Goal: Task Accomplishment & Management: Manage account settings

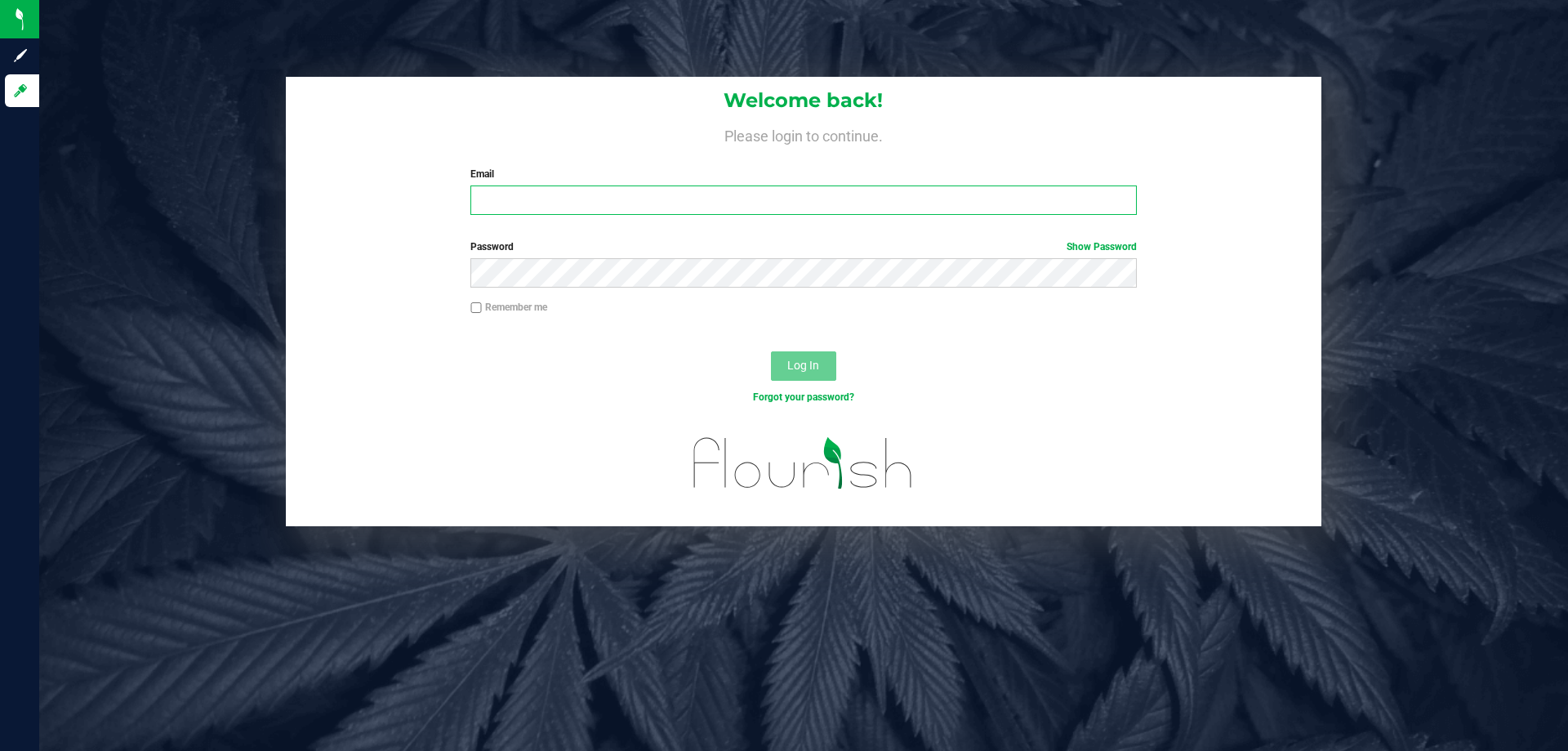
click at [684, 194] on input "Email" at bounding box center [803, 201] width 666 height 30
type input "[EMAIL_ADDRESS][DOMAIN_NAME]"
click at [772, 351] on button "Log In" at bounding box center [804, 366] width 66 height 30
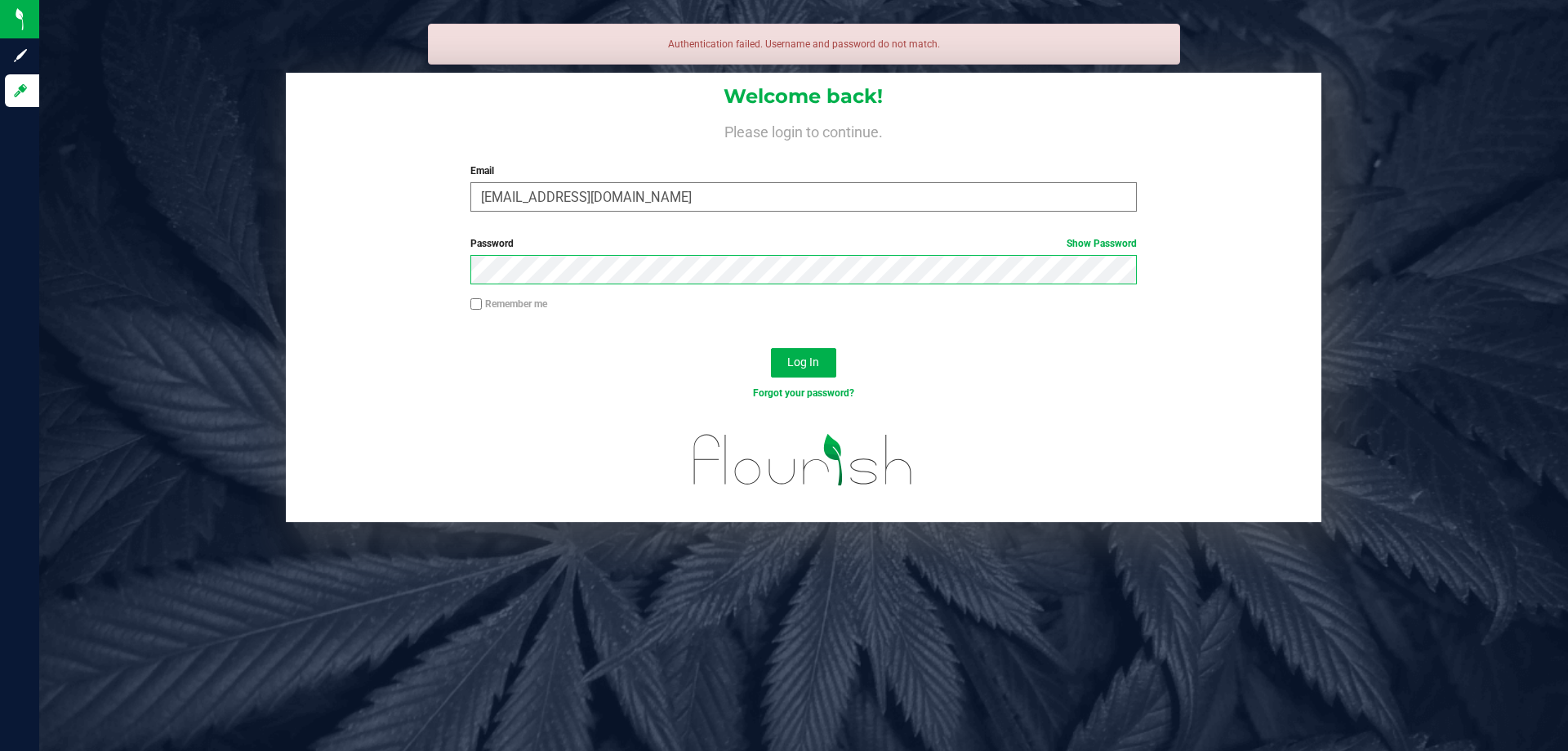
click at [772, 348] on button "Log In" at bounding box center [804, 363] width 66 height 30
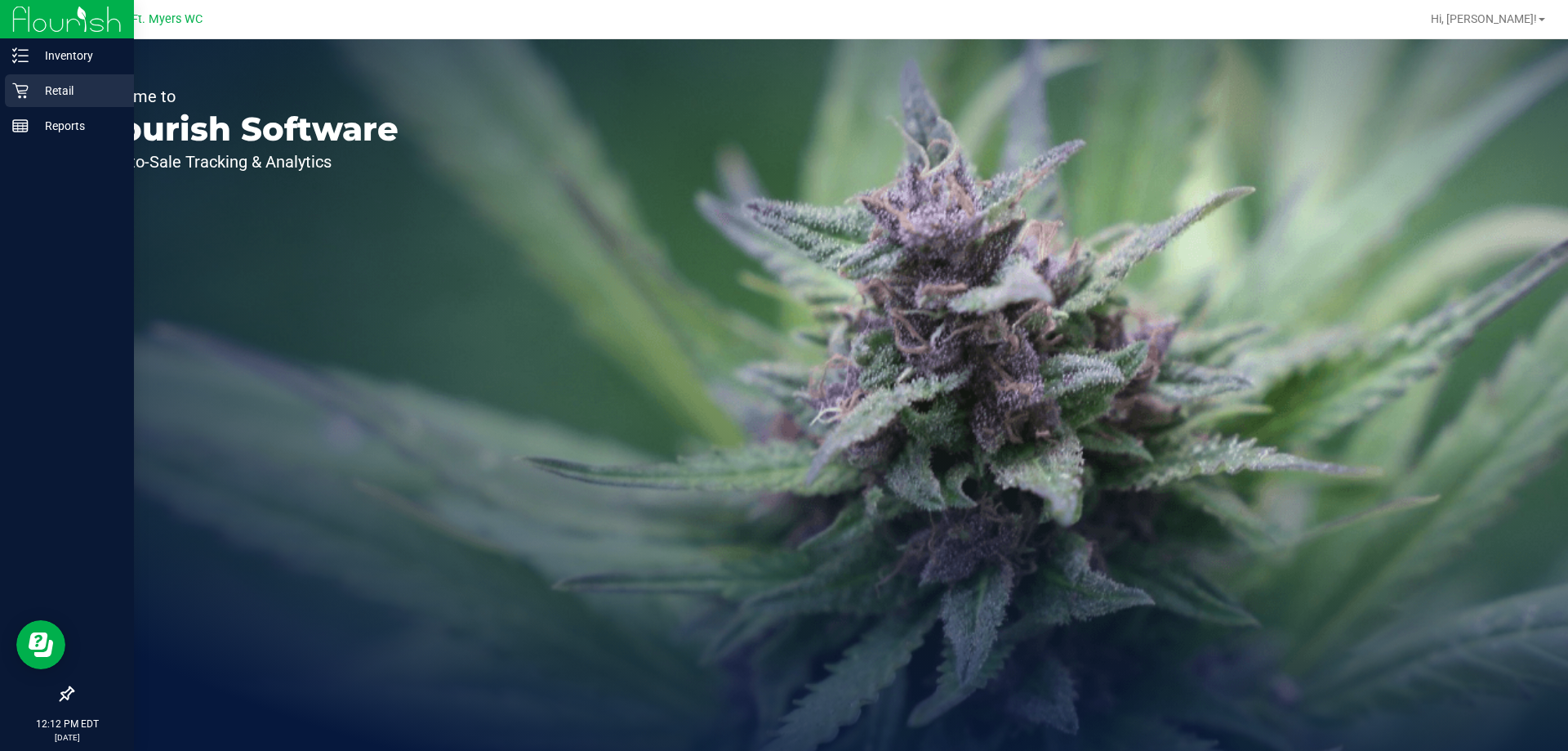
click at [17, 88] on icon at bounding box center [20, 92] width 16 height 16
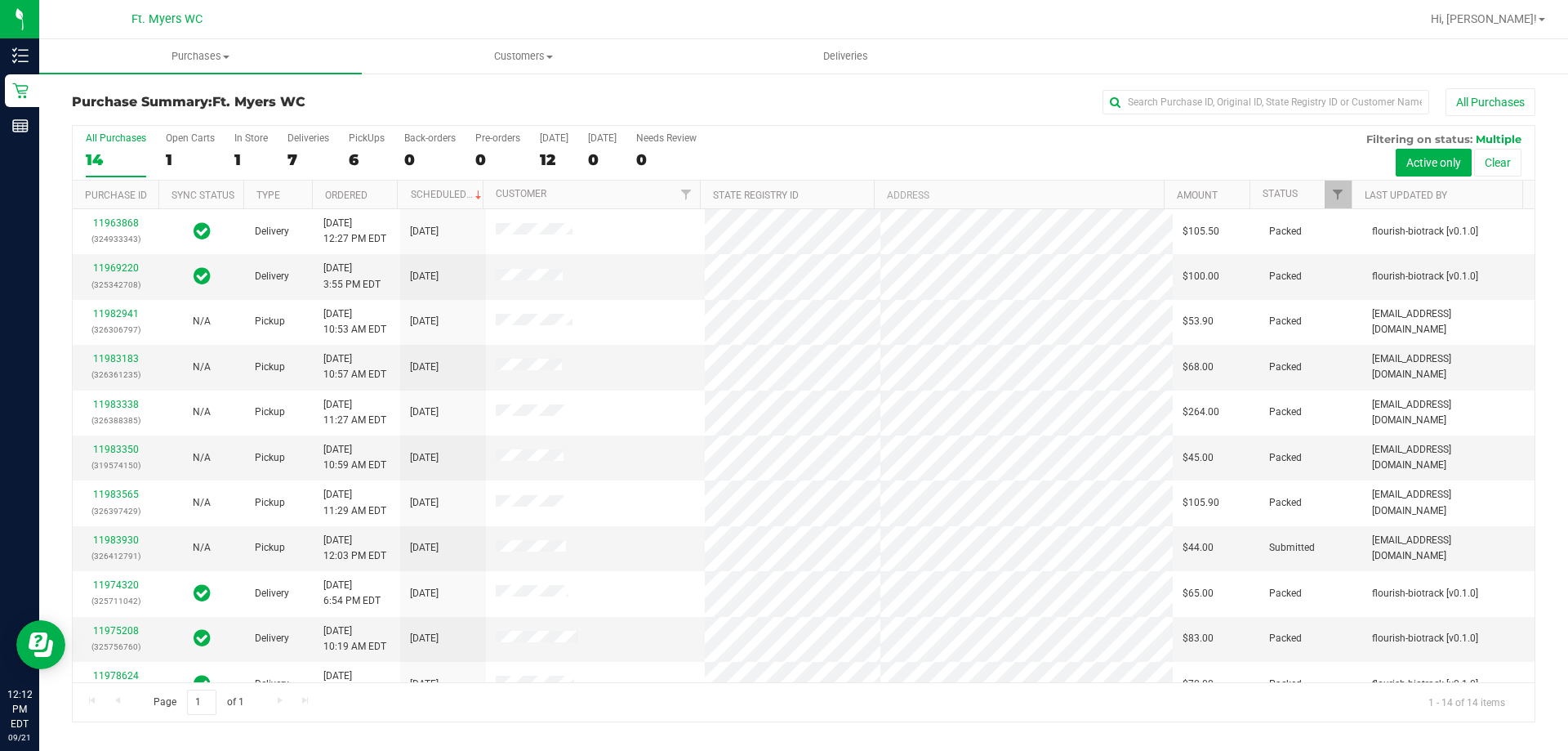
click at [298, 157] on div "7" at bounding box center [308, 159] width 42 height 19
click at [0, 0] on input "Deliveries 7" at bounding box center [0, 0] width 0 height 0
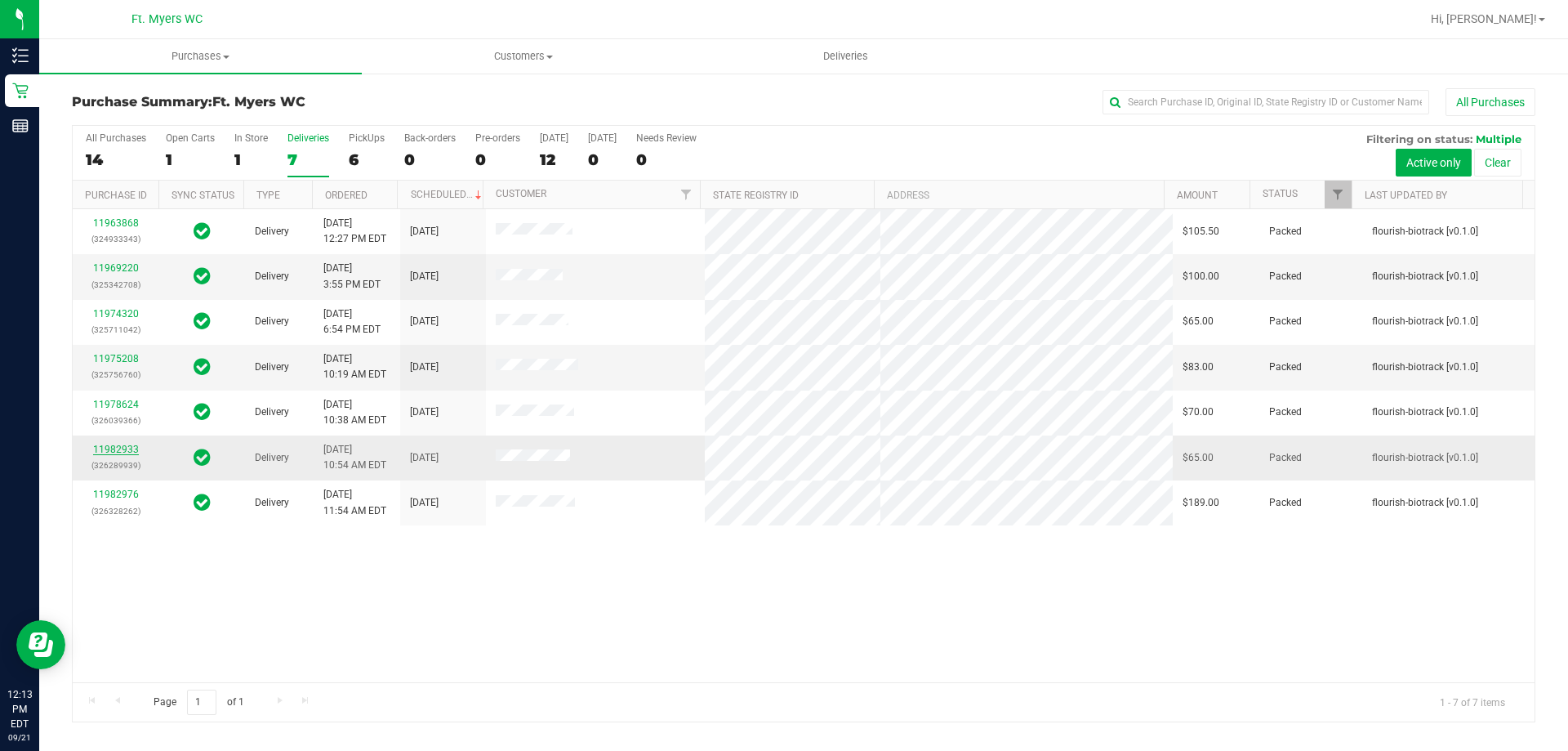
click at [116, 446] on link "11982933" at bounding box center [116, 450] width 46 height 12
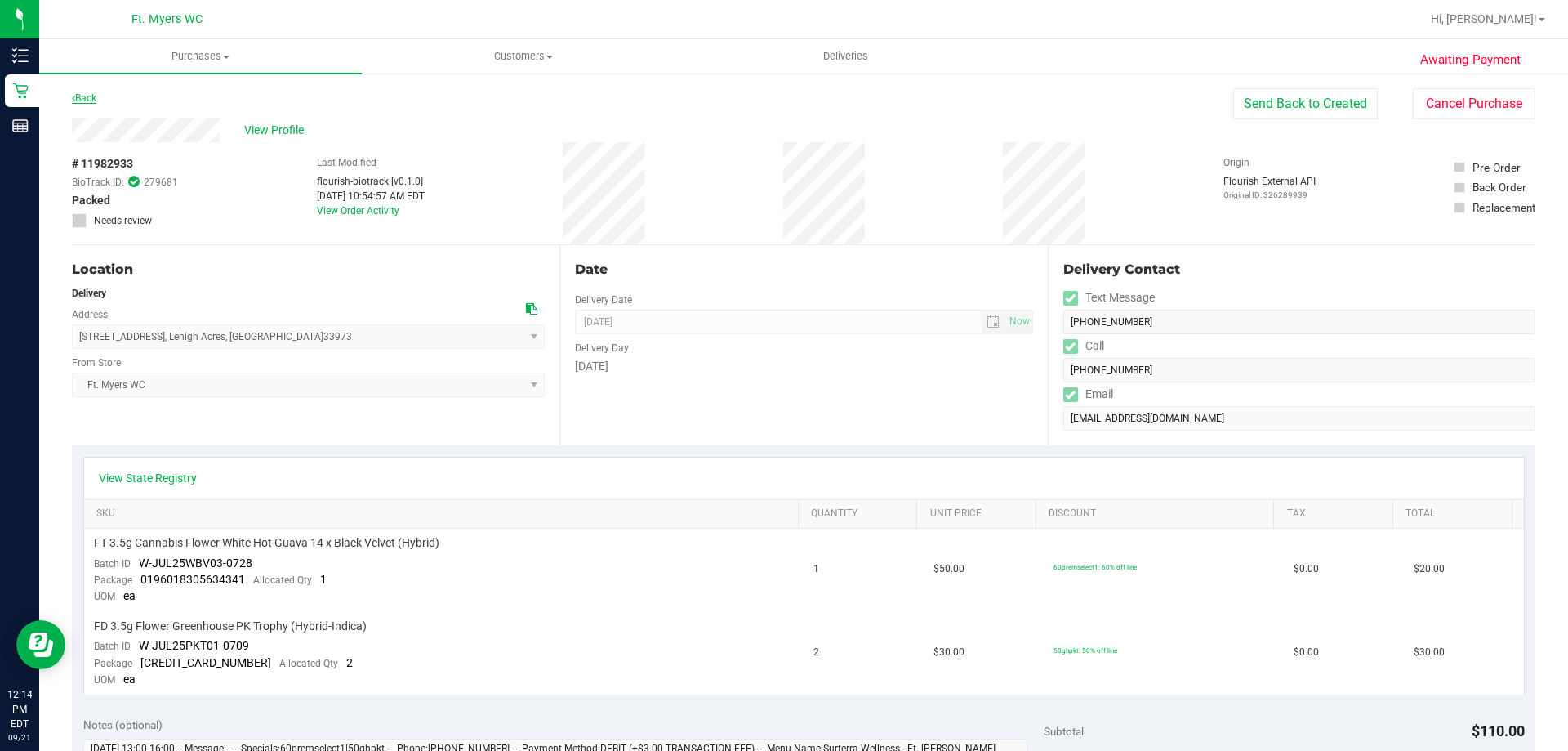
click at [89, 97] on link "Back" at bounding box center [84, 98] width 25 height 12
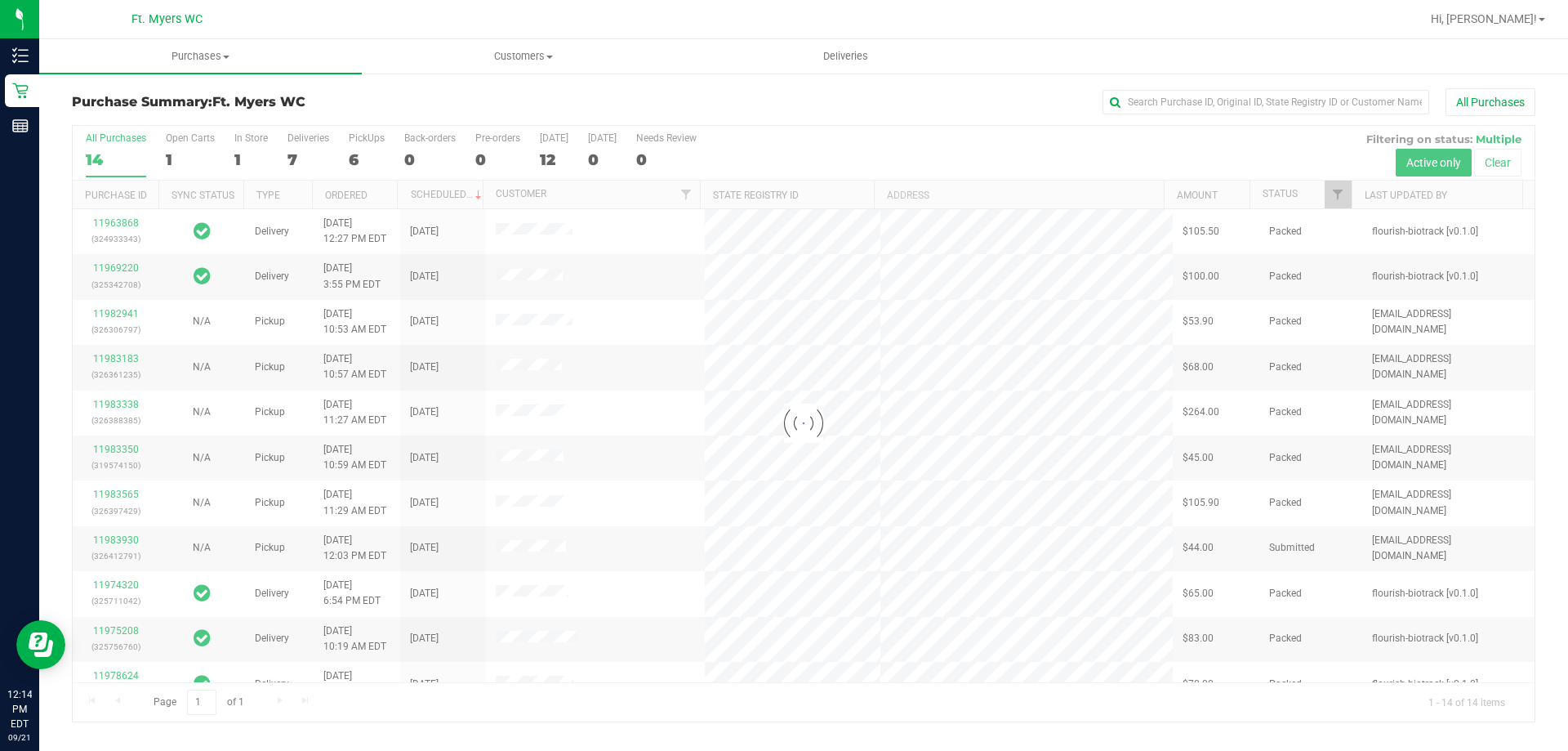
click at [302, 144] on div at bounding box center [803, 424] width 1463 height 596
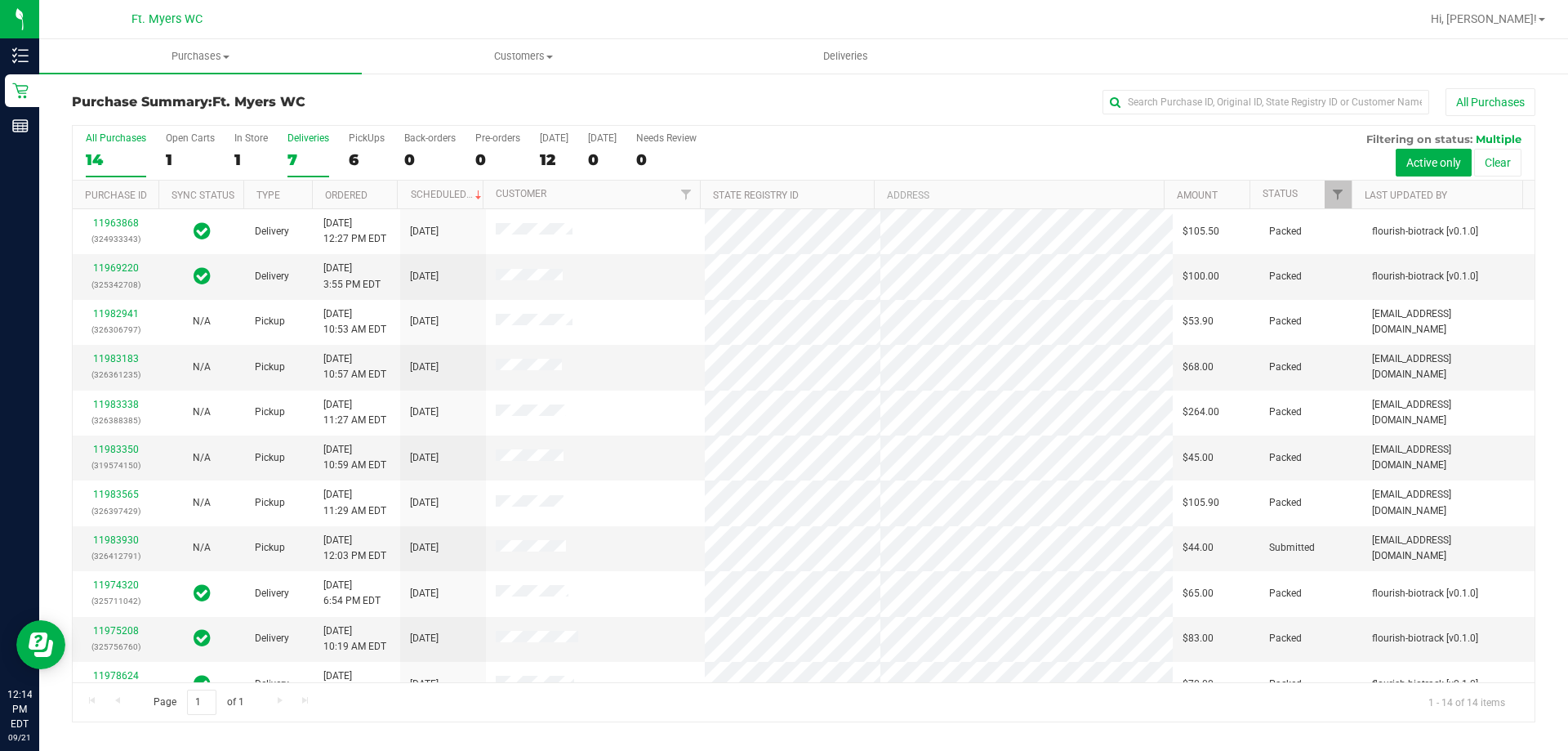
click at [315, 152] on div "7" at bounding box center [308, 159] width 42 height 19
click at [0, 0] on input "Deliveries 7" at bounding box center [0, 0] width 0 height 0
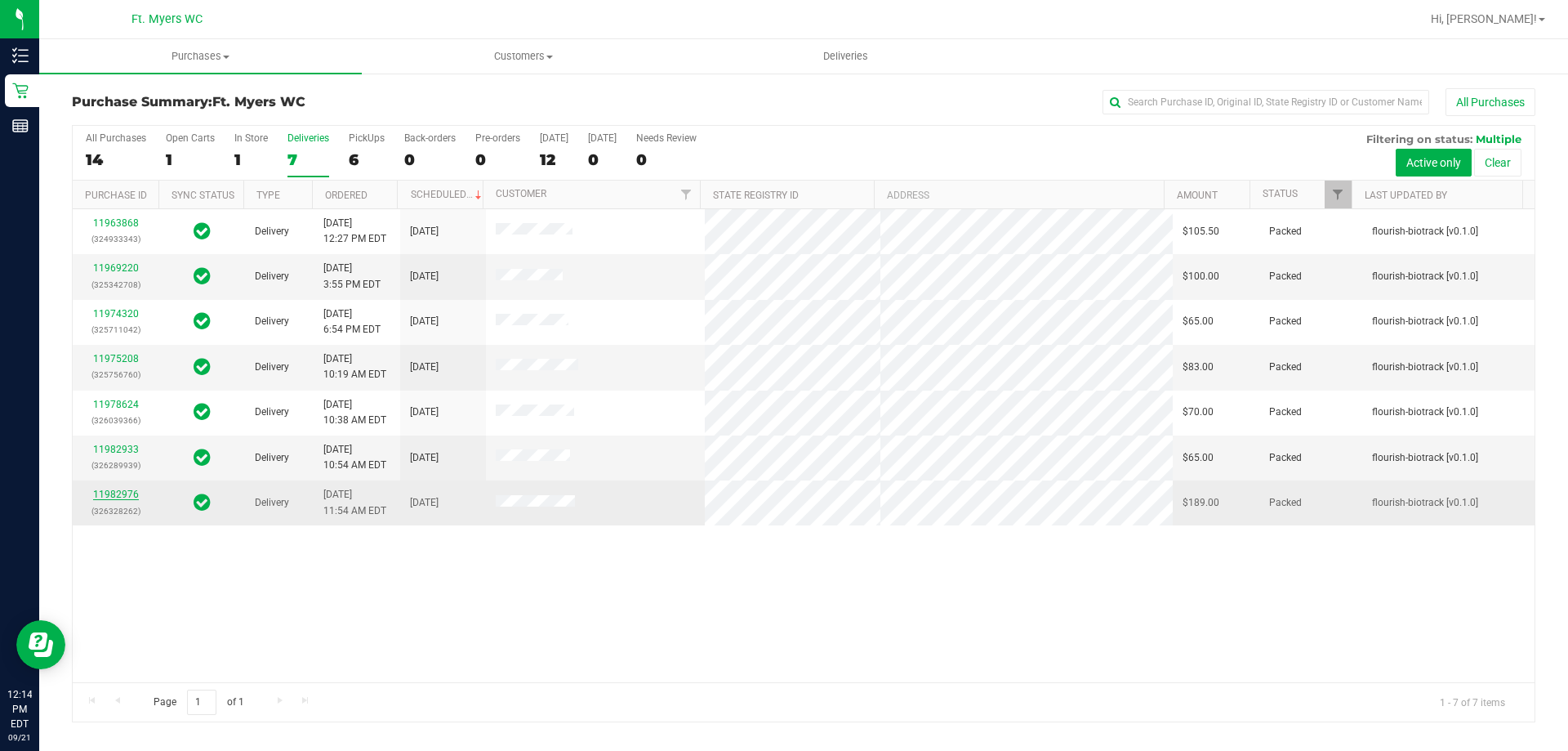
click at [119, 497] on link "11982976" at bounding box center [116, 494] width 46 height 12
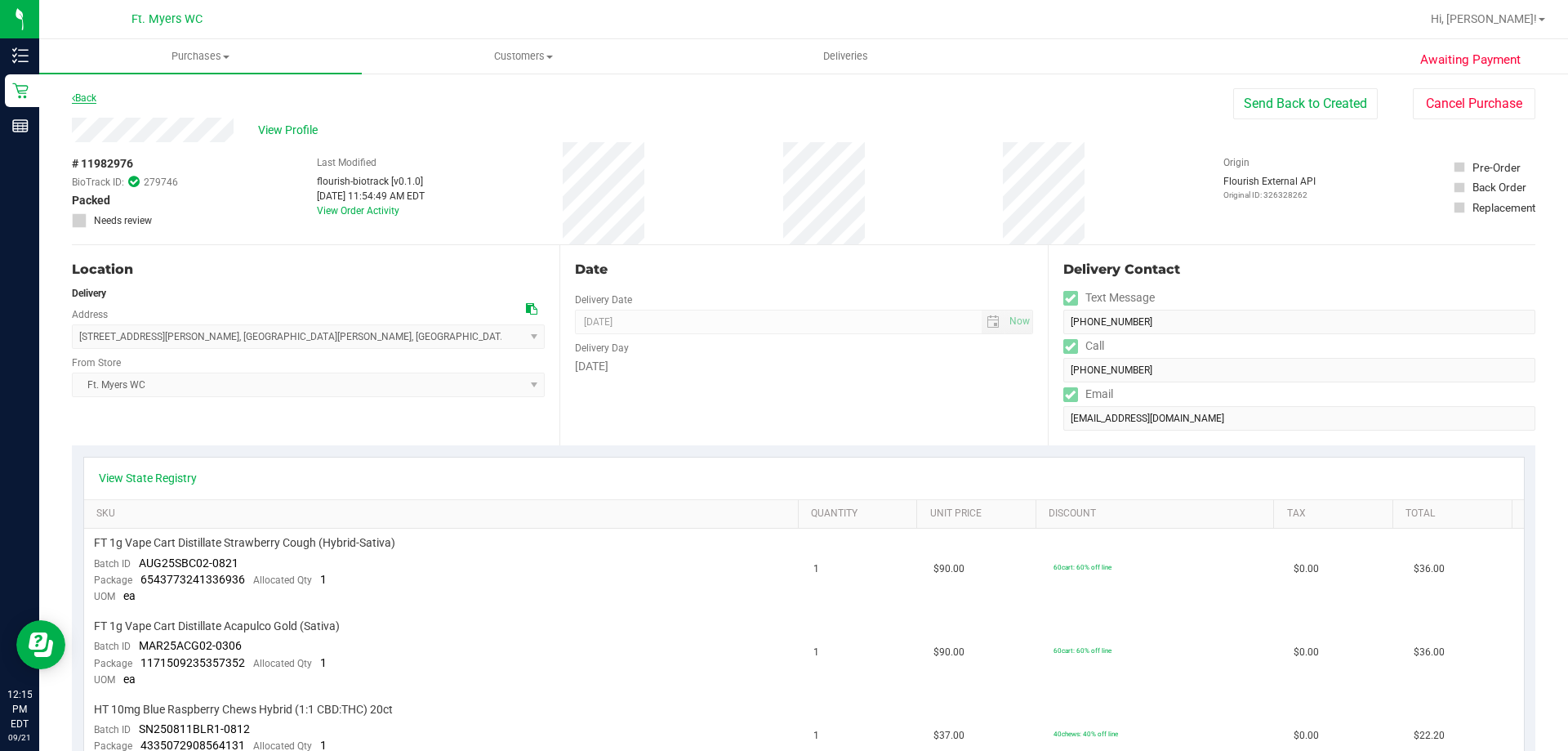
click at [81, 101] on link "Back" at bounding box center [84, 98] width 25 height 12
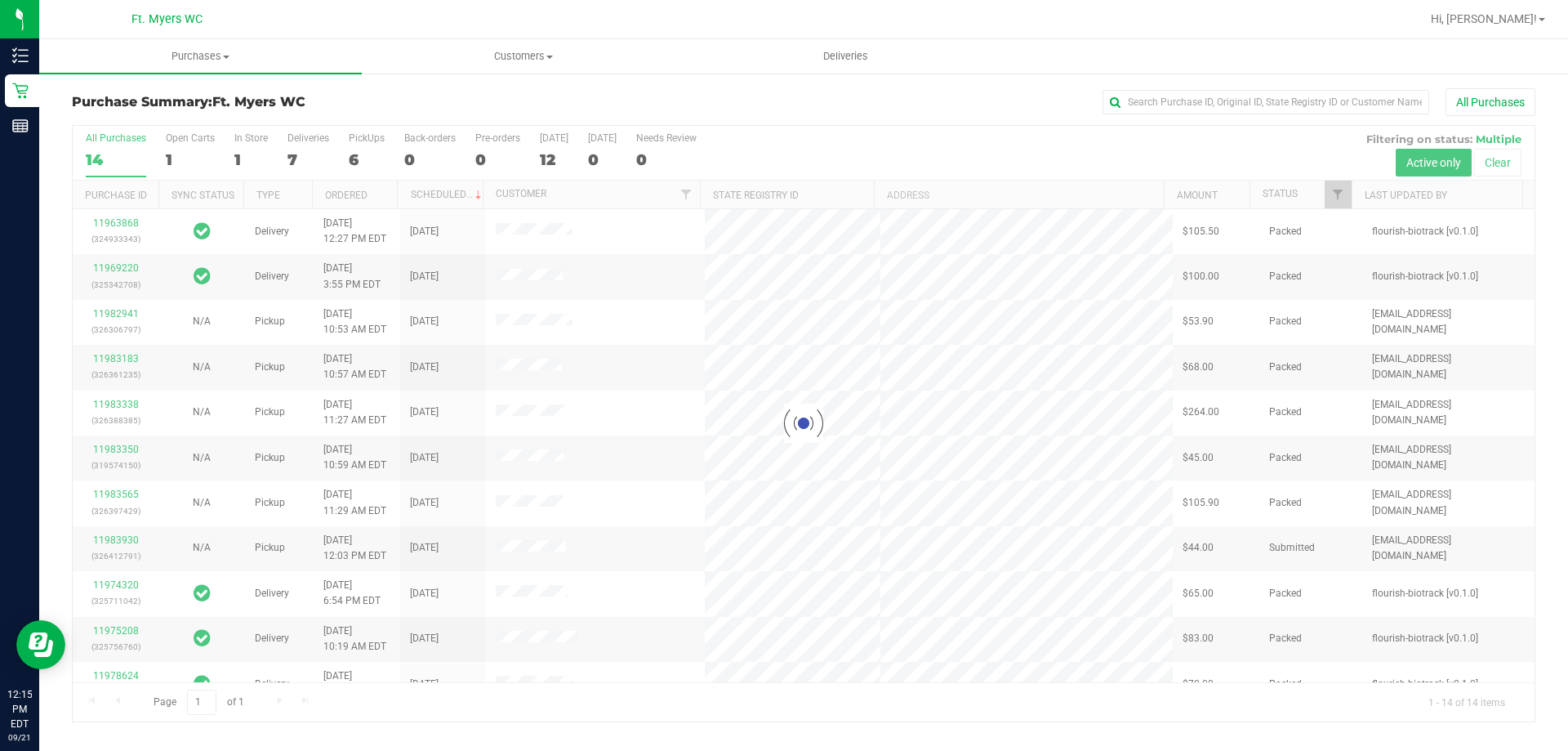
click at [306, 149] on div at bounding box center [803, 424] width 1463 height 596
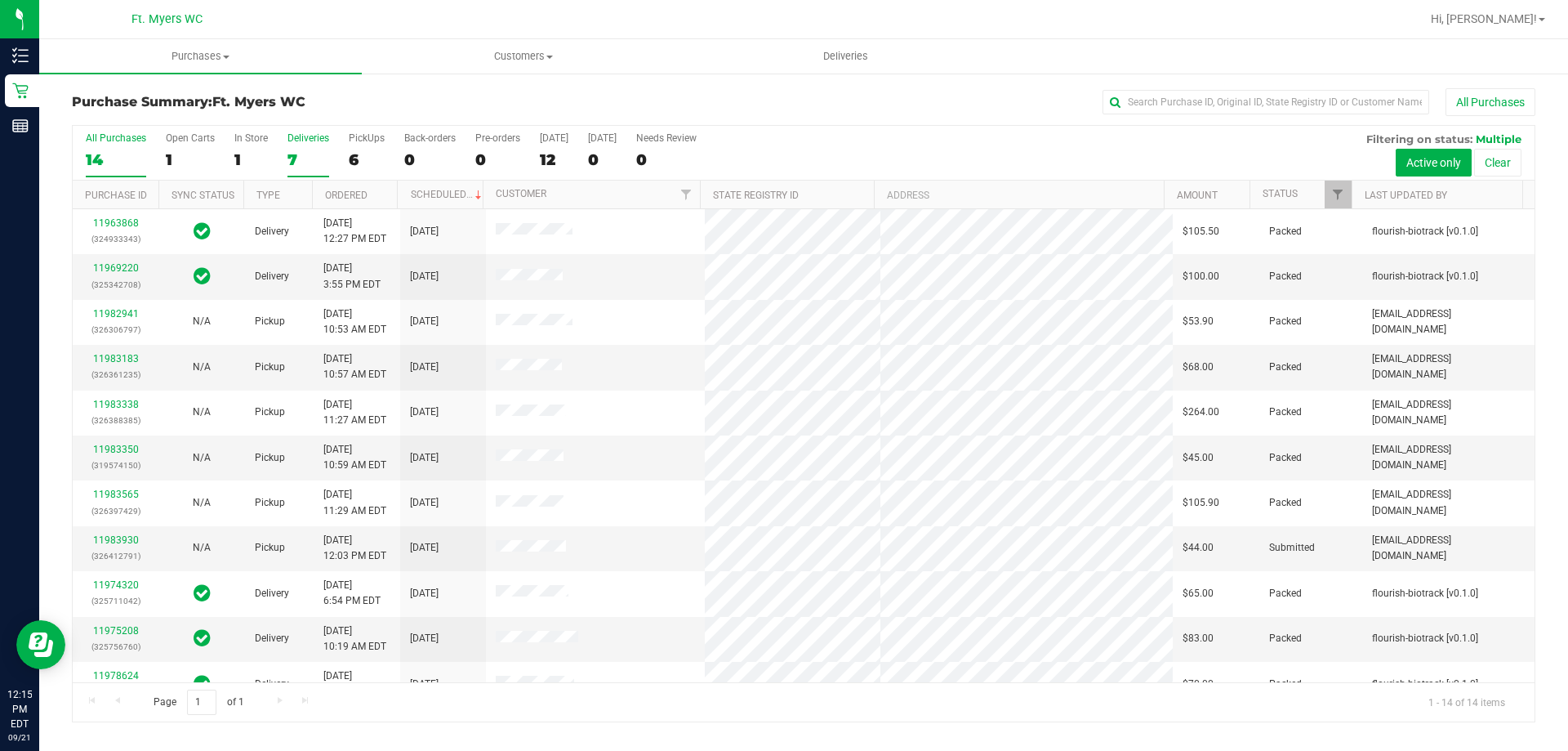
click at [312, 152] on div "7" at bounding box center [308, 159] width 42 height 19
click at [0, 0] on input "Deliveries 7" at bounding box center [0, 0] width 0 height 0
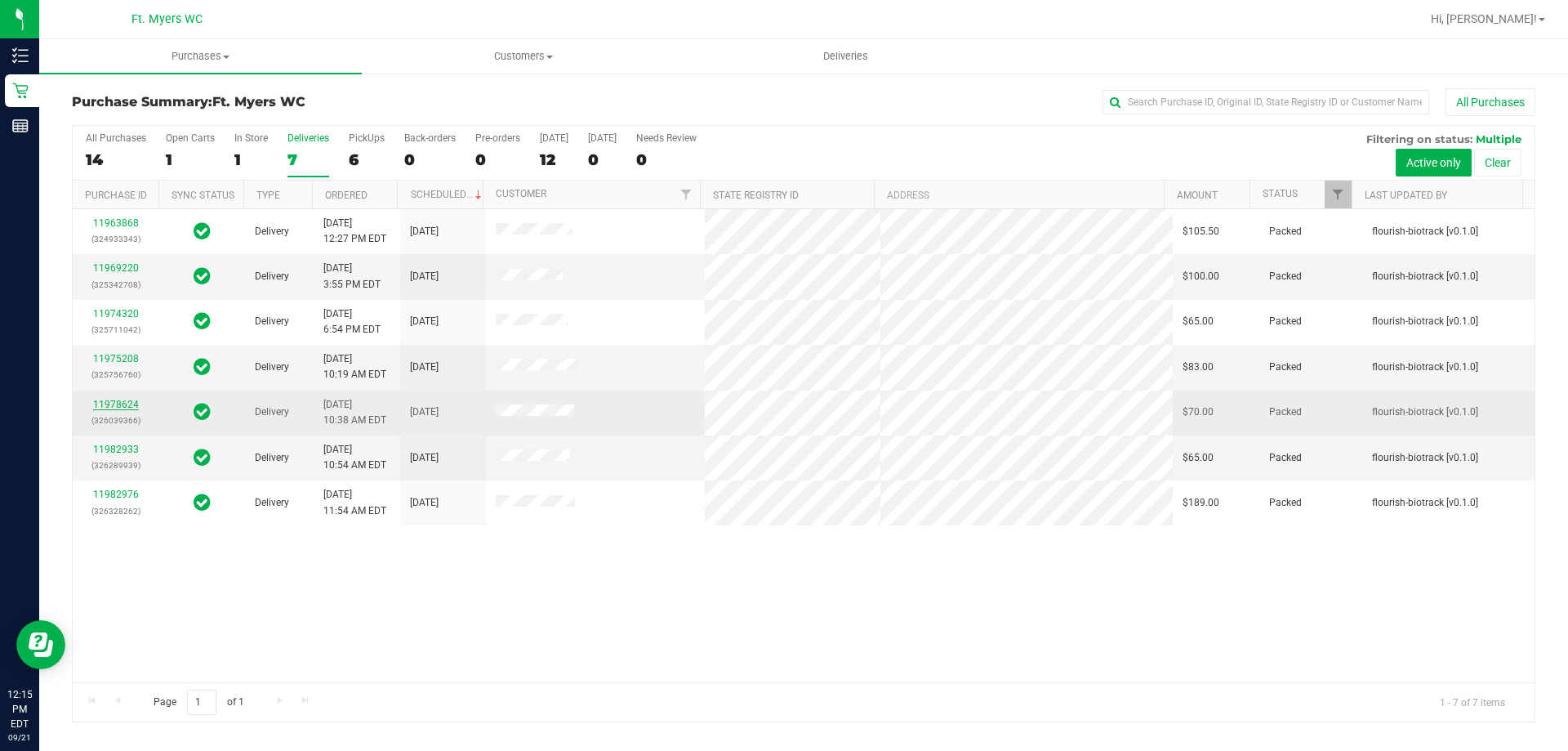
click at [129, 406] on link "11978624" at bounding box center [116, 405] width 46 height 12
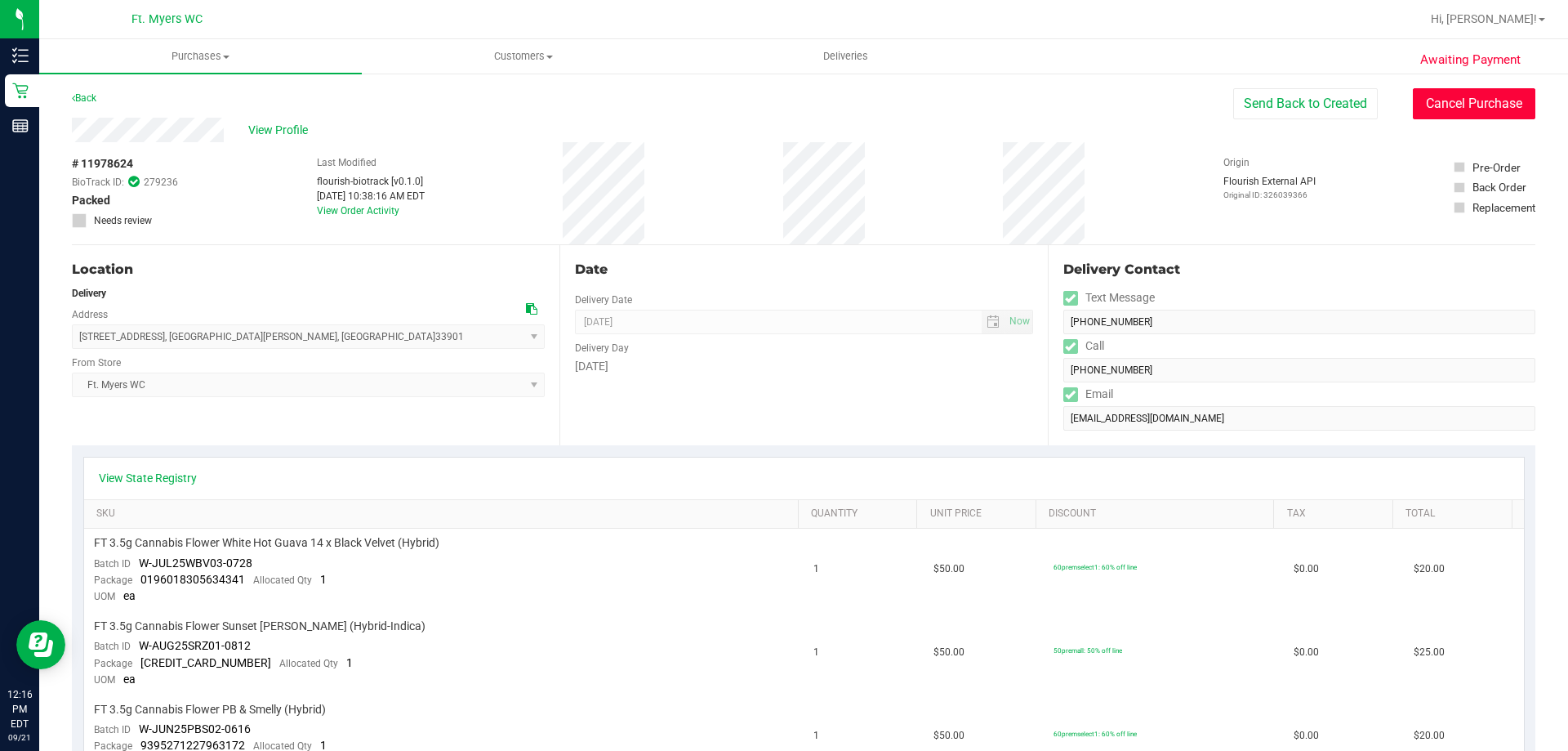
click at [1413, 94] on button "Cancel Purchase" at bounding box center [1474, 103] width 122 height 31
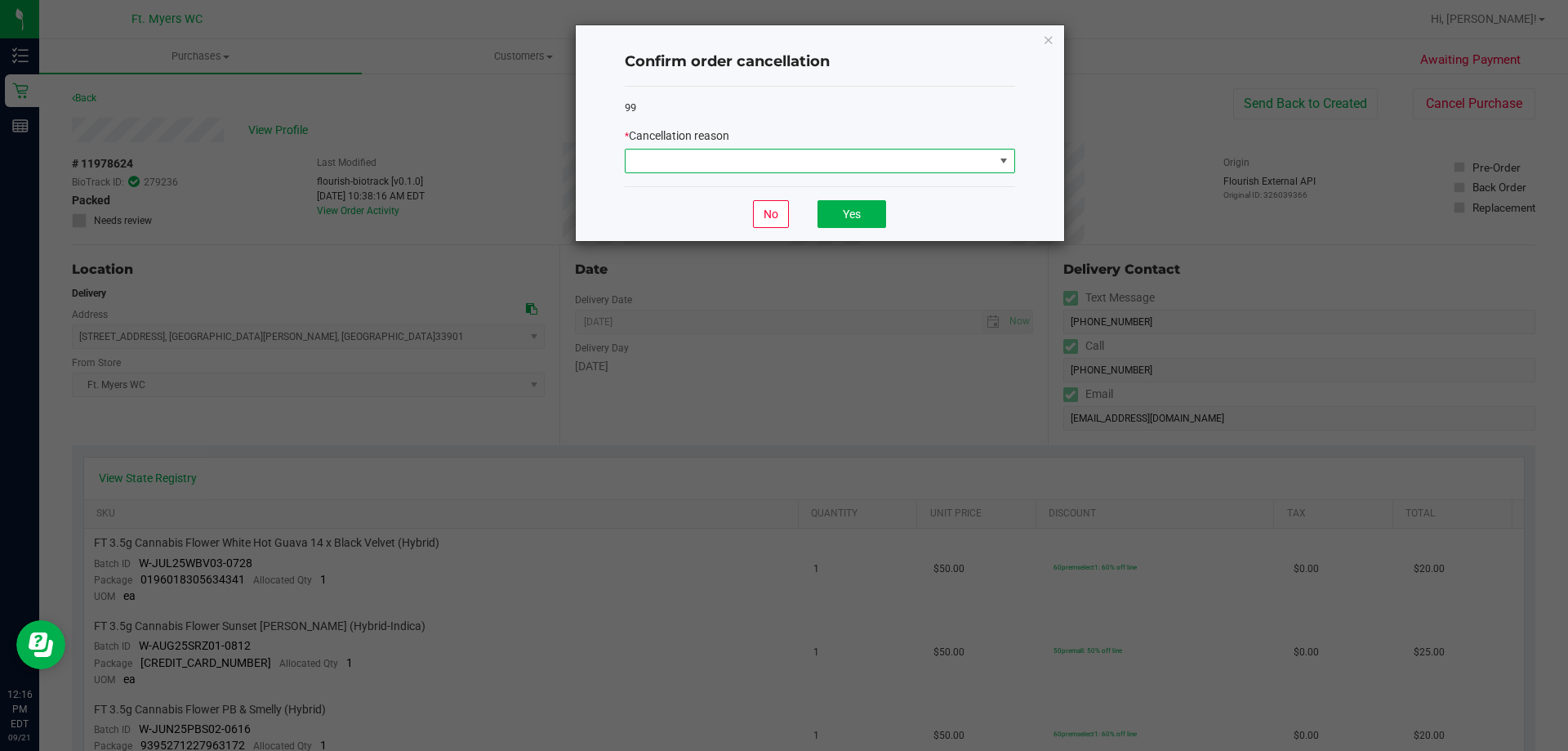
click at [820, 165] on span at bounding box center [809, 160] width 369 height 23
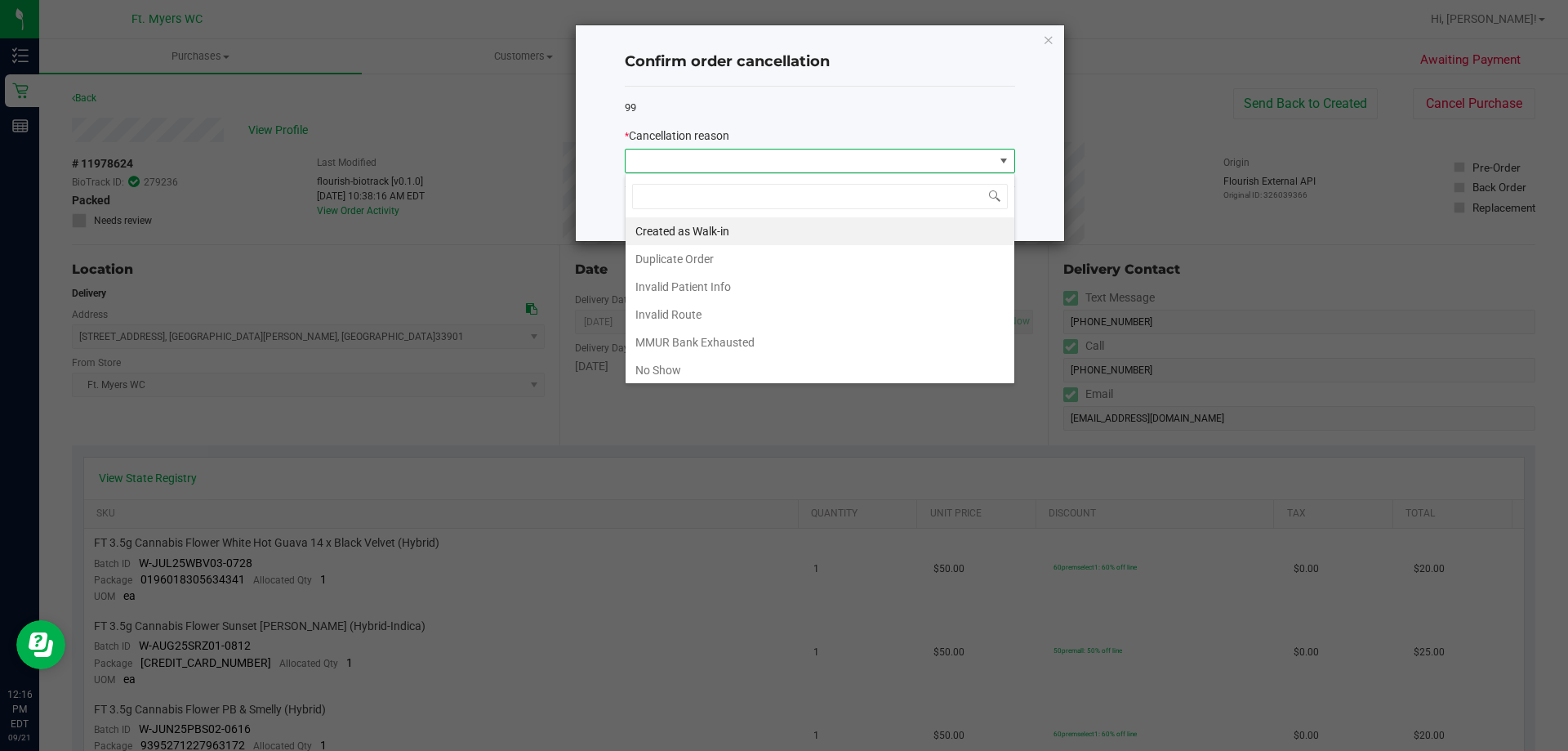
scroll to position [25, 391]
click at [717, 364] on li "No Show" at bounding box center [819, 370] width 389 height 28
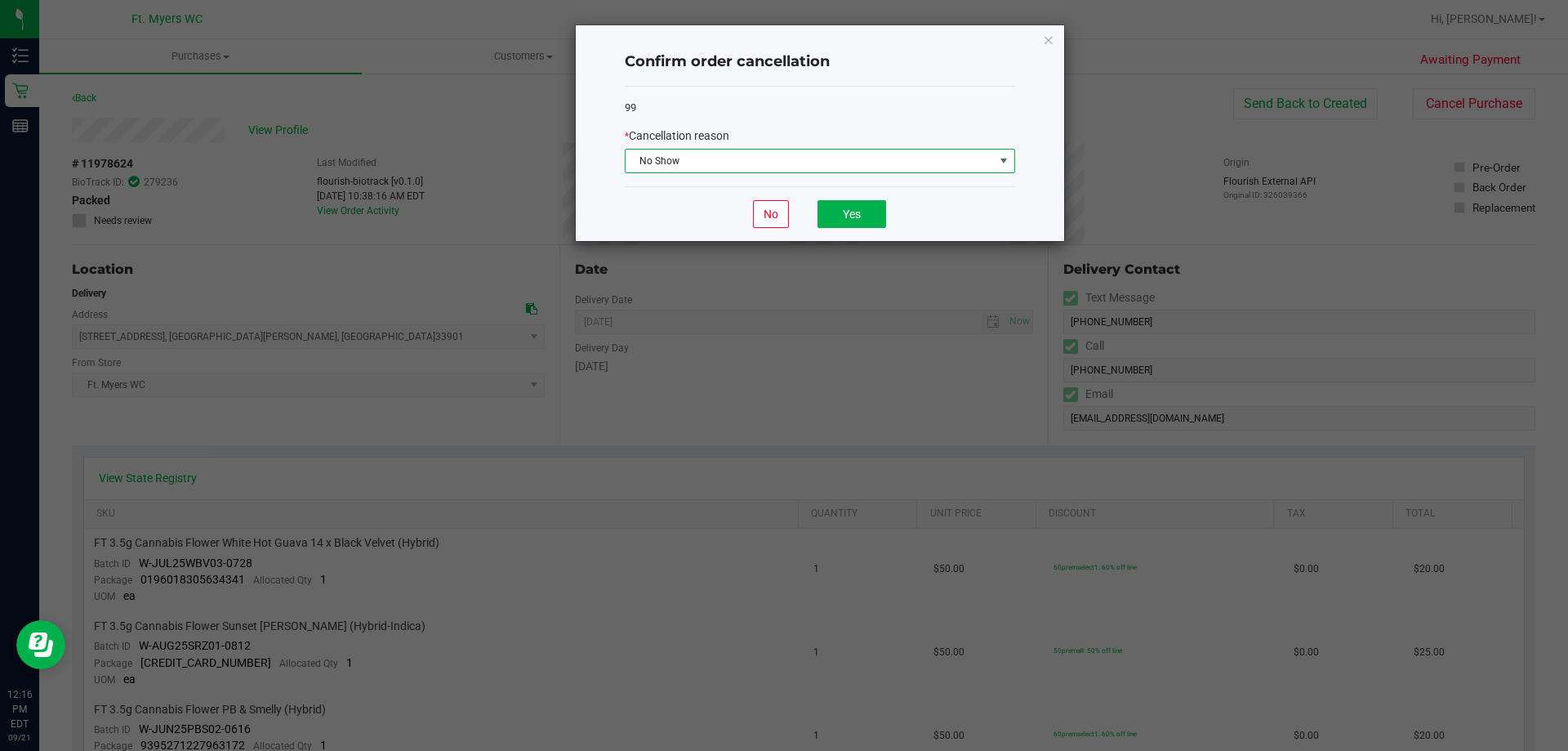
click at [955, 167] on span "No Show" at bounding box center [809, 160] width 369 height 23
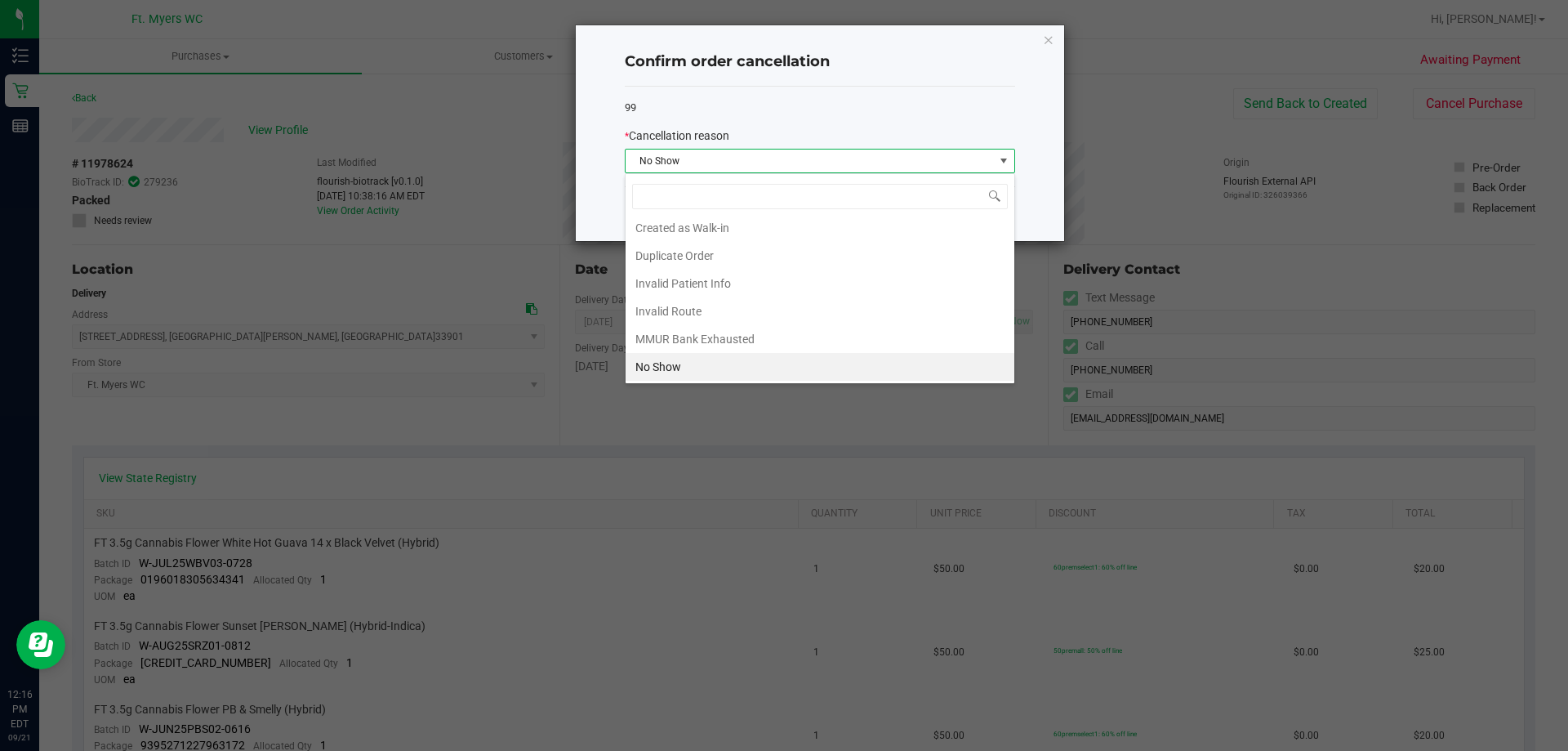
click at [812, 377] on li "No Show" at bounding box center [819, 367] width 389 height 28
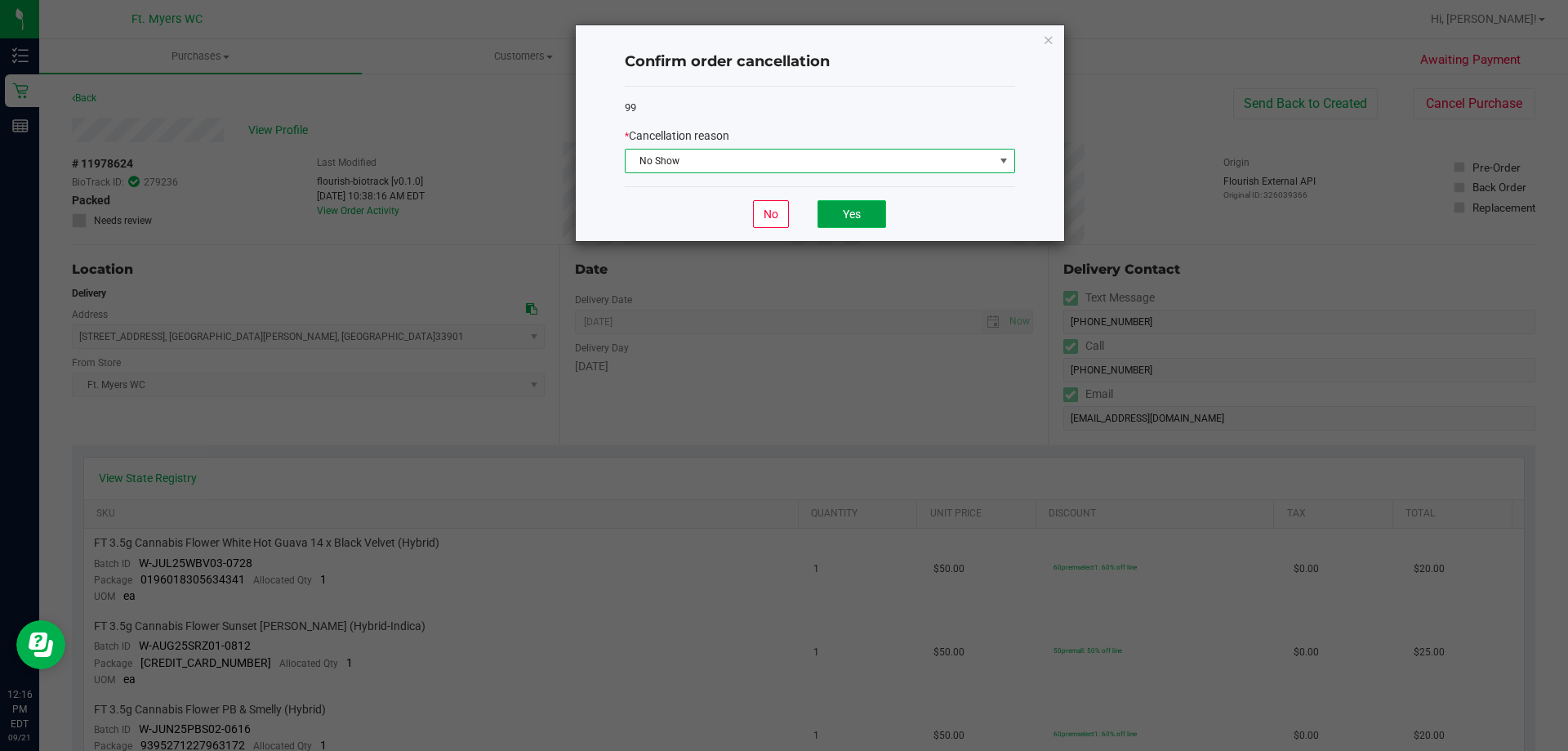
click at [843, 217] on button "Yes" at bounding box center [851, 214] width 69 height 28
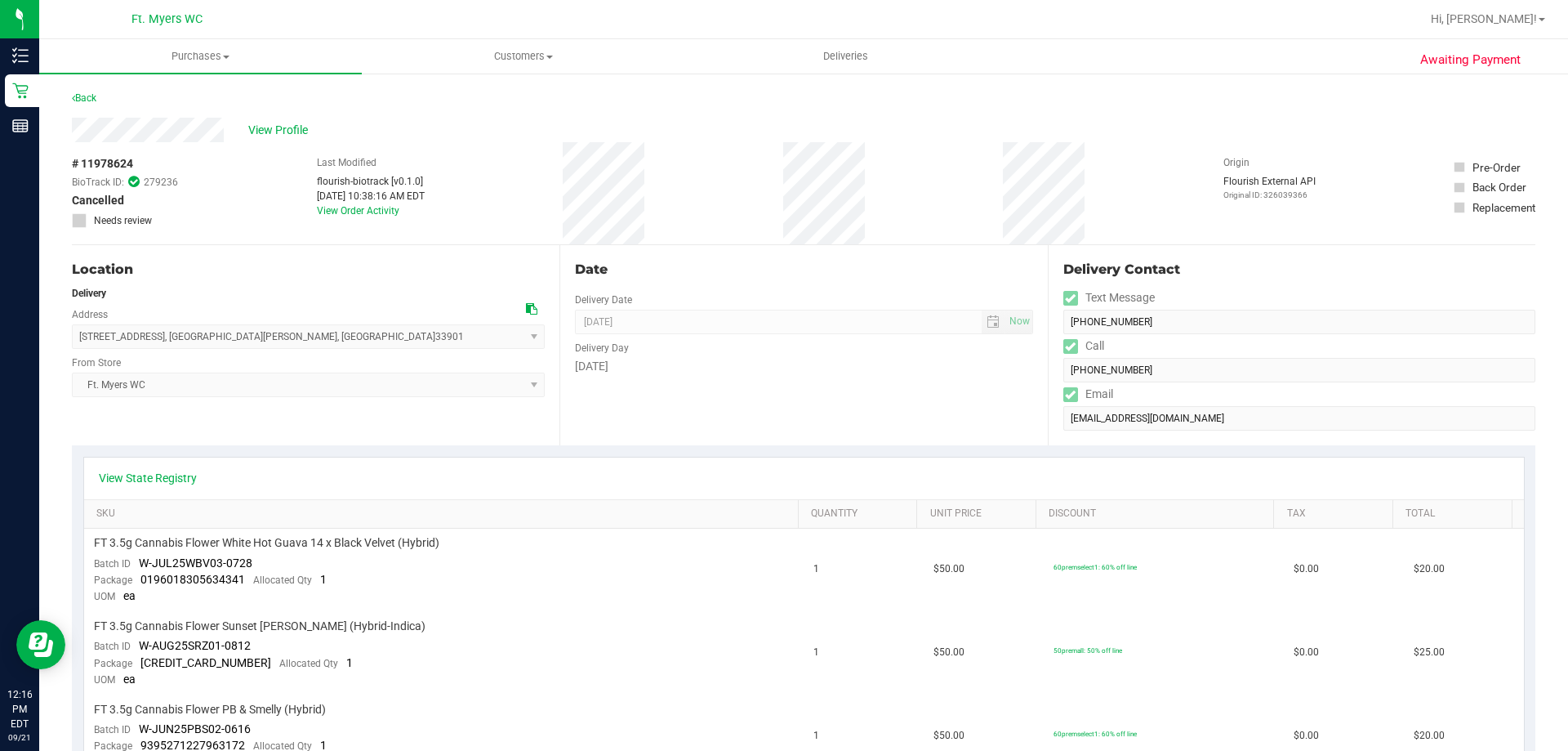
click at [1099, 232] on div "# 11978624 BioTrack ID: 279236 Cancelled Needs review Last Modified flourish-bi…" at bounding box center [803, 193] width 1464 height 102
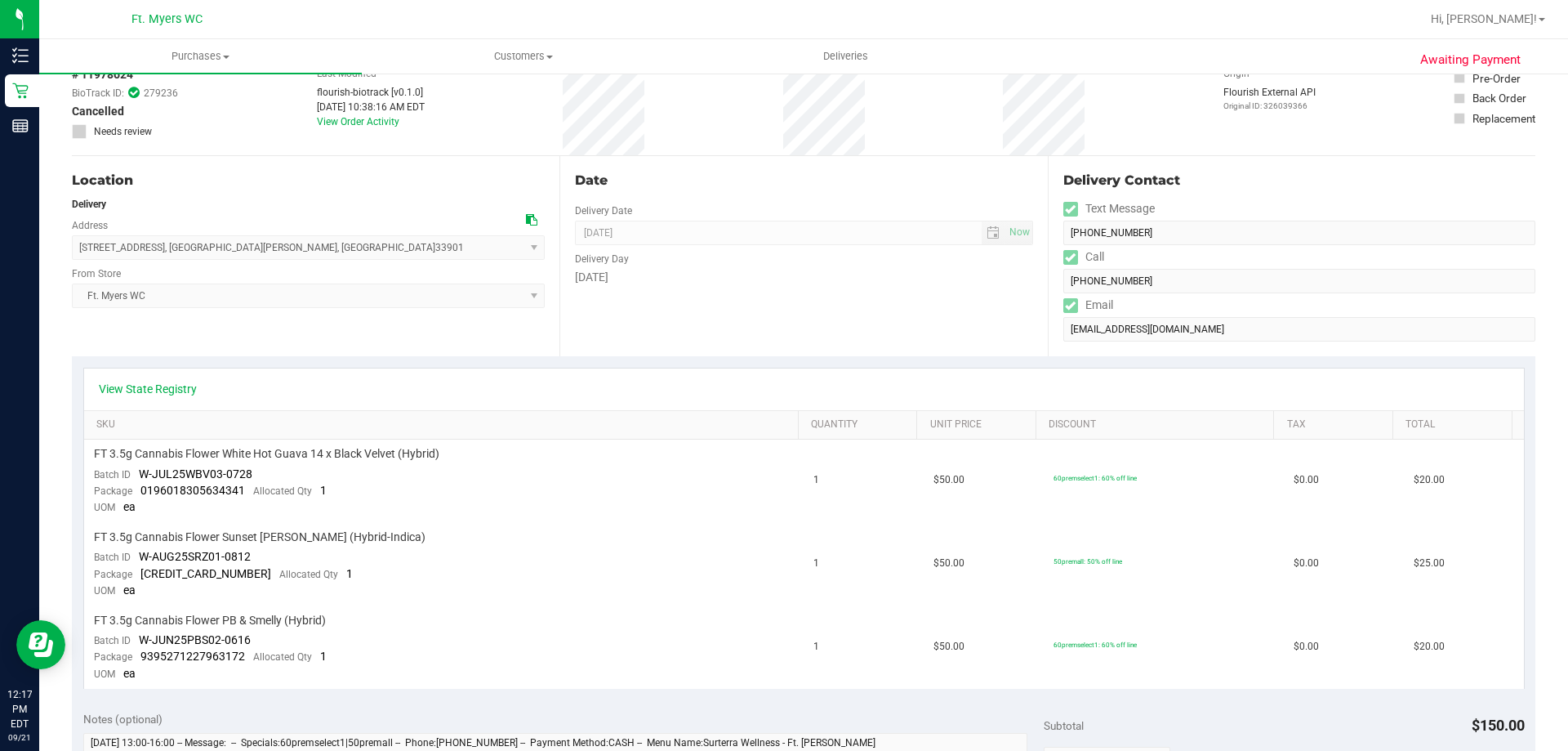
scroll to position [0, 0]
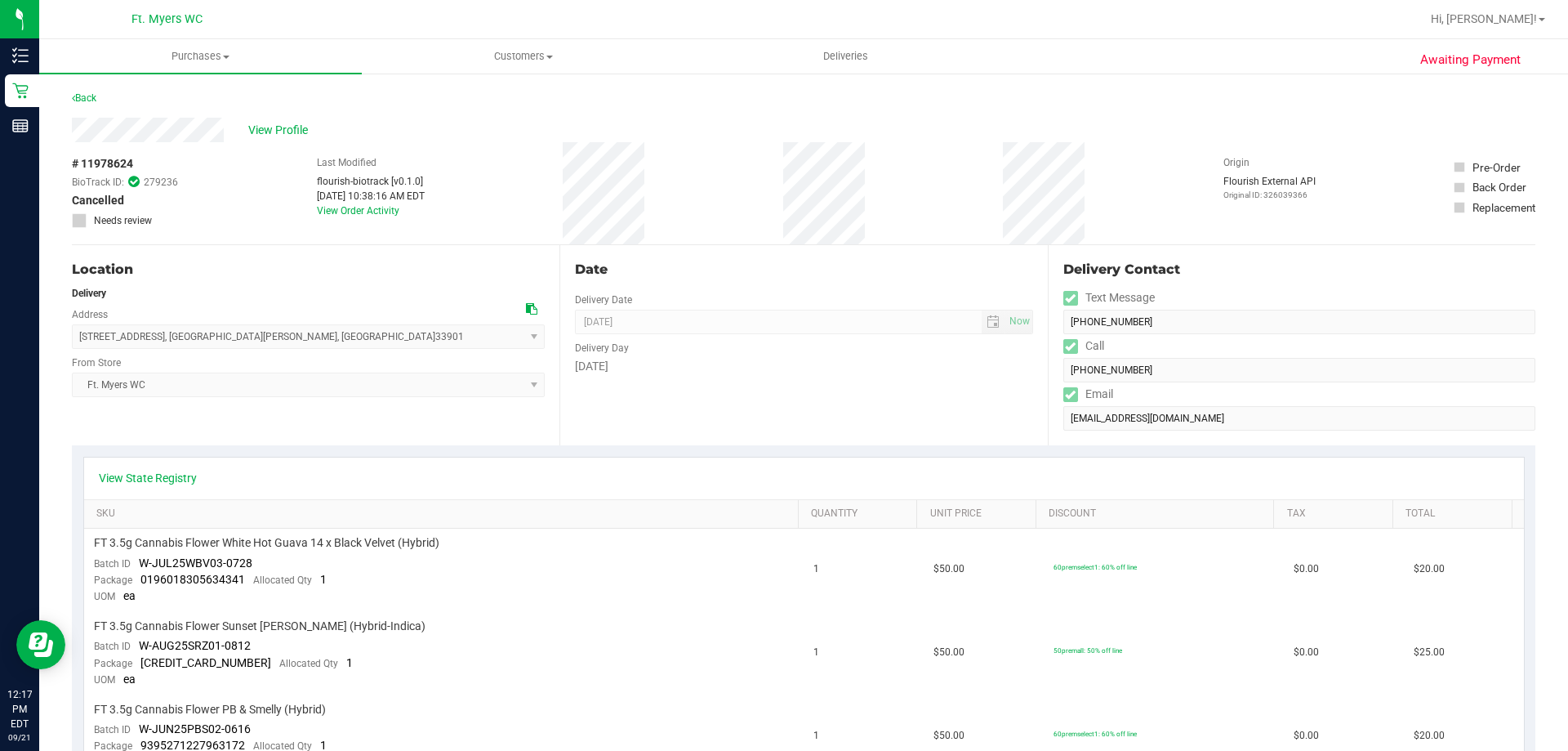
click at [99, 98] on div "Back" at bounding box center [803, 103] width 1464 height 30
click at [96, 98] on link "Back" at bounding box center [84, 98] width 25 height 12
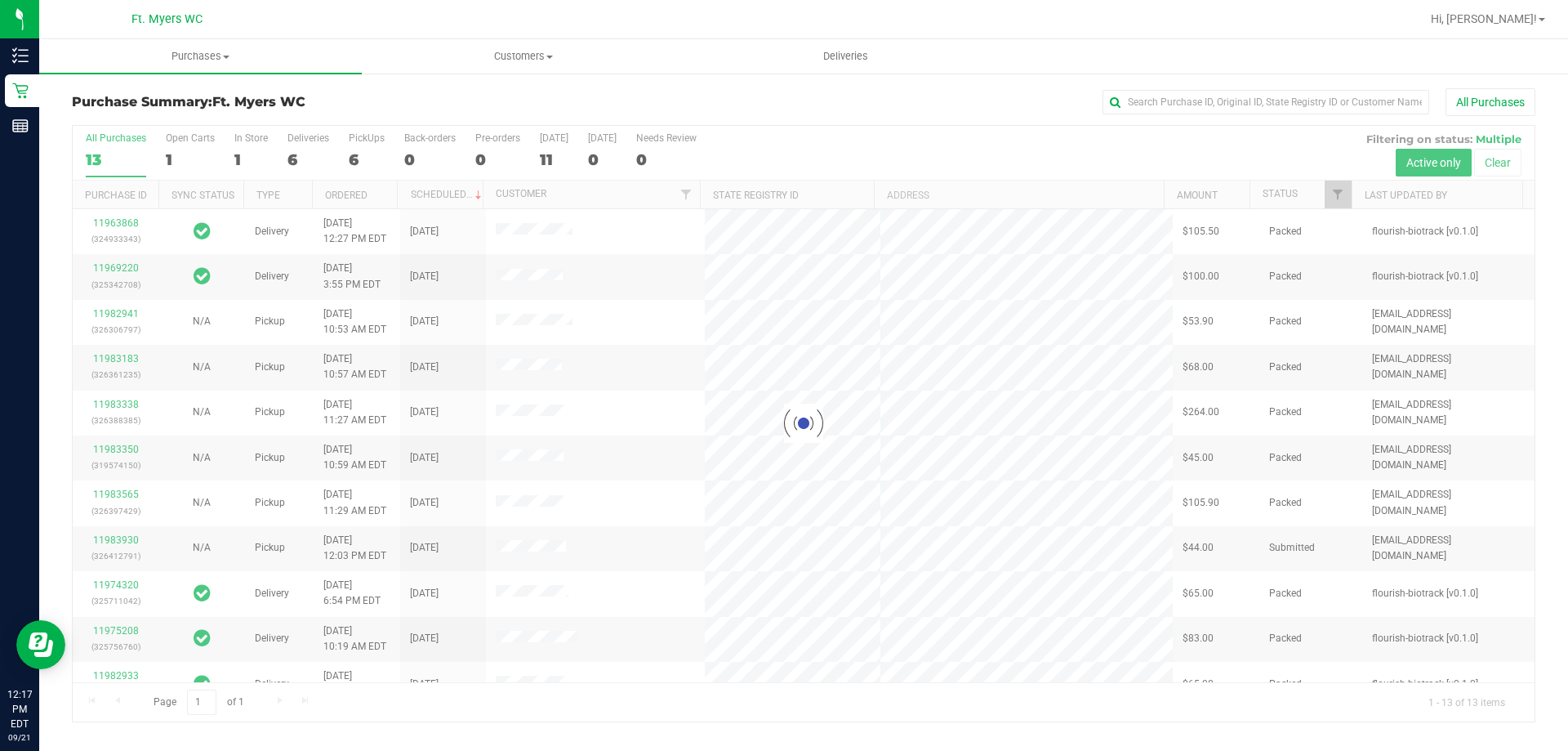
click at [306, 154] on div at bounding box center [803, 424] width 1463 height 596
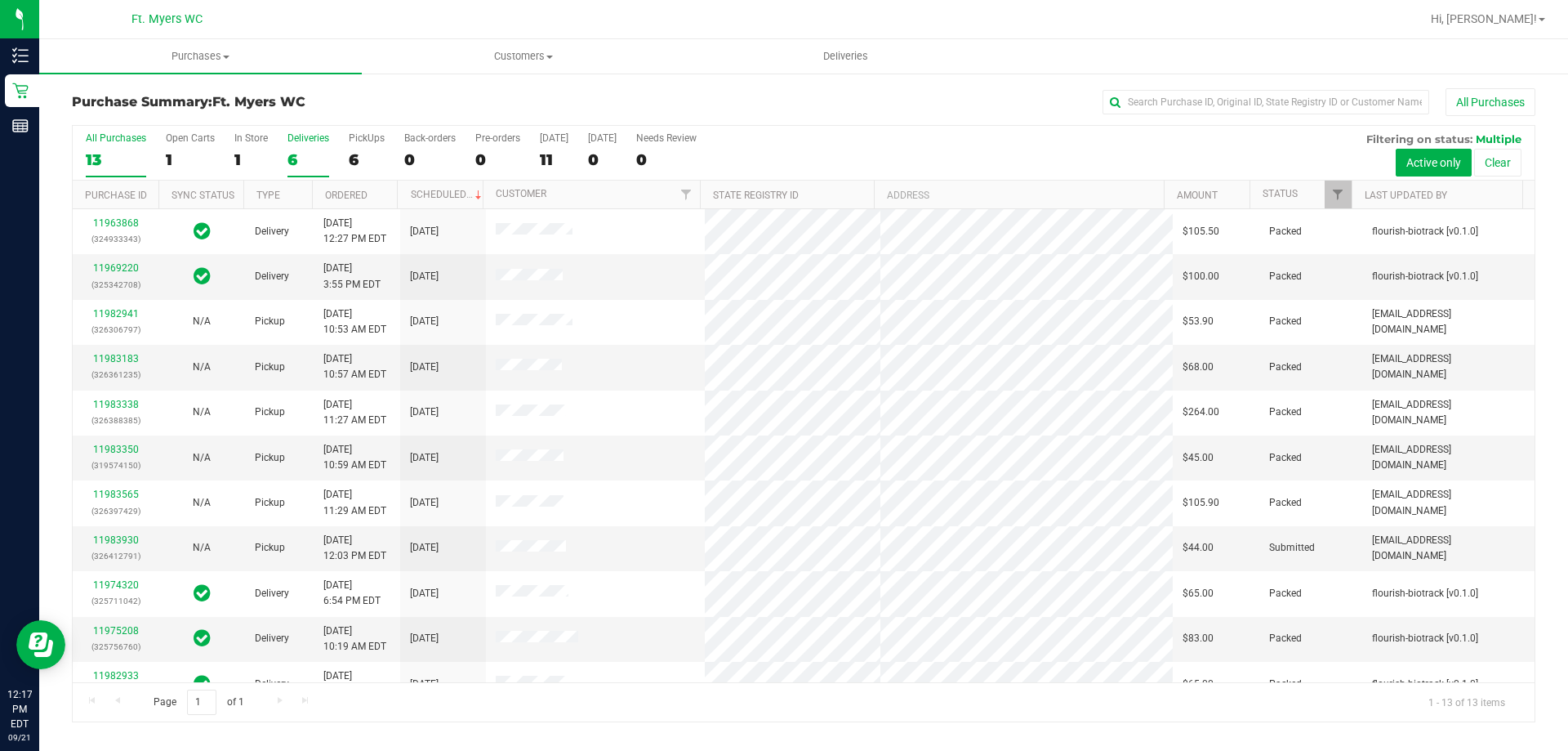
click at [310, 153] on div "6" at bounding box center [308, 159] width 42 height 19
click at [0, 0] on input "Deliveries 6" at bounding box center [0, 0] width 0 height 0
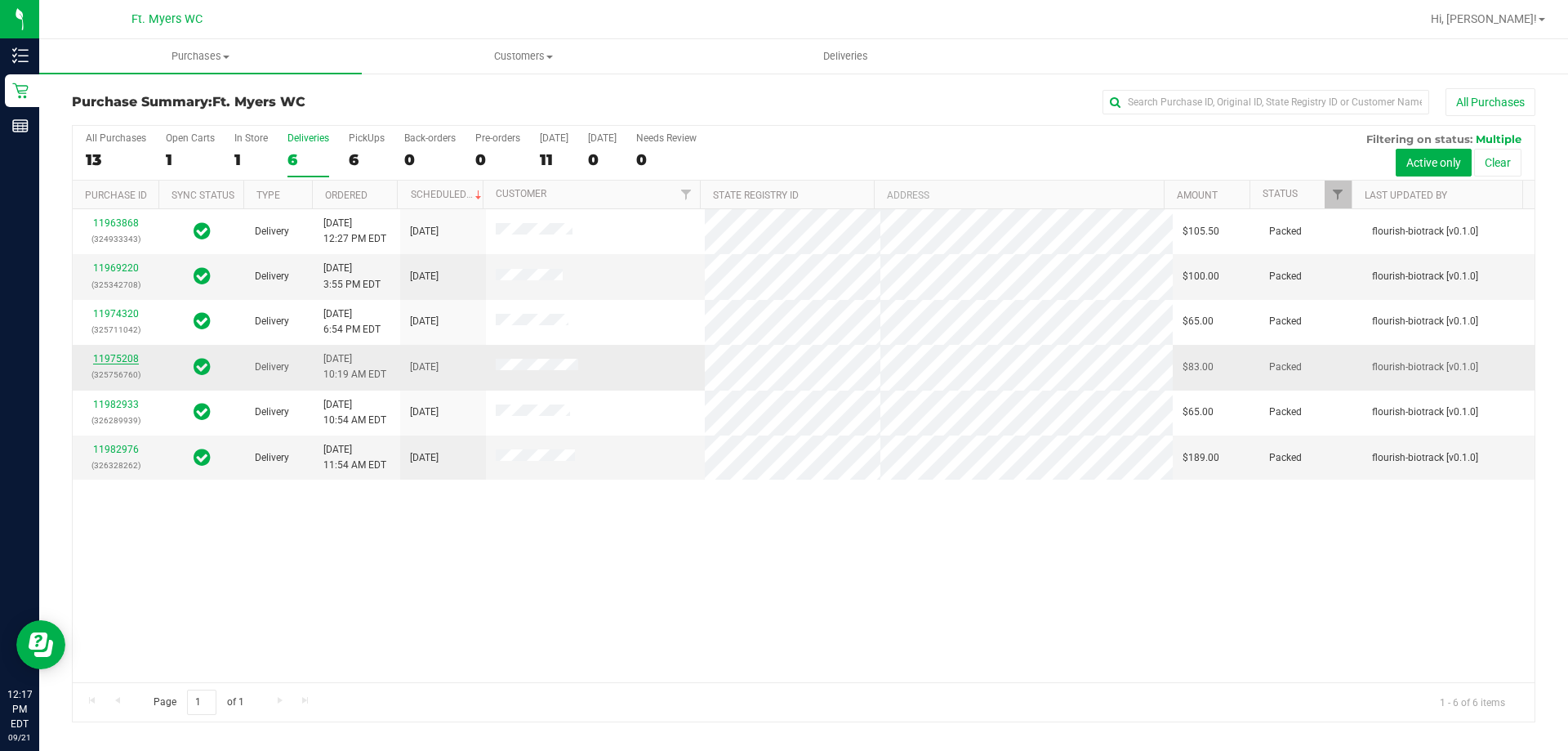
click at [117, 361] on link "11975208" at bounding box center [116, 359] width 46 height 12
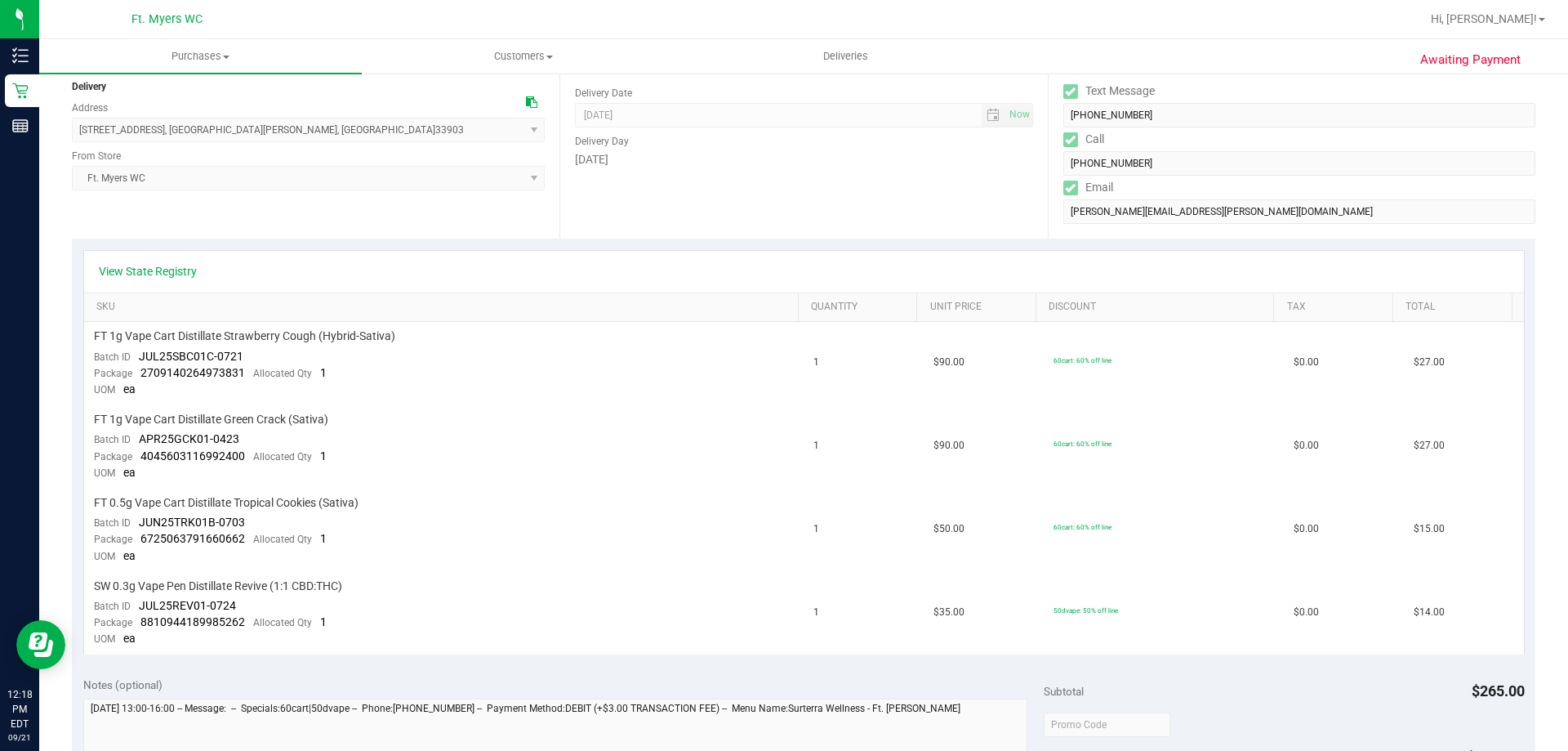
scroll to position [216, 0]
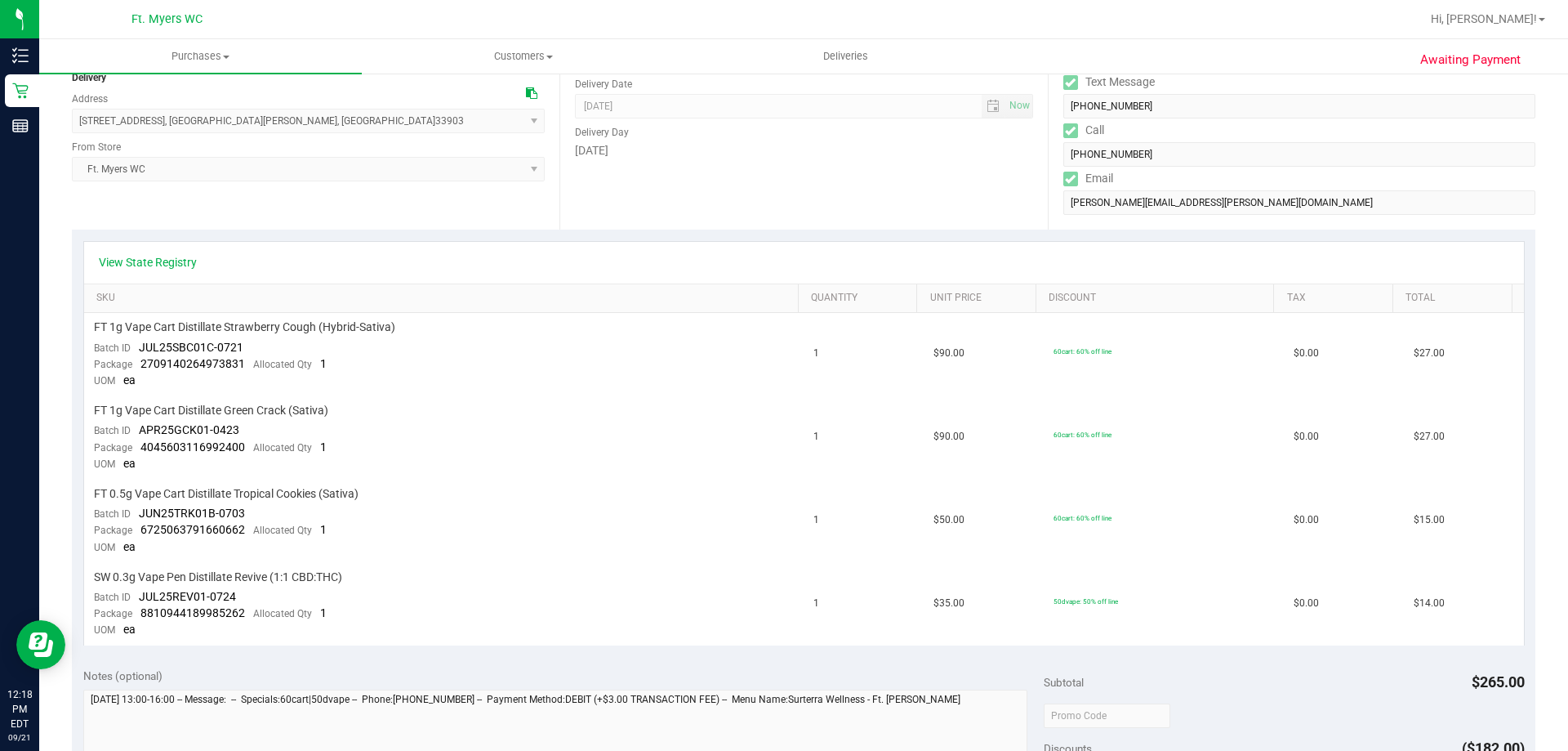
click at [1265, 250] on div "View State Registry" at bounding box center [804, 263] width 1440 height 42
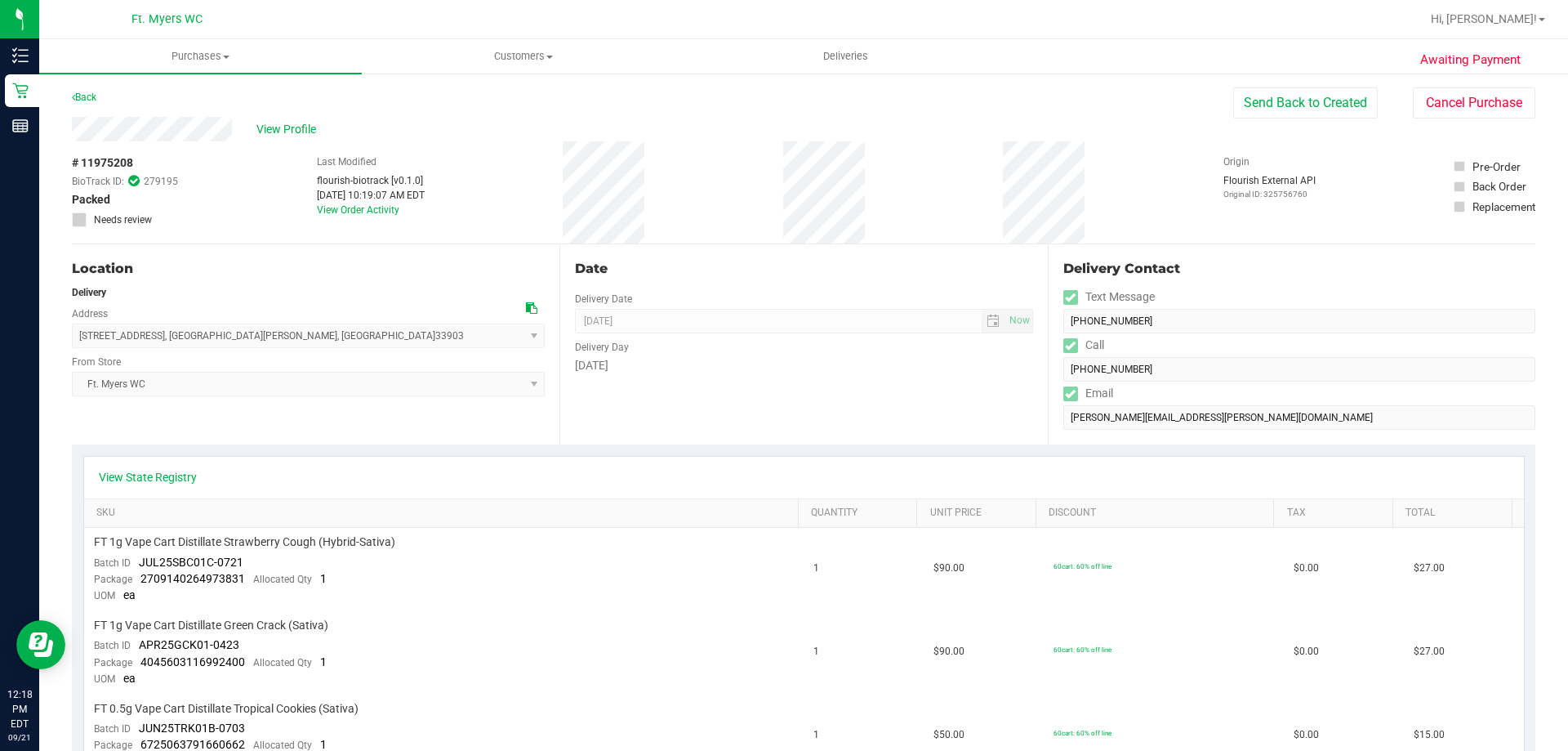
scroll to position [0, 0]
click at [1440, 106] on button "Cancel Purchase" at bounding box center [1474, 103] width 122 height 31
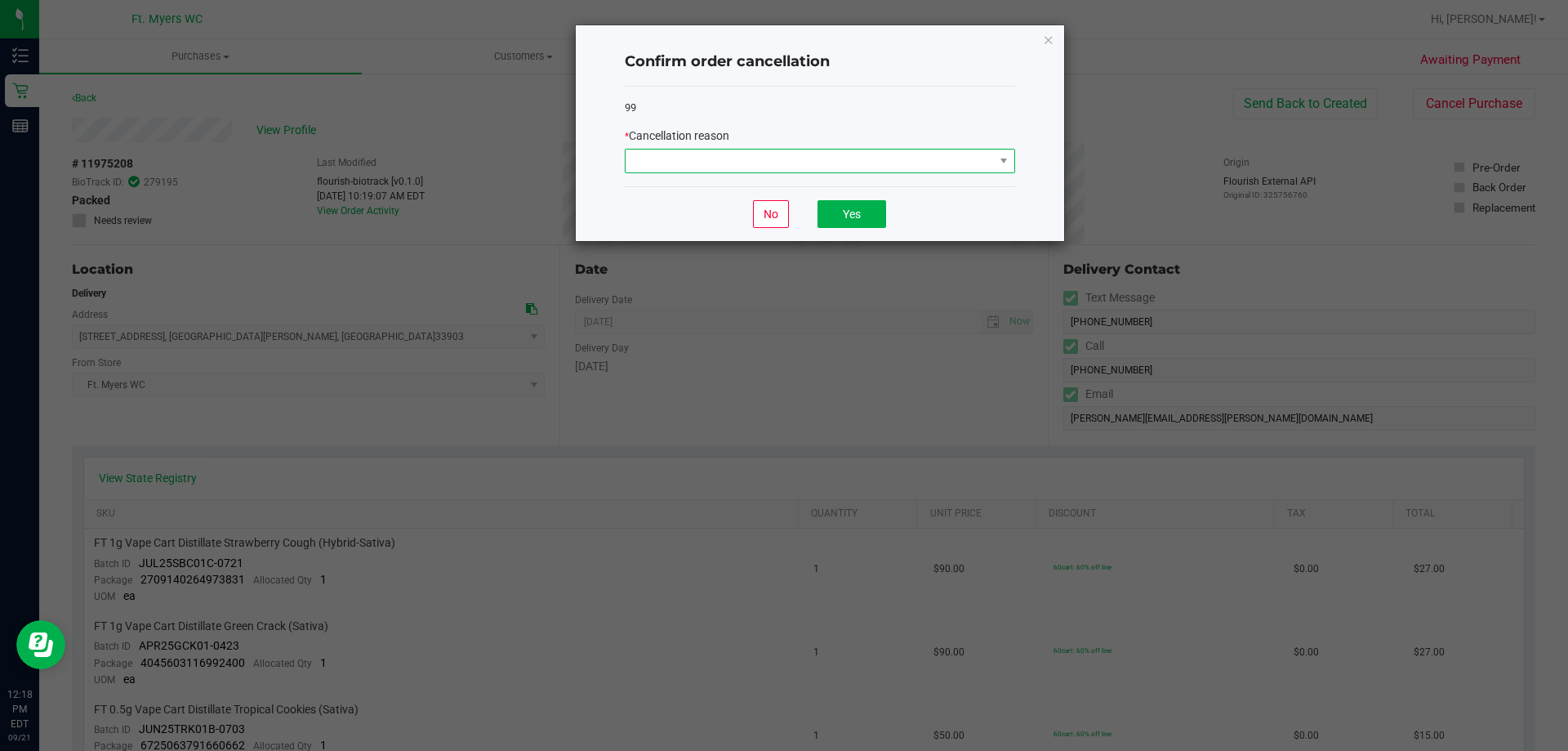
click at [868, 158] on span at bounding box center [809, 160] width 369 height 23
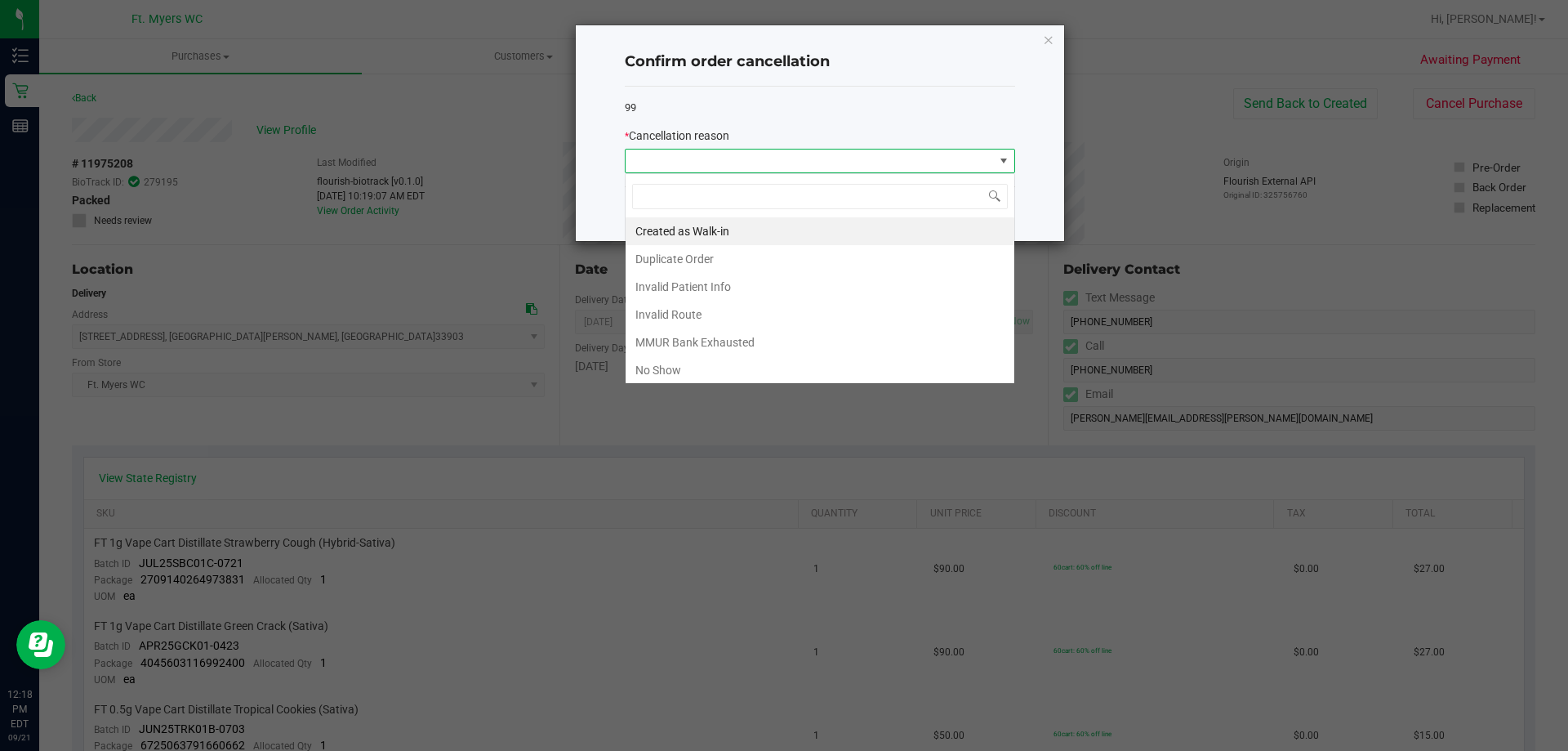
scroll to position [25, 391]
click at [712, 373] on li "No Show" at bounding box center [819, 370] width 389 height 28
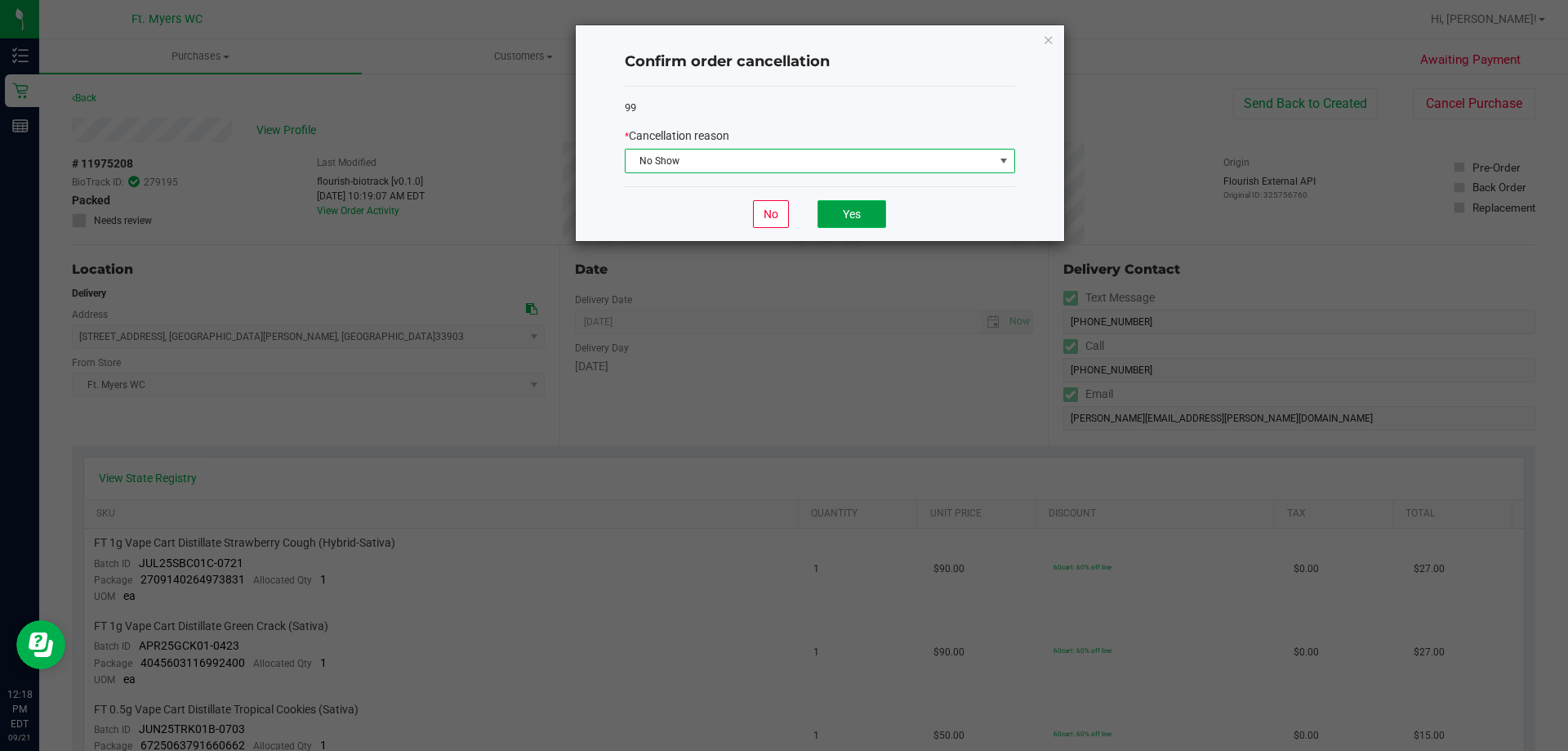
click at [833, 215] on button "Yes" at bounding box center [851, 214] width 69 height 28
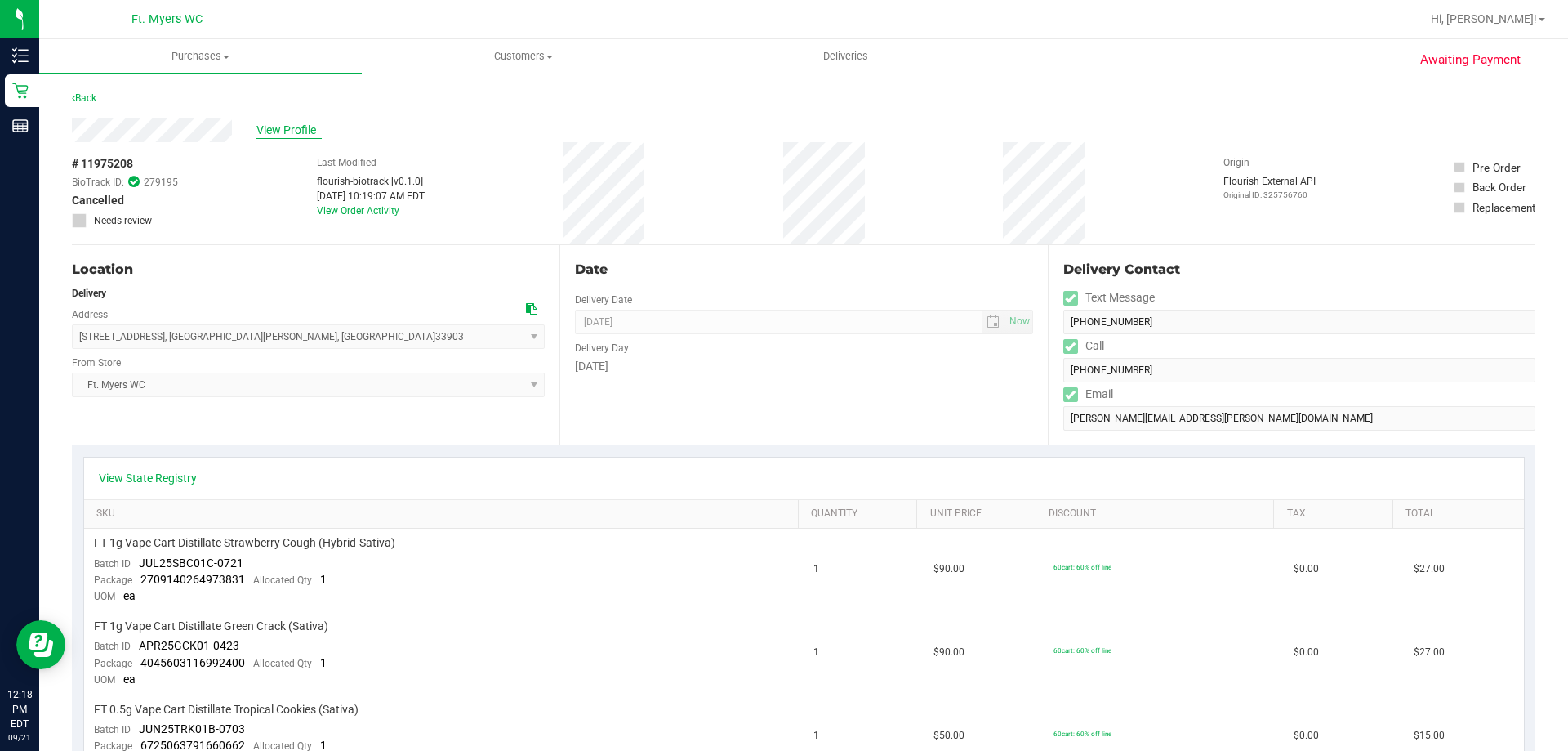
click at [310, 136] on span "View Profile" at bounding box center [289, 129] width 66 height 17
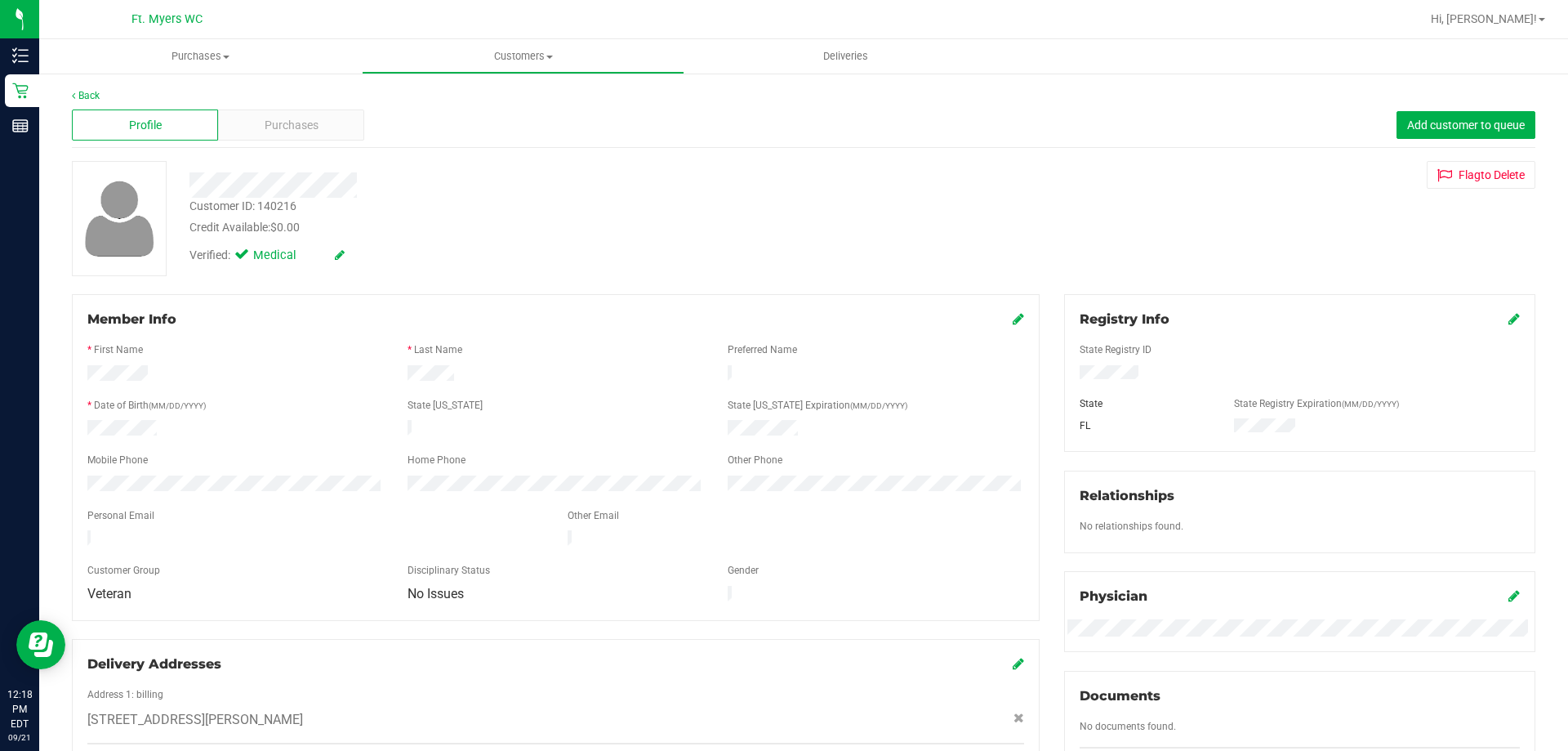
click at [313, 125] on span "Purchases" at bounding box center [291, 124] width 54 height 17
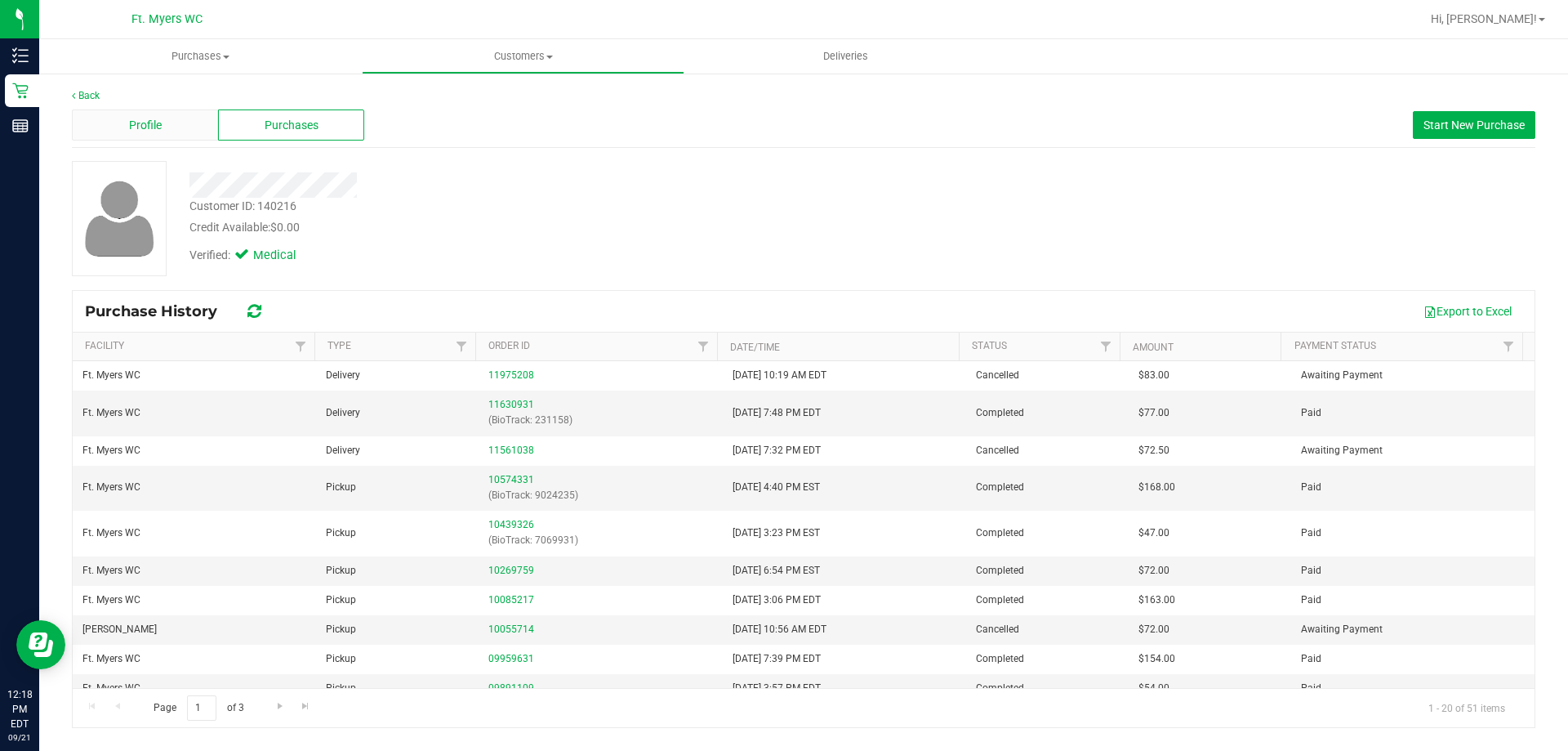
click at [212, 137] on div "Profile" at bounding box center [144, 124] width 146 height 31
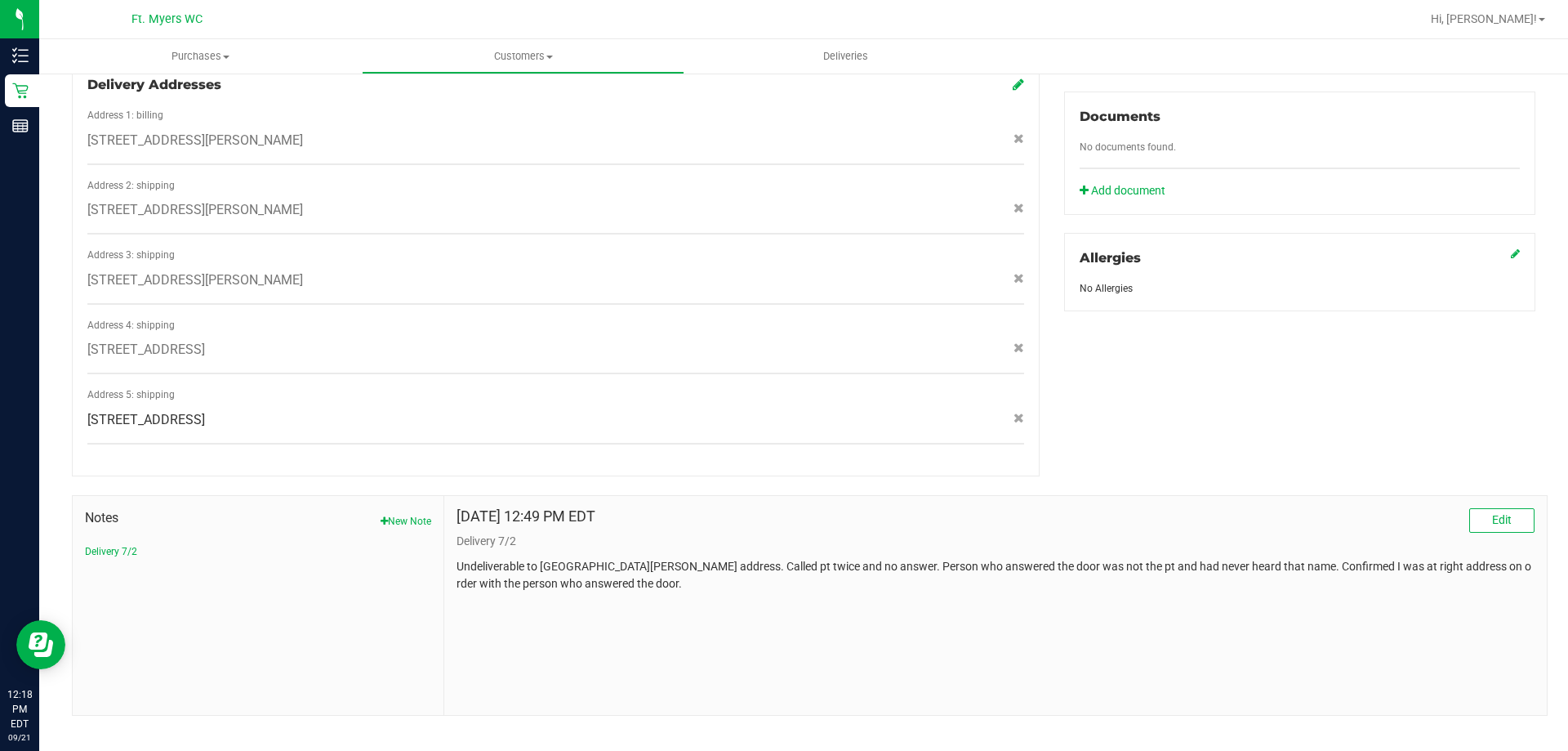
scroll to position [581, 0]
click at [410, 506] on span "Notes" at bounding box center [258, 516] width 346 height 20
click at [408, 512] on button "New Note" at bounding box center [406, 519] width 51 height 15
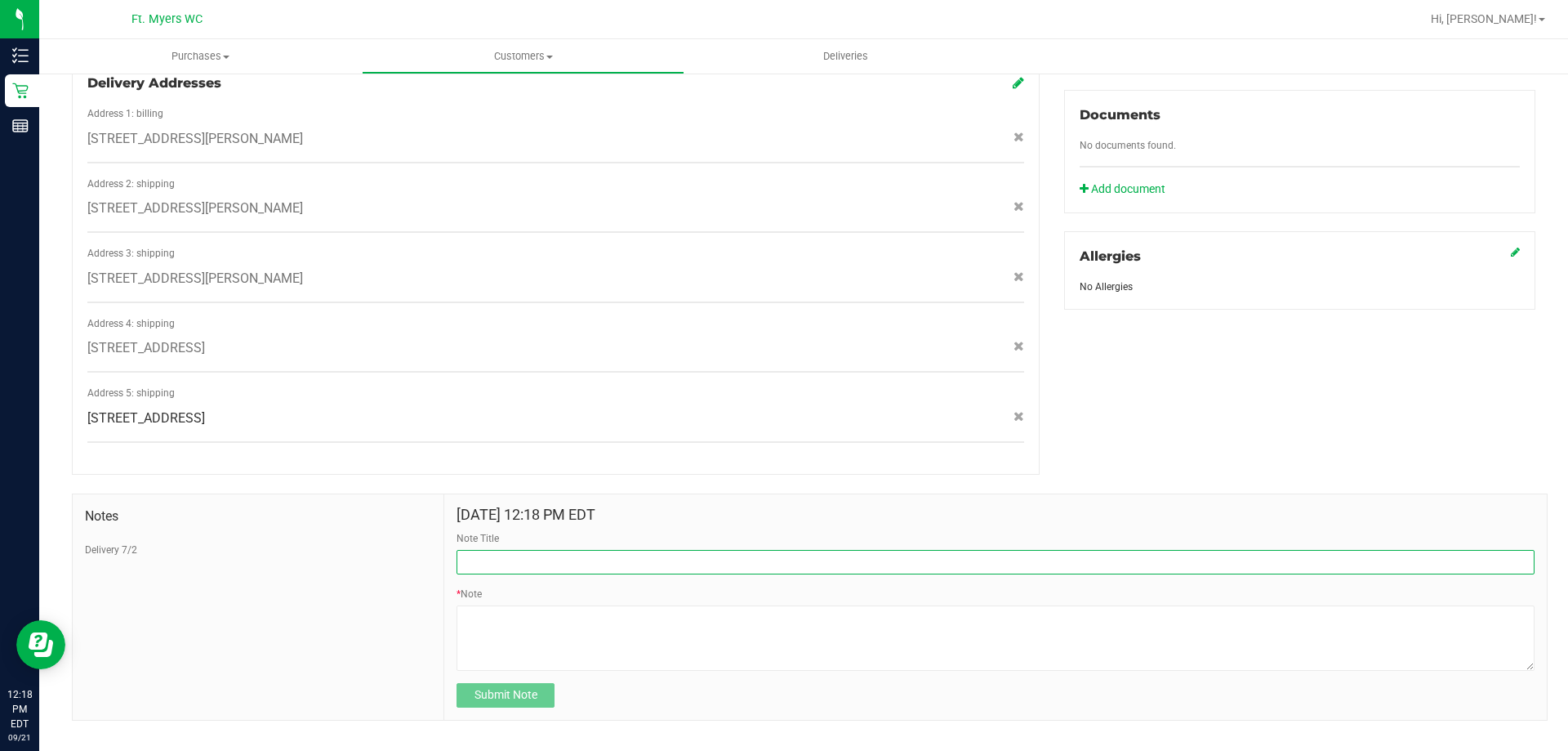
click at [536, 550] on input "Note Title" at bounding box center [995, 562] width 1078 height 25
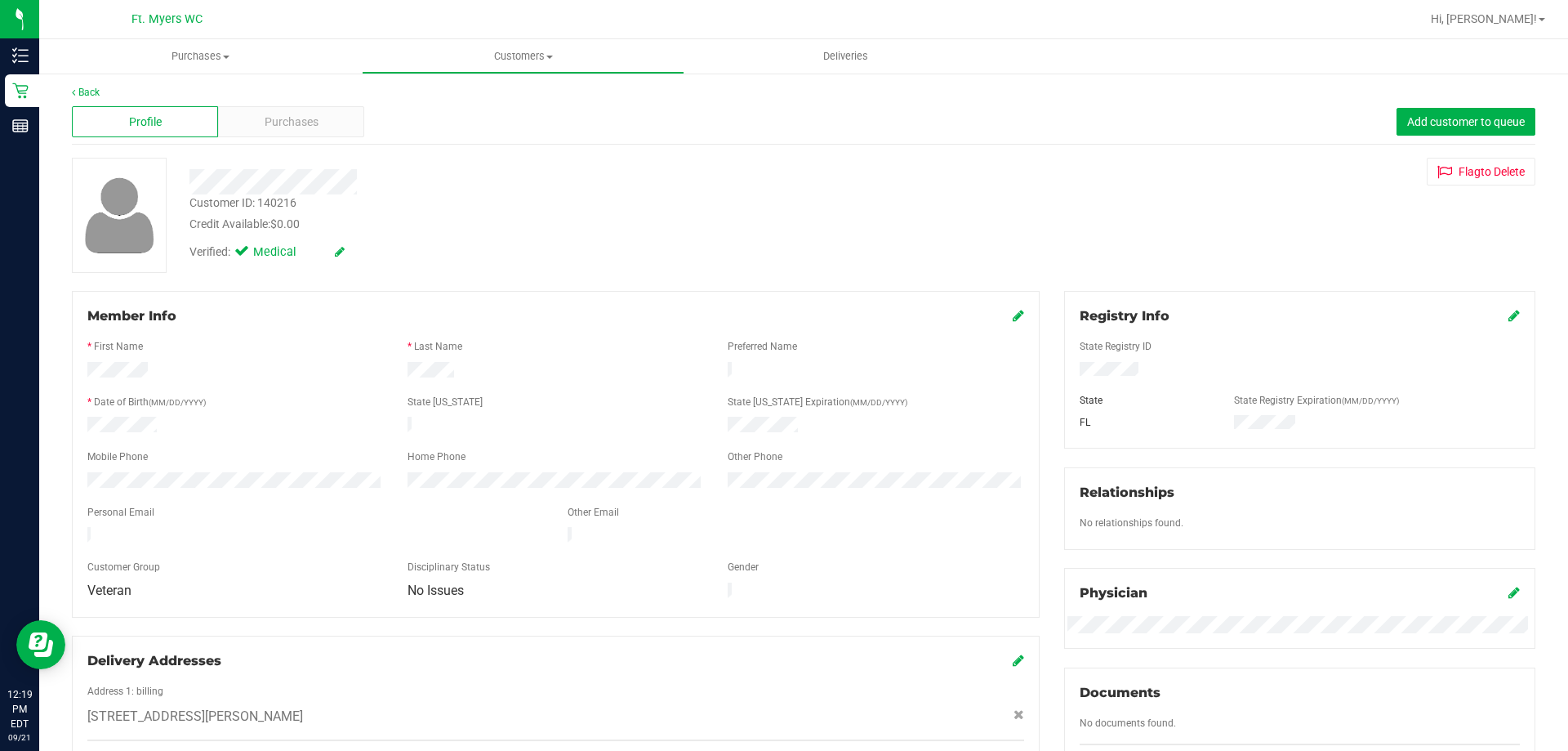
scroll to position [0, 0]
click at [85, 100] on link "Back" at bounding box center [86, 95] width 28 height 12
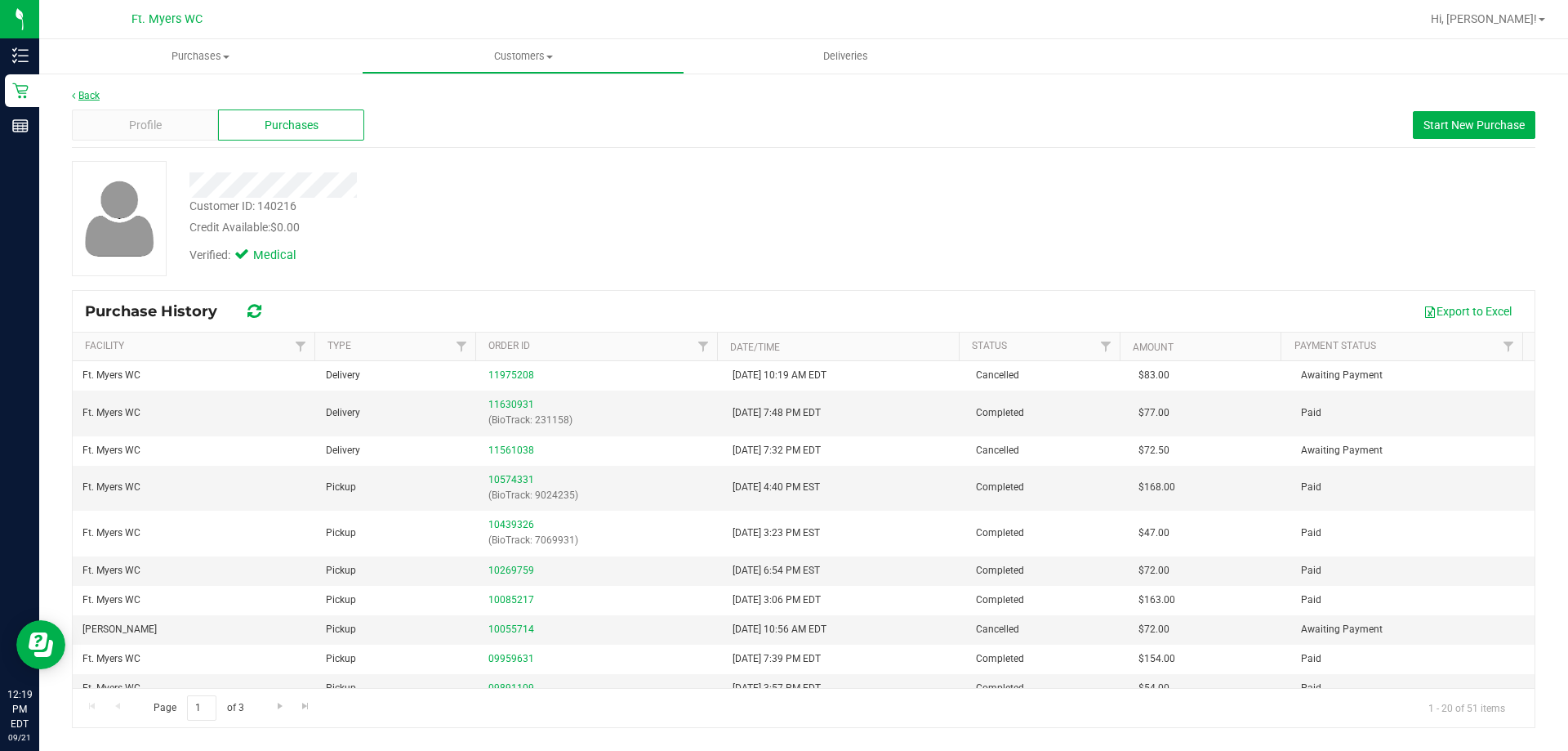
click at [98, 100] on link "Back" at bounding box center [86, 95] width 28 height 12
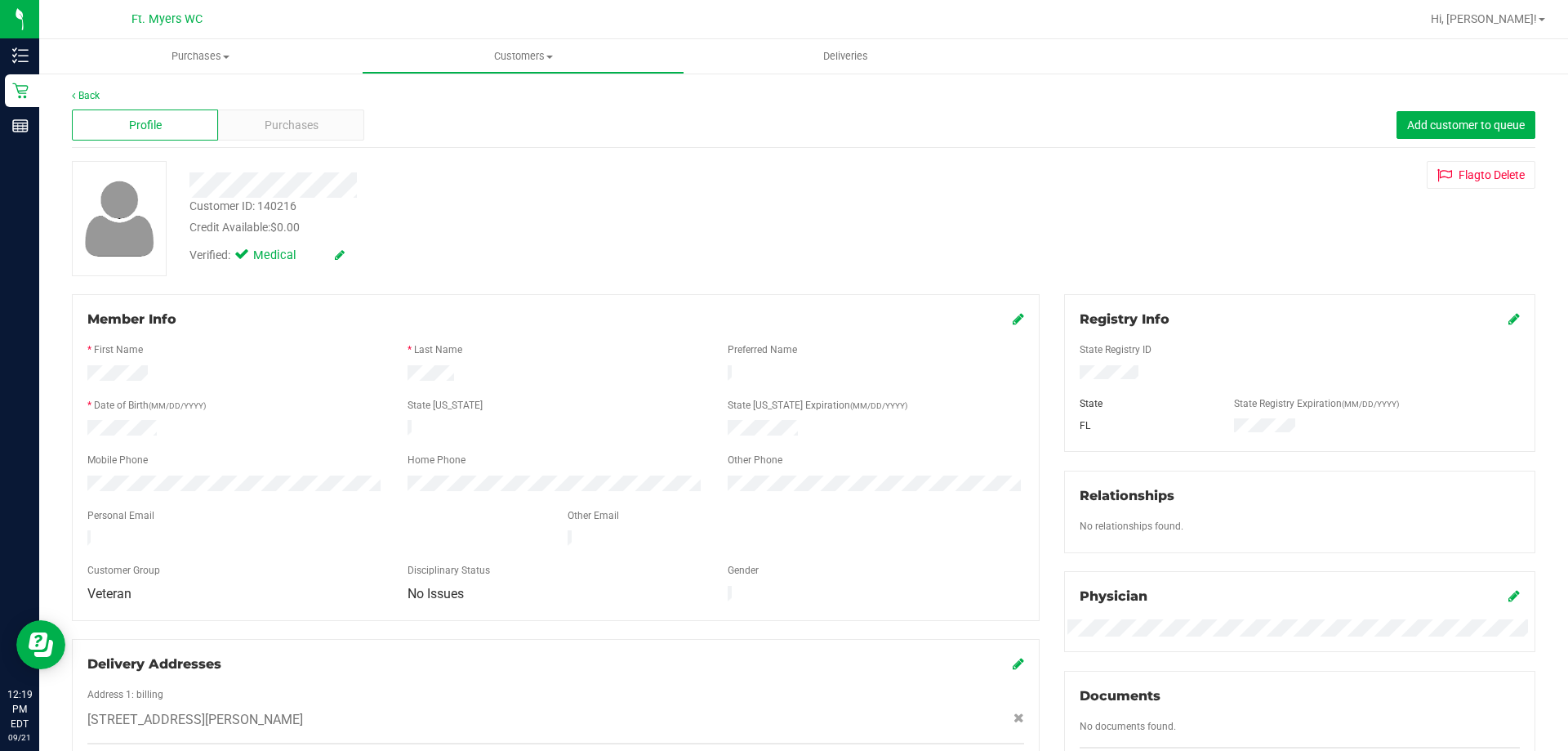
click at [78, 102] on div "Back" at bounding box center [803, 95] width 1464 height 15
click at [81, 94] on link "Back" at bounding box center [86, 95] width 28 height 12
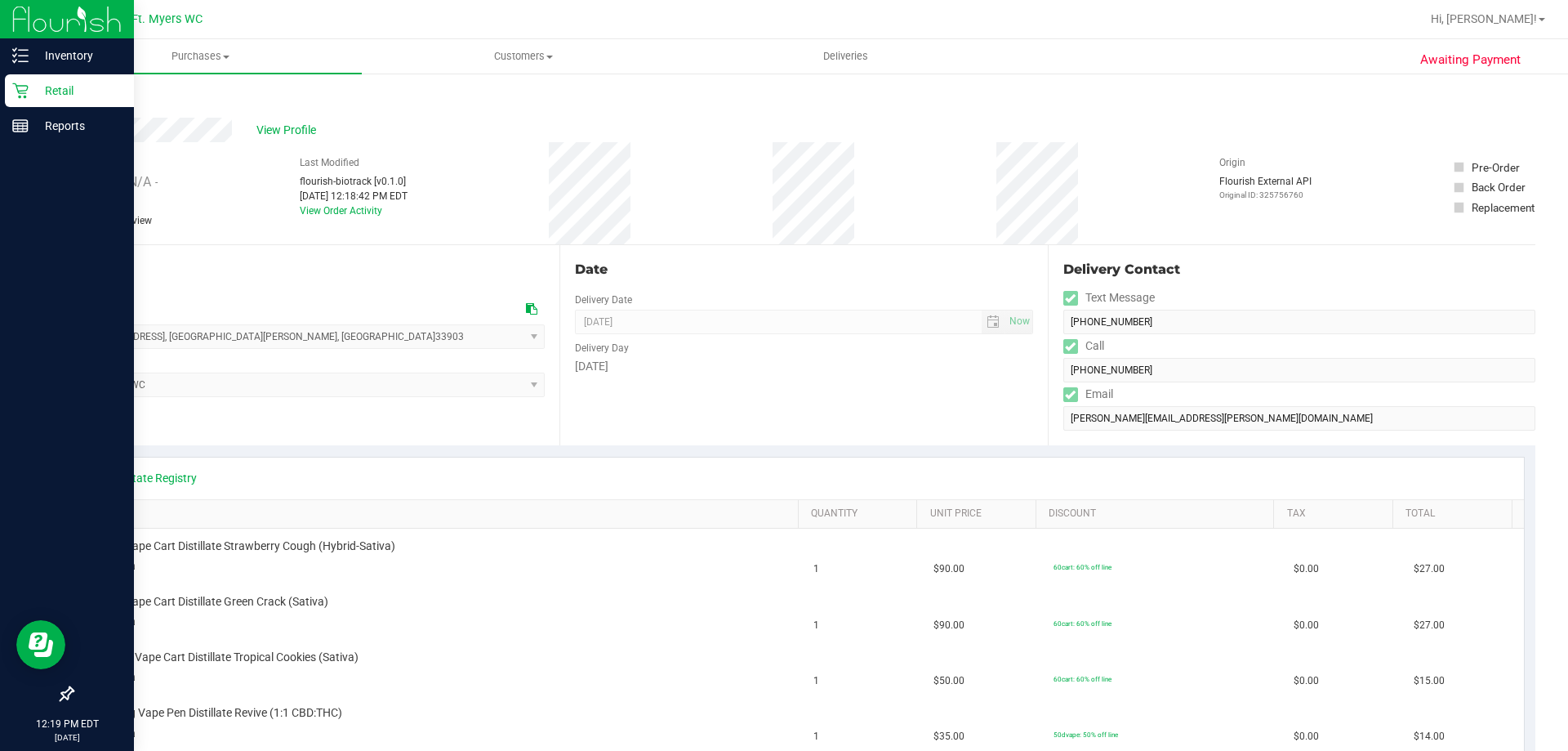
click at [37, 83] on p "Retail" at bounding box center [78, 91] width 98 height 20
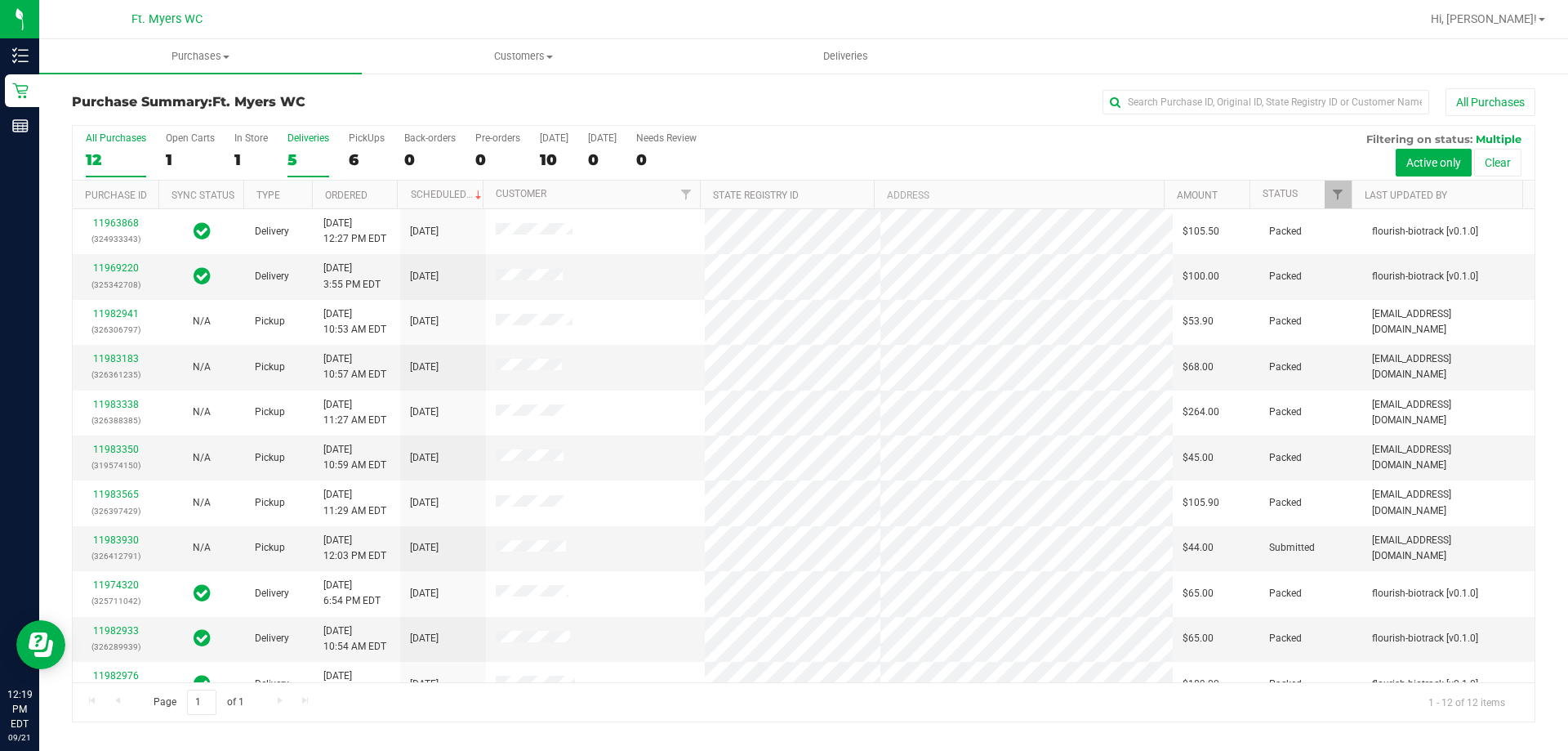
click at [316, 156] on div "5" at bounding box center [308, 159] width 42 height 19
click at [0, 0] on input "Deliveries 5" at bounding box center [0, 0] width 0 height 0
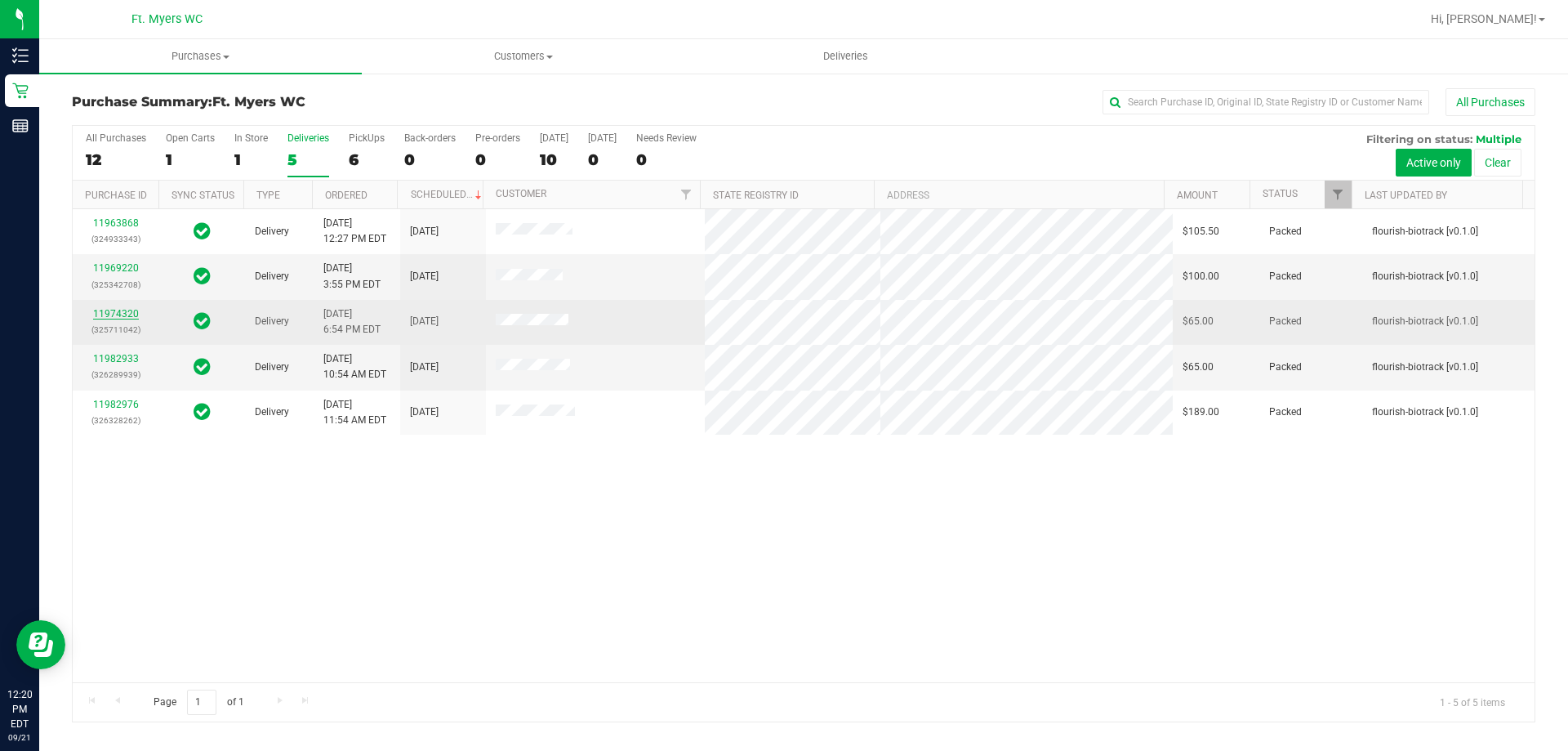
click at [121, 316] on link "11974320" at bounding box center [116, 314] width 46 height 12
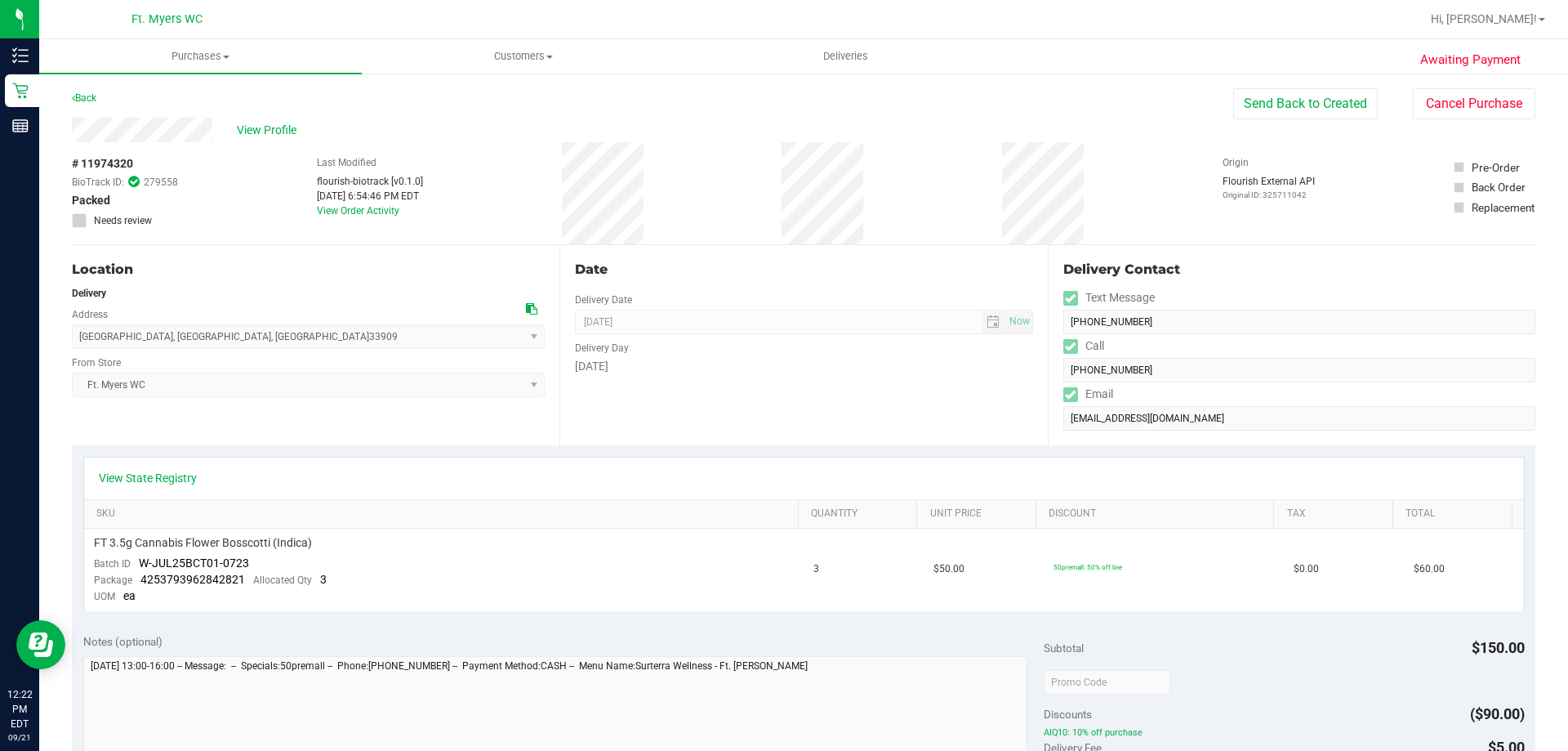
click at [1206, 276] on div "Delivery Contact" at bounding box center [1300, 270] width 472 height 20
click at [1320, 103] on button "Send Back to Created" at bounding box center [1306, 103] width 144 height 31
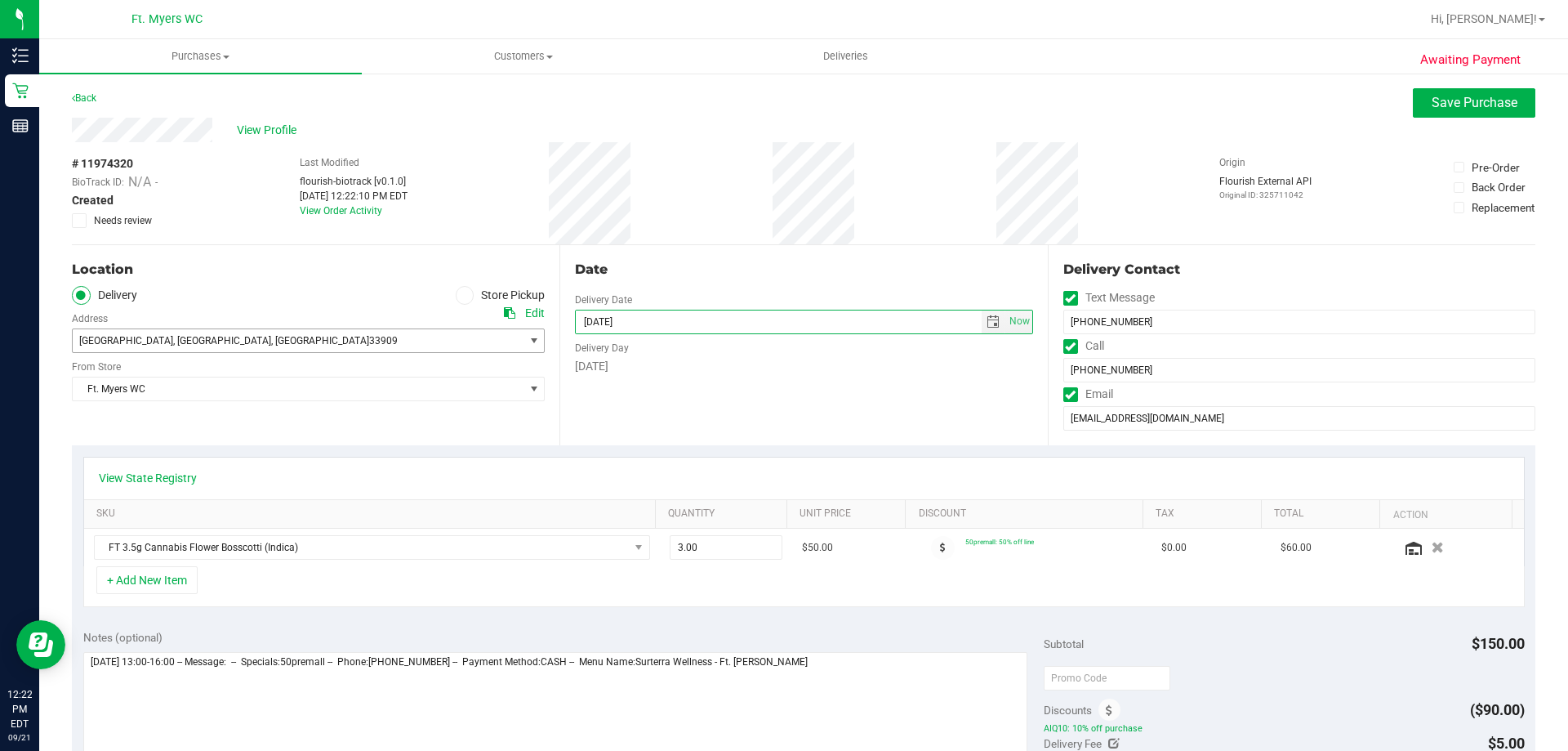
drag, startPoint x: 675, startPoint y: 325, endPoint x: 955, endPoint y: 217, distance: 300.1
click at [532, 352] on div "Location Delivery Store Pickup Address Edit 1507 NE 17th St , Cape Coral , FL 3…" at bounding box center [803, 344] width 1464 height 200
drag, startPoint x: 1147, startPoint y: 328, endPoint x: 984, endPoint y: 267, distance: 174.0
click at [1147, 329] on input "(239) 297-7786" at bounding box center [1300, 321] width 472 height 25
click at [1538, 245] on div "Awaiting Payment Back Save Purchase View Profile # 11974320 BioTrack ID: N/A - …" at bounding box center [803, 698] width 1529 height 1254
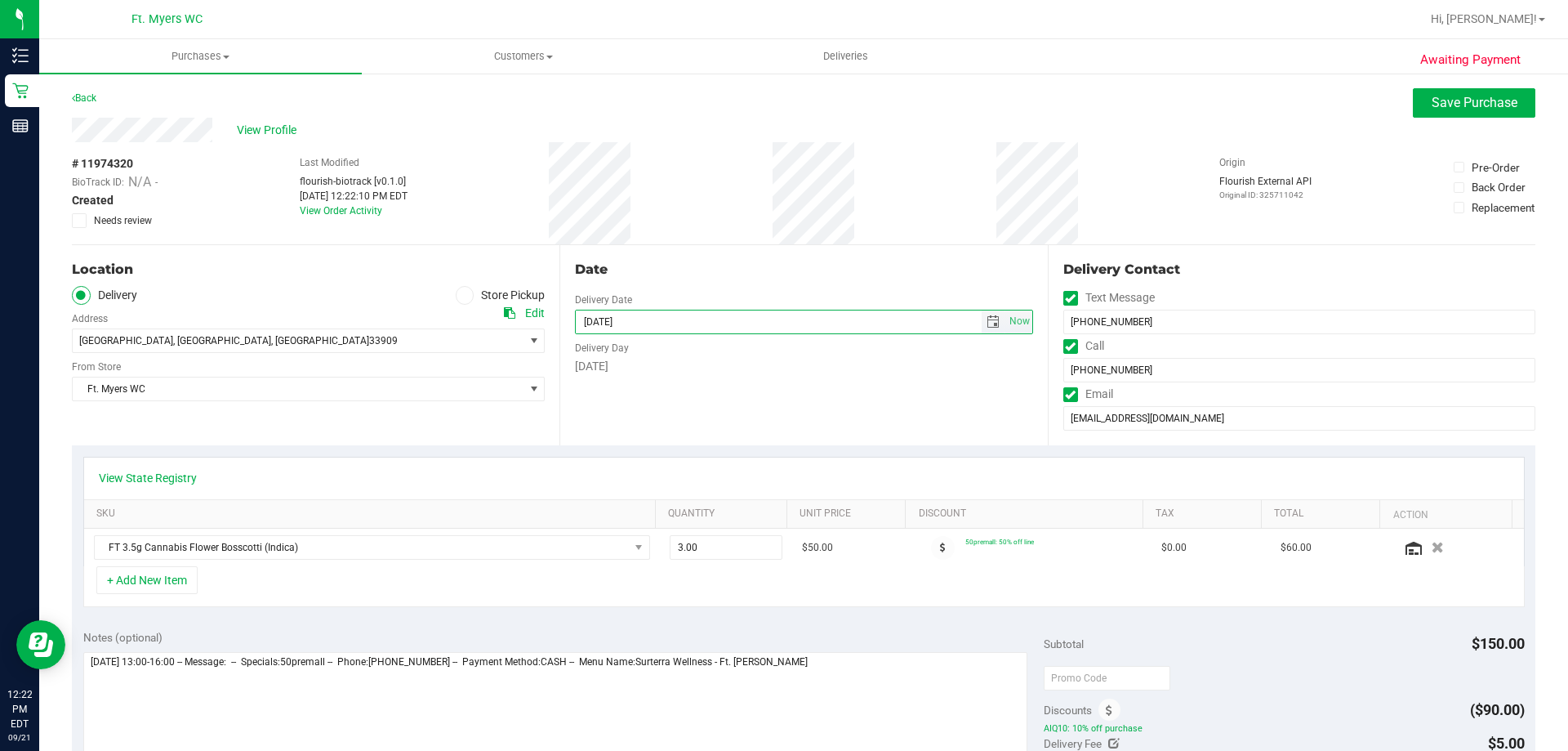
click at [603, 327] on input "[DATE]" at bounding box center [779, 321] width 406 height 23
type input "09/22/2025"
click at [1465, 104] on span "Save Purchase" at bounding box center [1475, 102] width 86 height 16
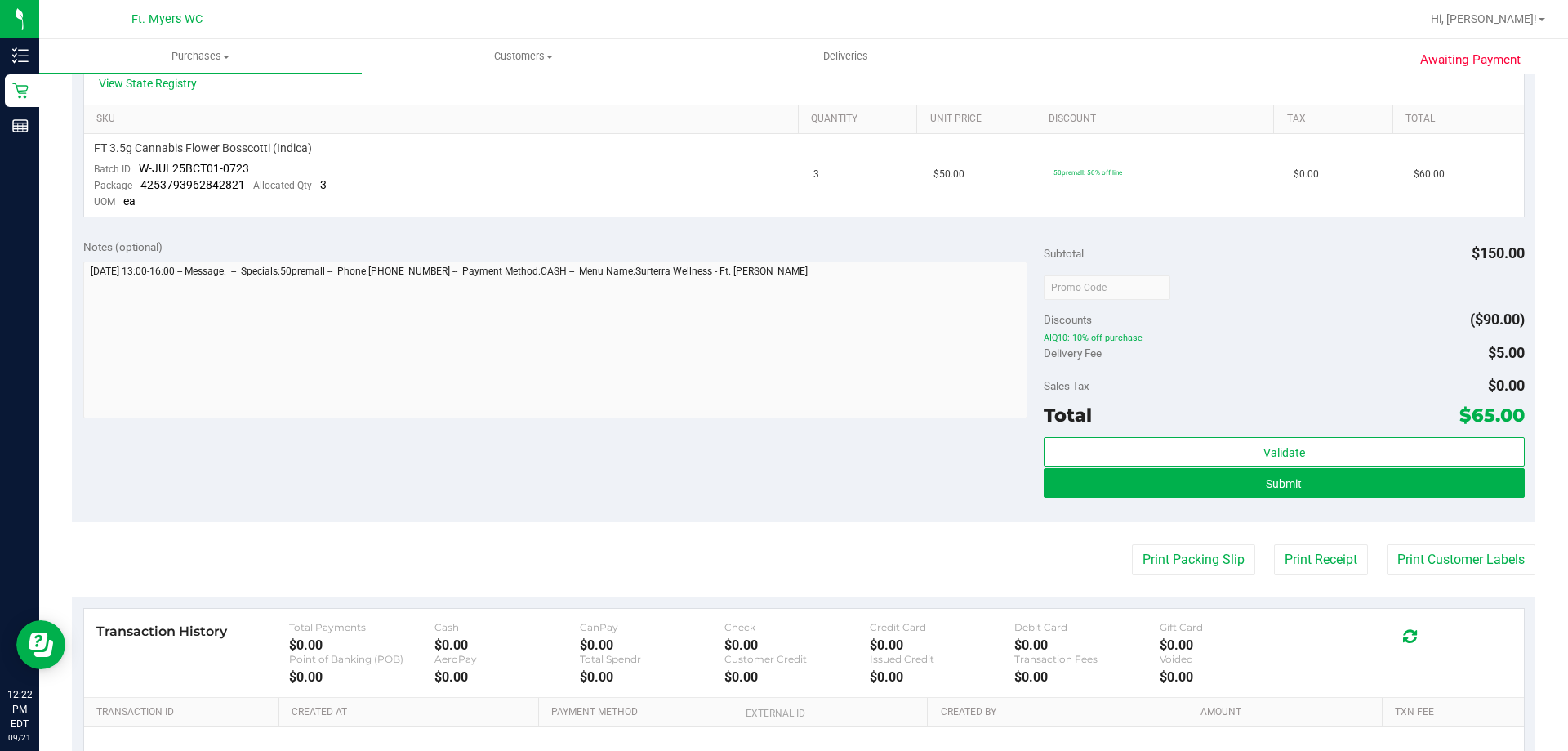
scroll to position [490, 0]
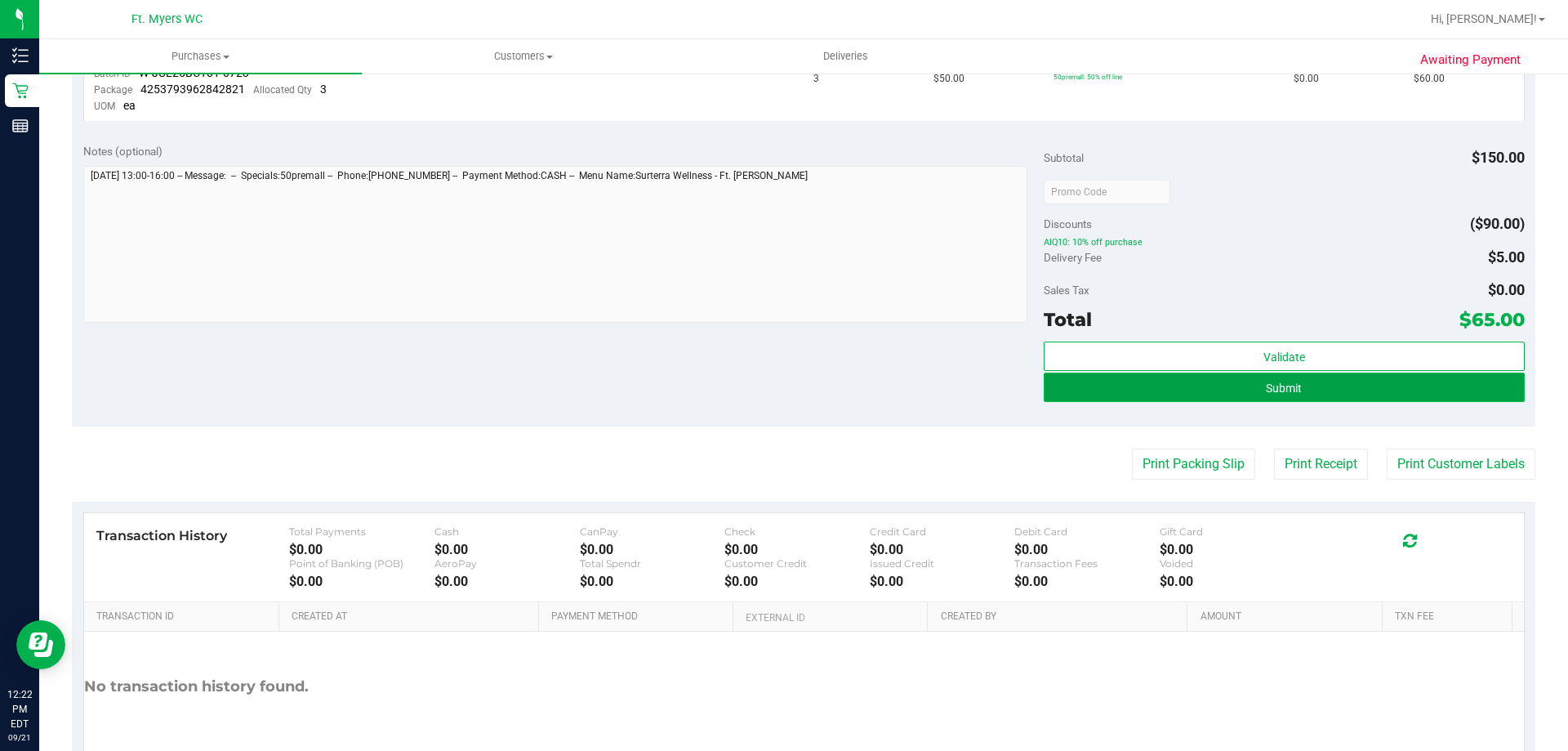
click at [1266, 383] on span "Submit" at bounding box center [1284, 388] width 36 height 13
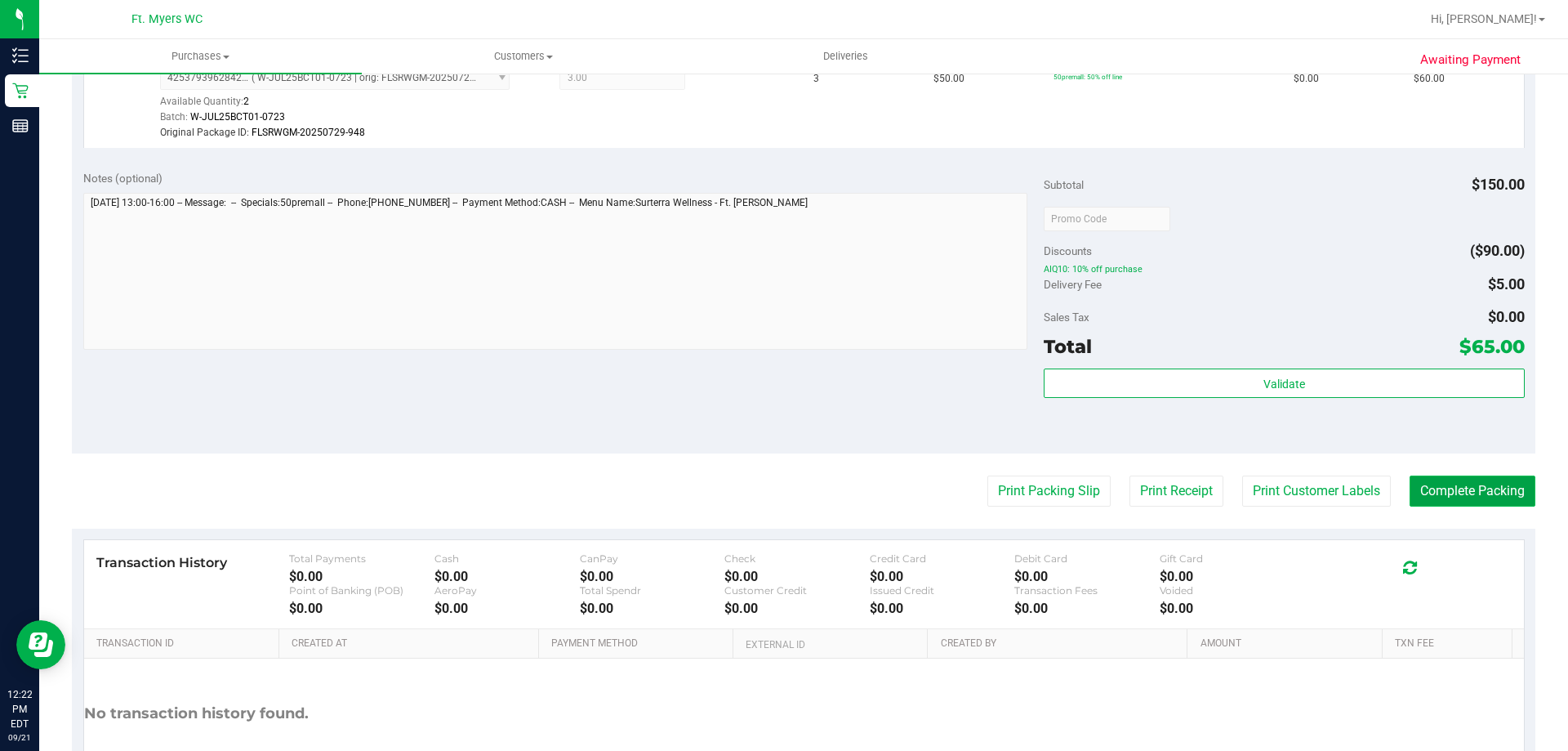
click at [1475, 501] on button "Complete Packing" at bounding box center [1473, 490] width 126 height 31
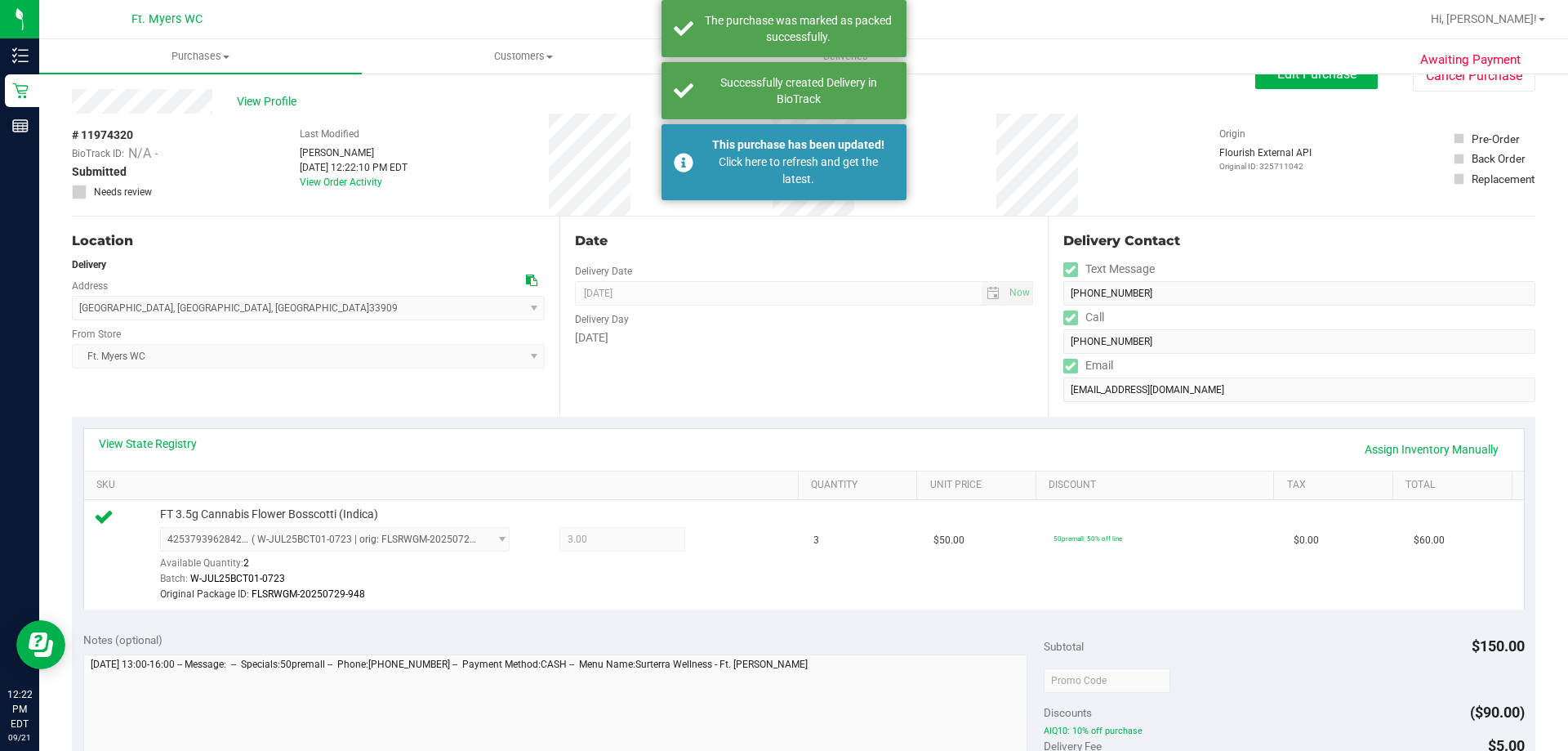
scroll to position [0, 0]
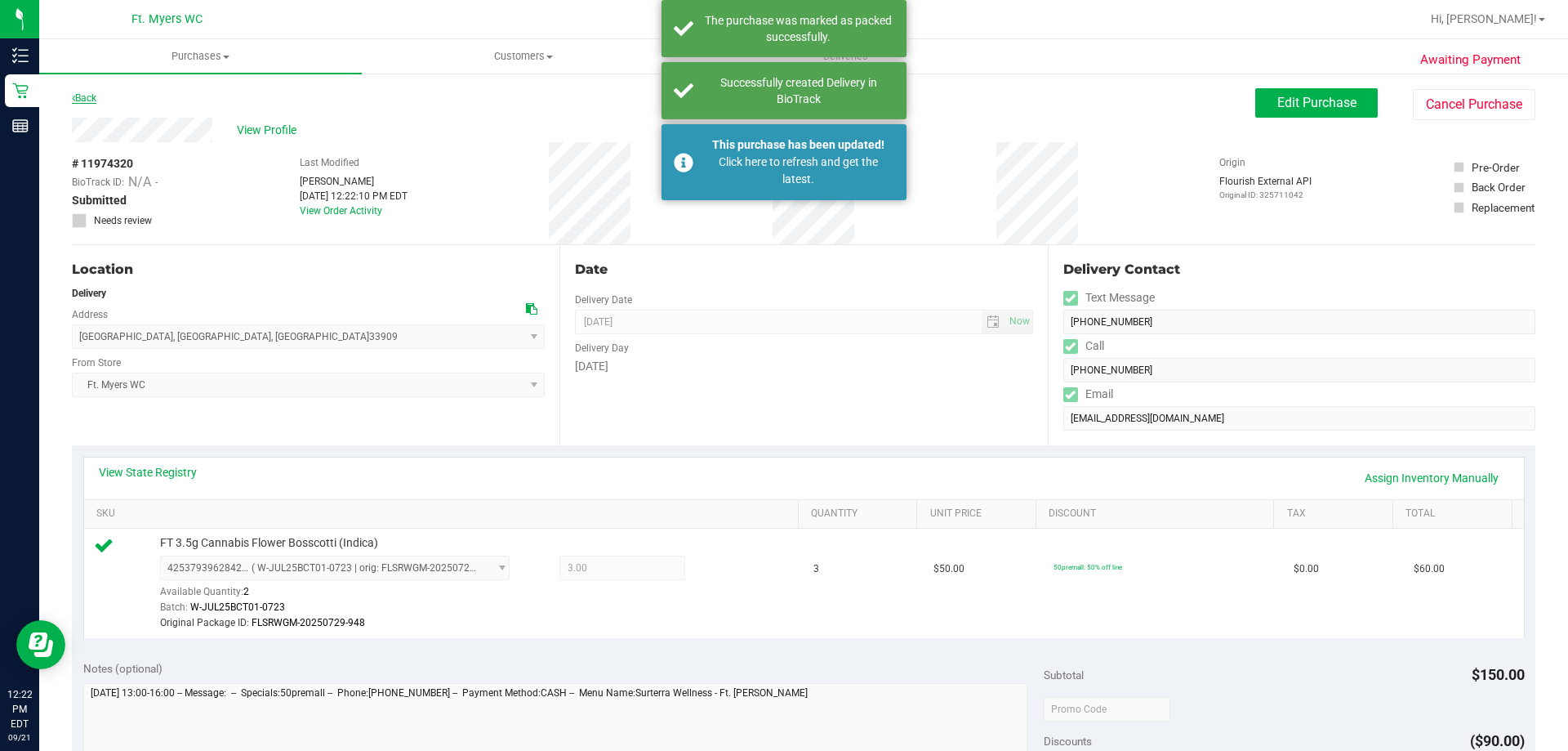
click at [94, 100] on link "Back" at bounding box center [84, 98] width 25 height 12
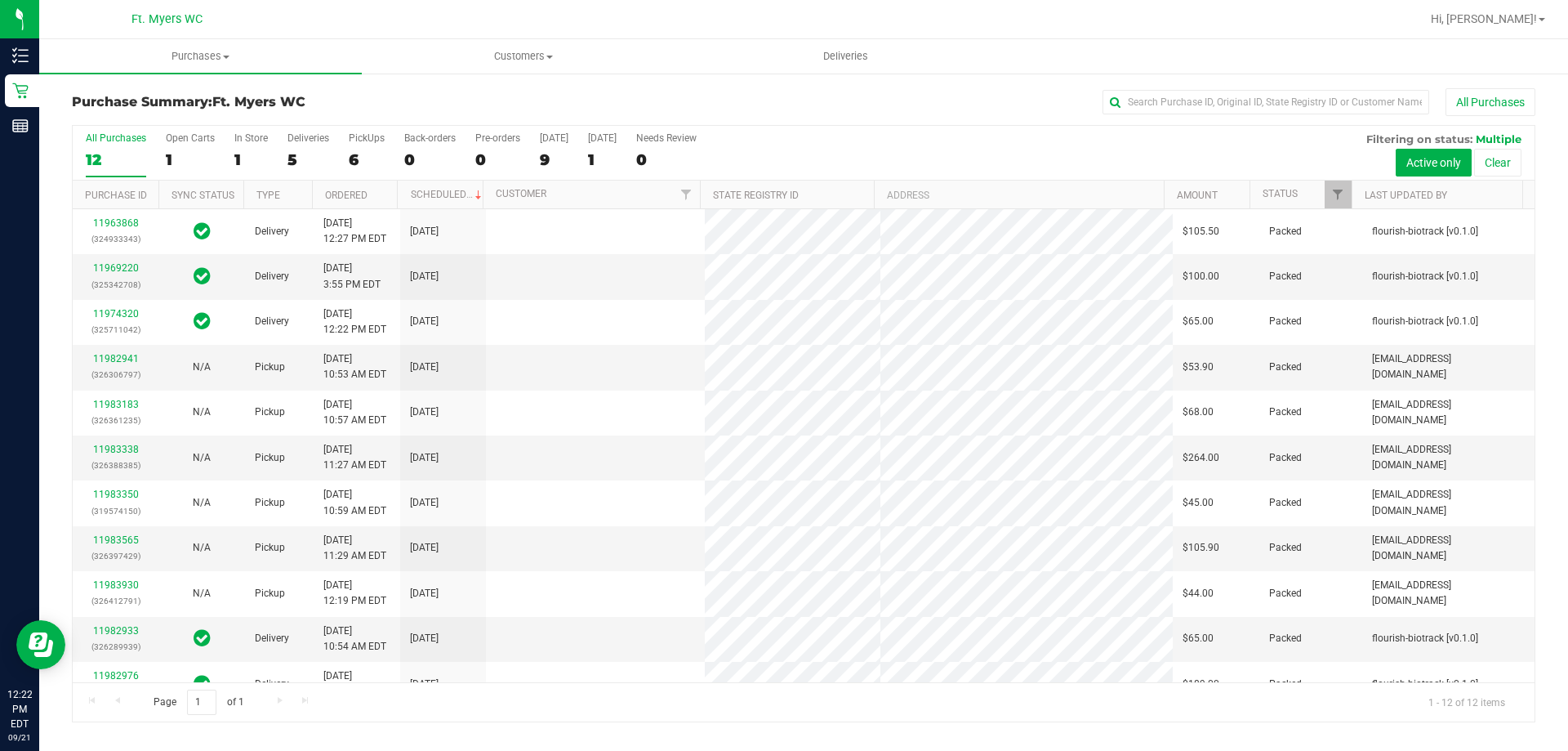
click at [296, 146] on label "Deliveries 5" at bounding box center [308, 154] width 42 height 45
click at [0, 0] on input "Deliveries 5" at bounding box center [0, 0] width 0 height 0
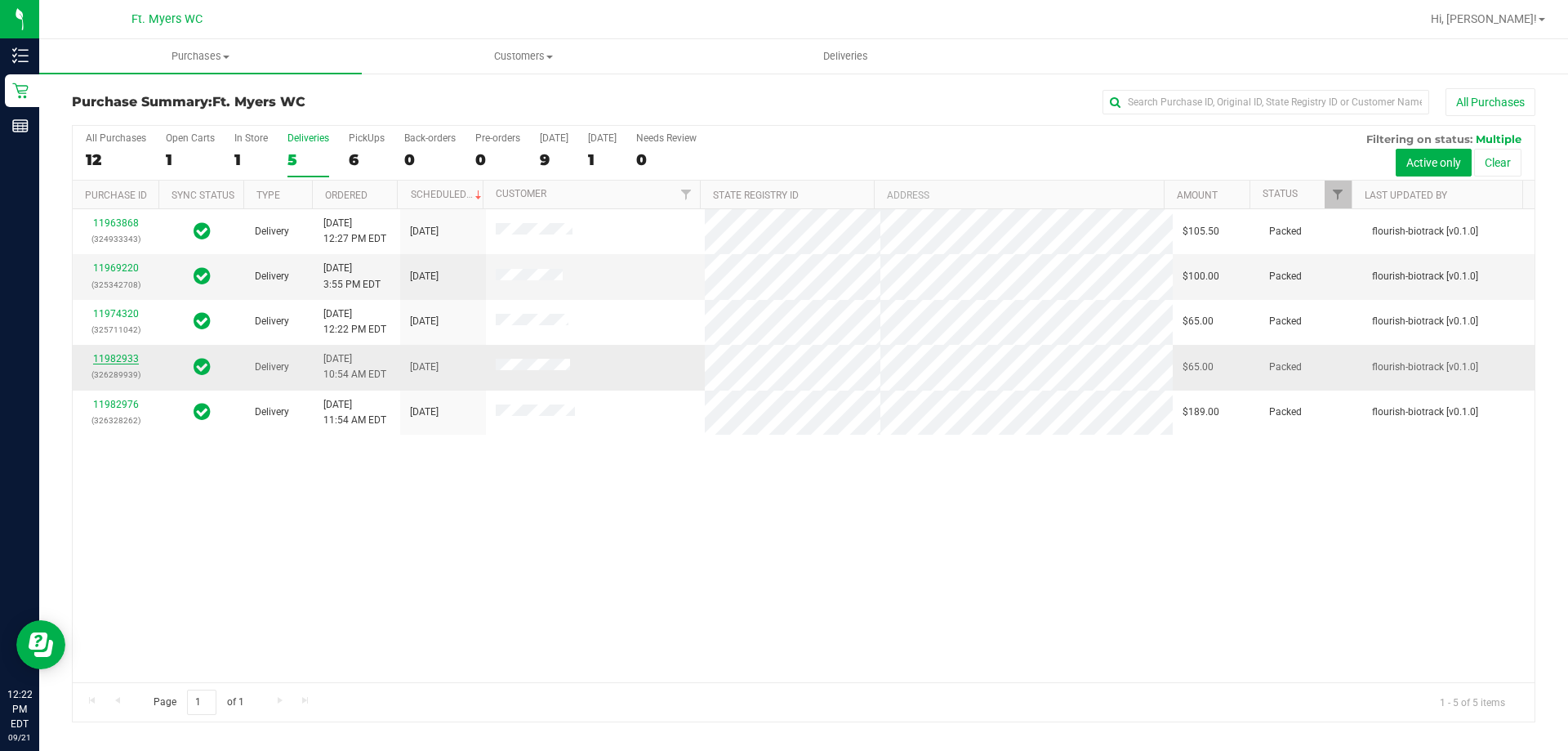
click at [115, 355] on link "11982933" at bounding box center [116, 359] width 46 height 12
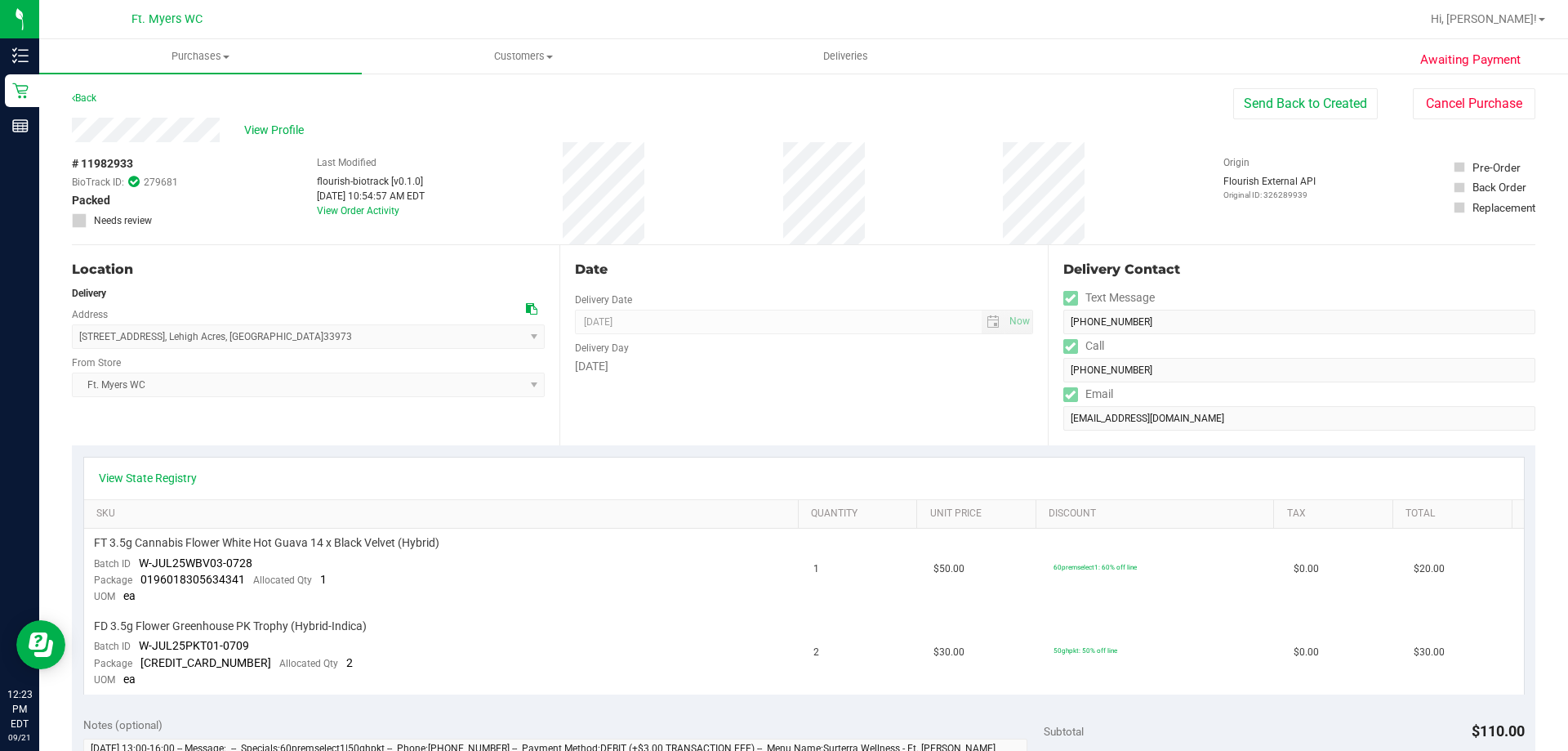
click at [1321, 123] on div "View Profile # 11982933 BioTrack ID: 279681 Packed Needs review Last Modified f…" at bounding box center [803, 181] width 1464 height 127
click at [1321, 120] on div "View Profile # 11982933 BioTrack ID: 279681 Packed Needs review Last Modified f…" at bounding box center [803, 181] width 1464 height 127
click at [1320, 91] on button "Send Back to Created" at bounding box center [1306, 103] width 144 height 31
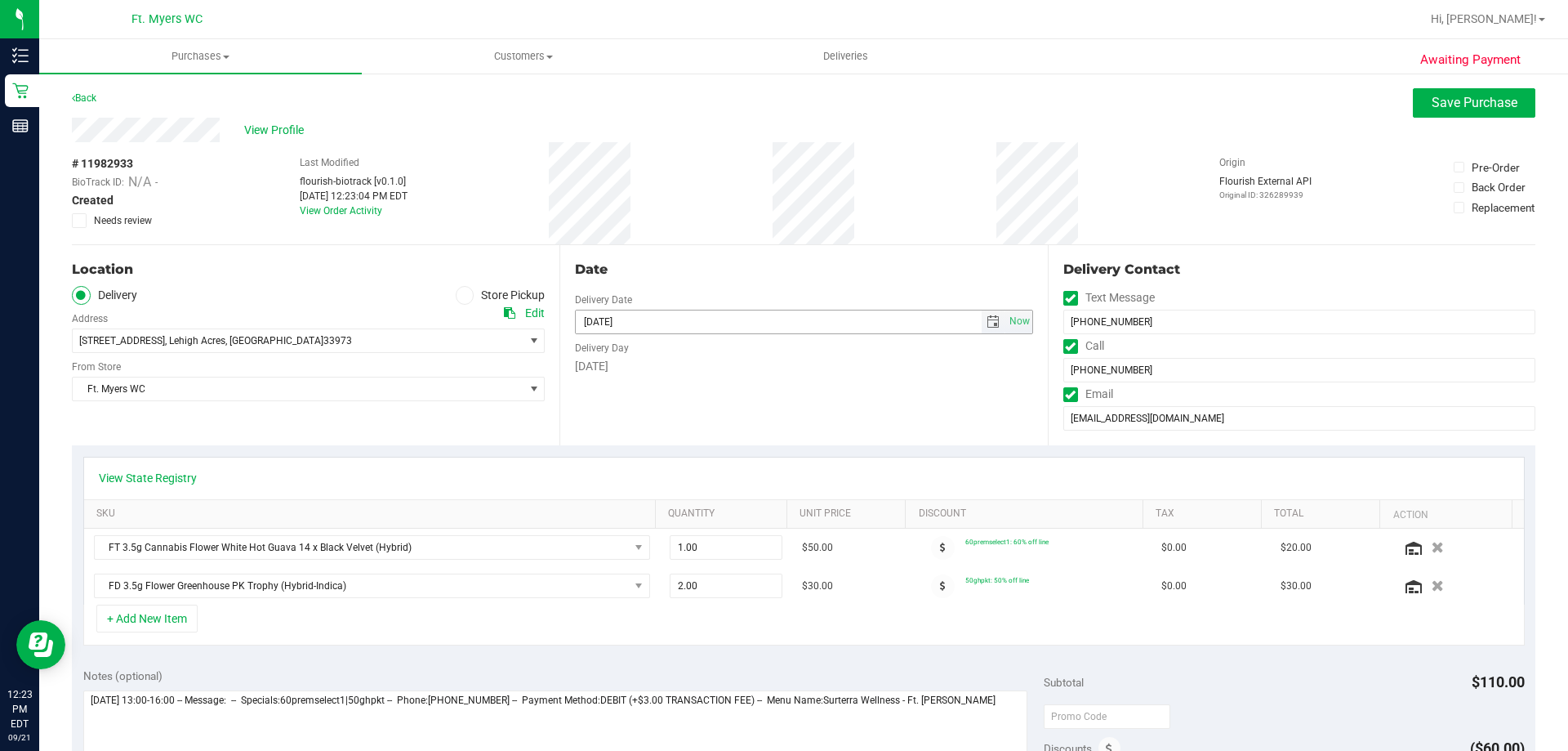
click at [607, 328] on input "[DATE]" at bounding box center [779, 321] width 406 height 23
type input "09/22/2025"
click at [1509, 109] on button "Save Purchase" at bounding box center [1474, 103] width 122 height 30
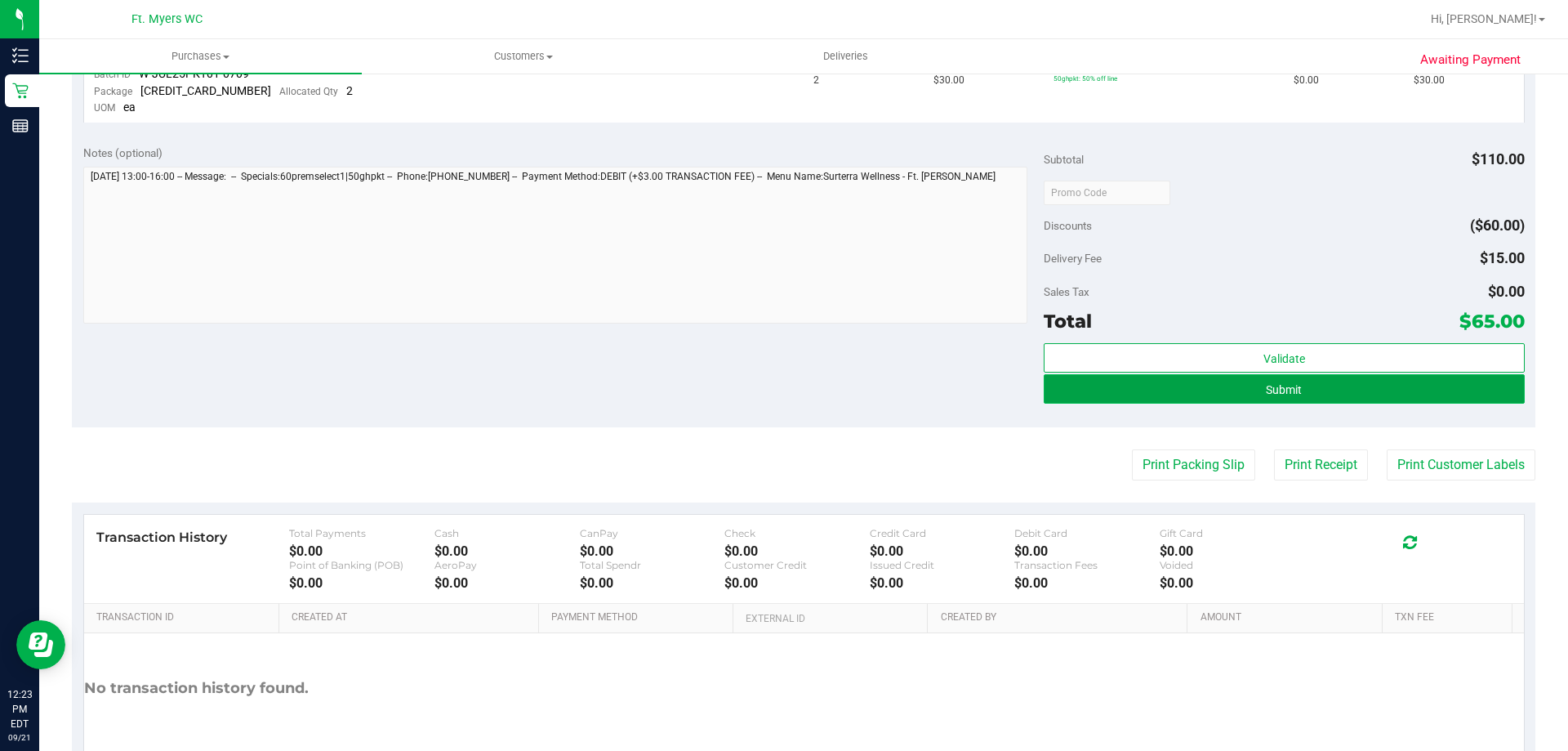
click at [1425, 378] on button "Submit" at bounding box center [1284, 389] width 480 height 30
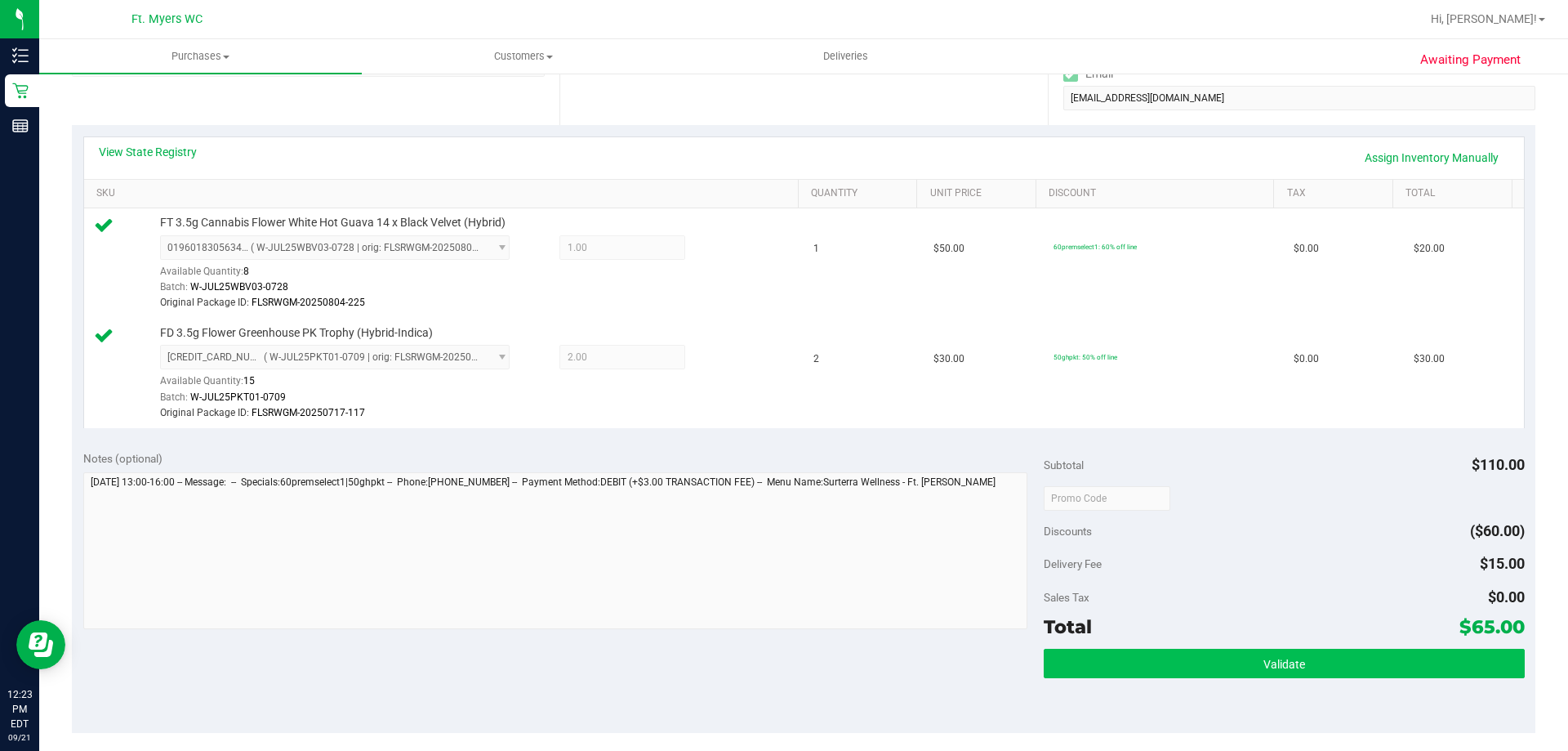
scroll to position [490, 0]
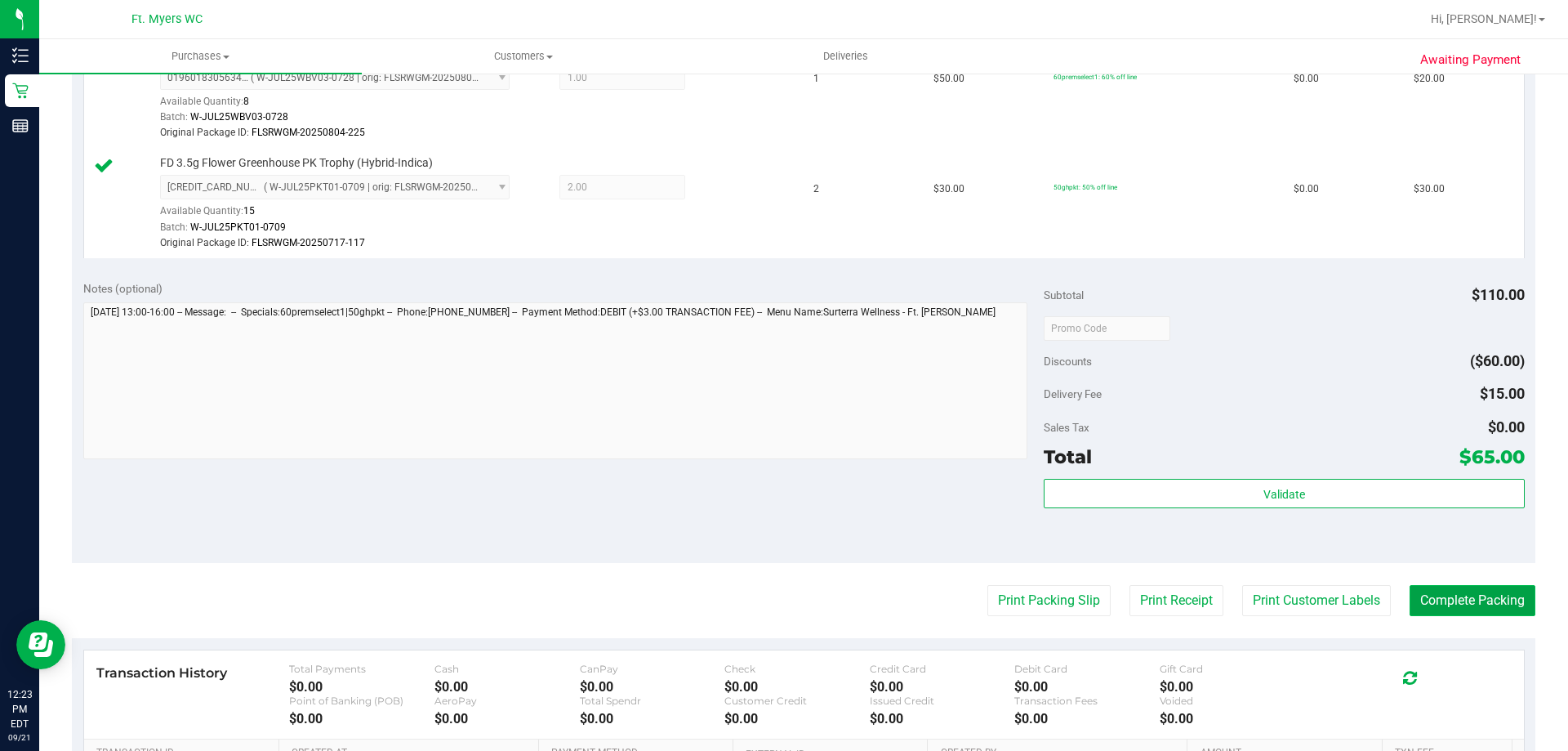
click at [1481, 593] on button "Complete Packing" at bounding box center [1473, 600] width 126 height 31
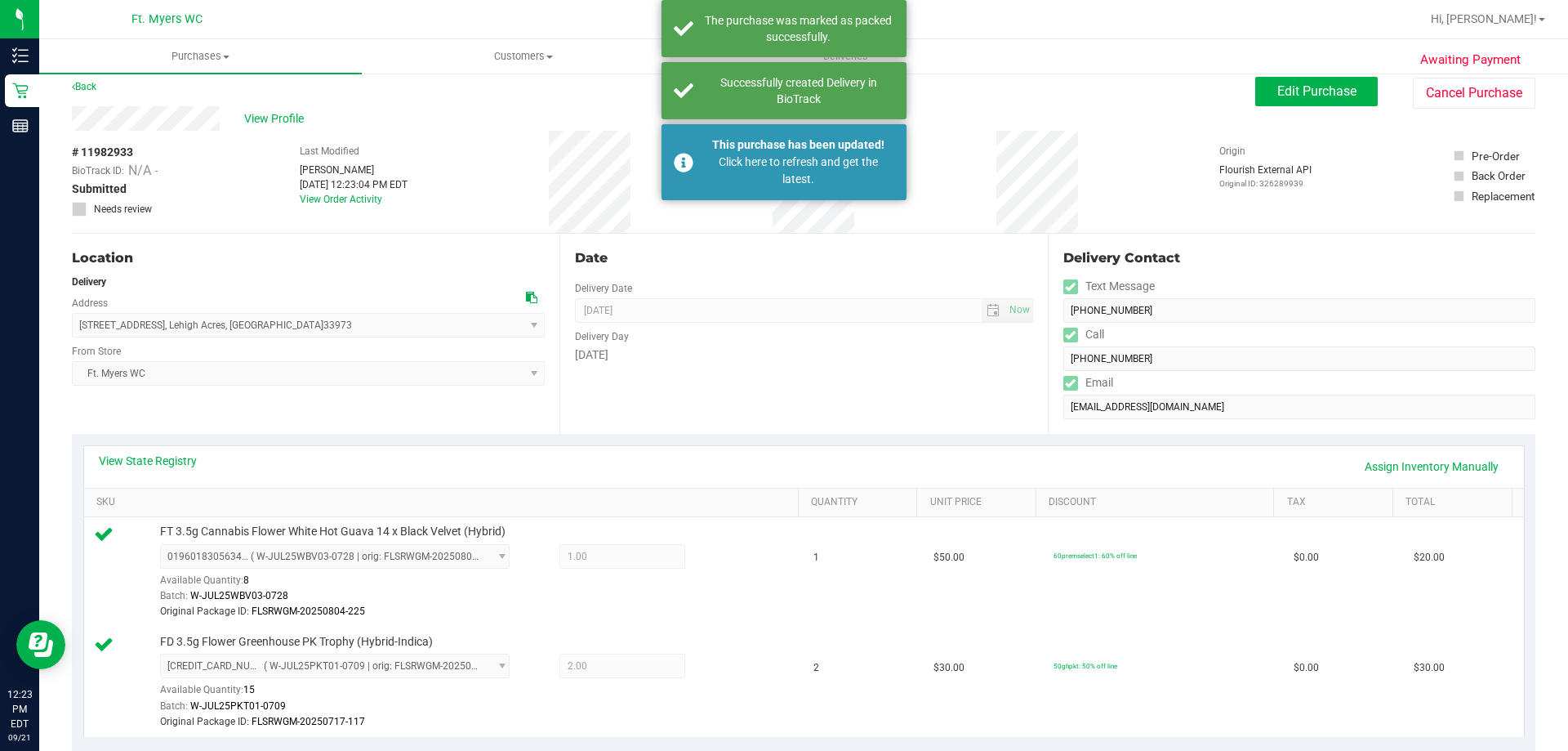
scroll to position [0, 0]
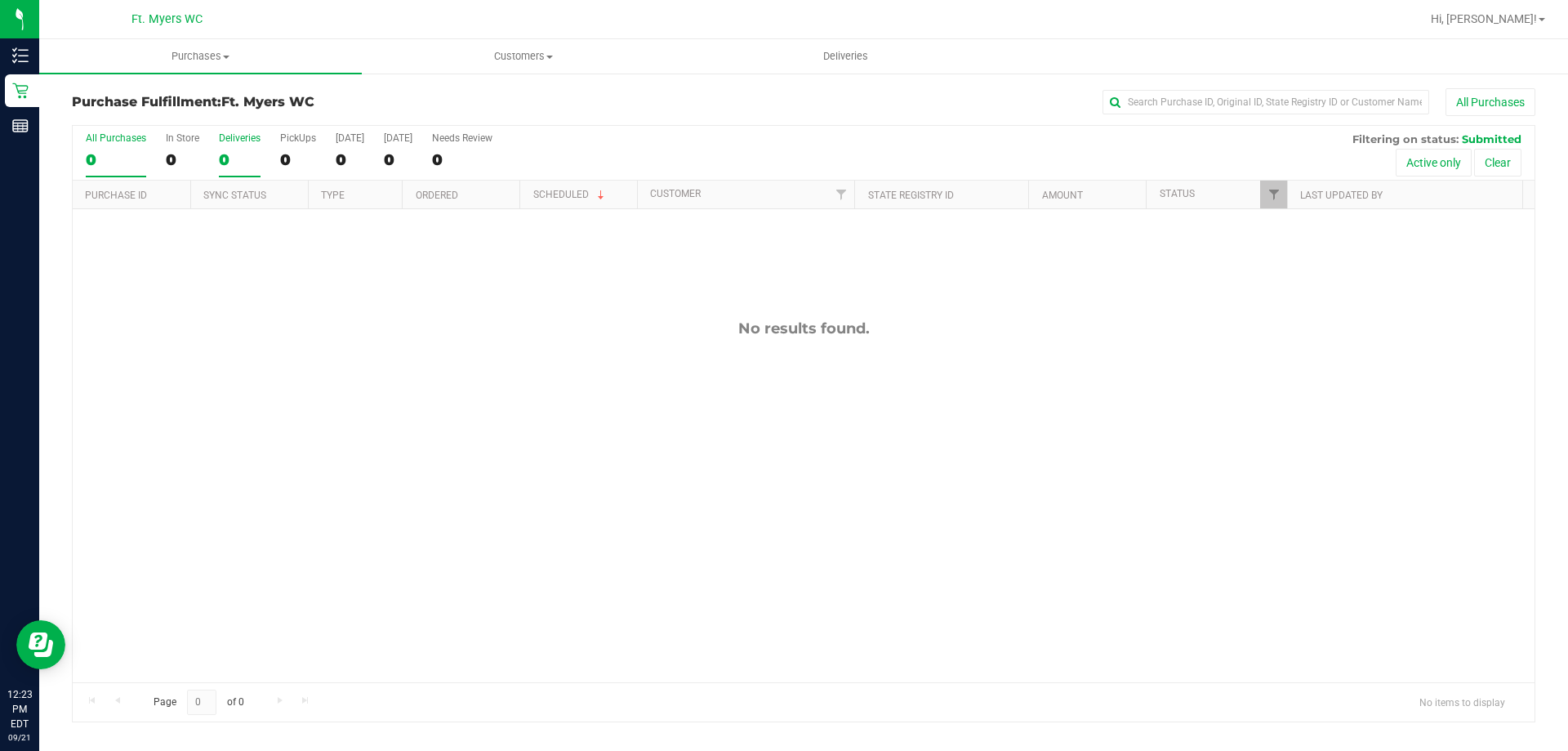
click at [254, 151] on div "0" at bounding box center [240, 159] width 42 height 19
click at [0, 0] on input "Deliveries 0" at bounding box center [0, 0] width 0 height 0
click at [208, 57] on span "Purchases" at bounding box center [200, 56] width 323 height 15
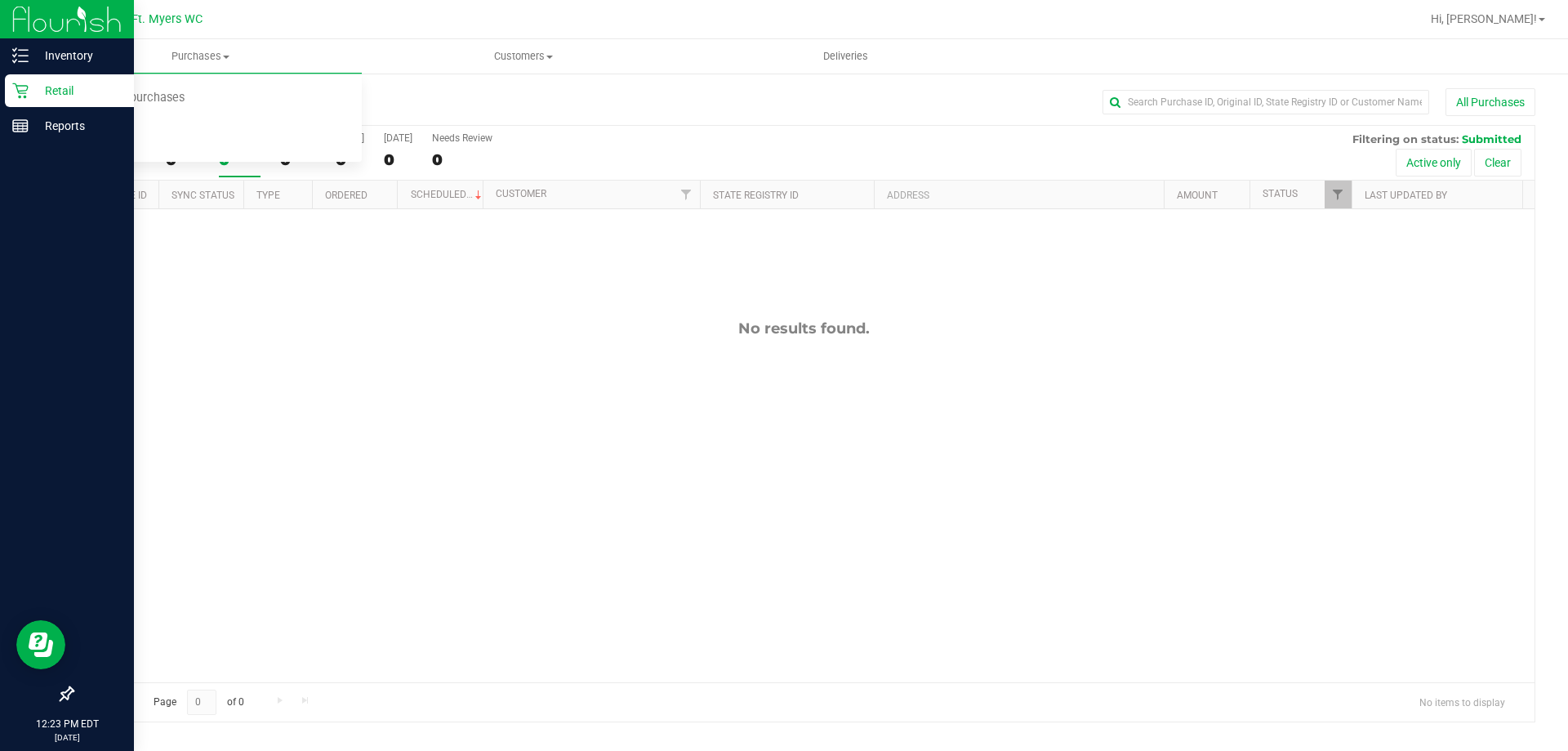
click at [7, 90] on div "Retail" at bounding box center [70, 91] width 129 height 33
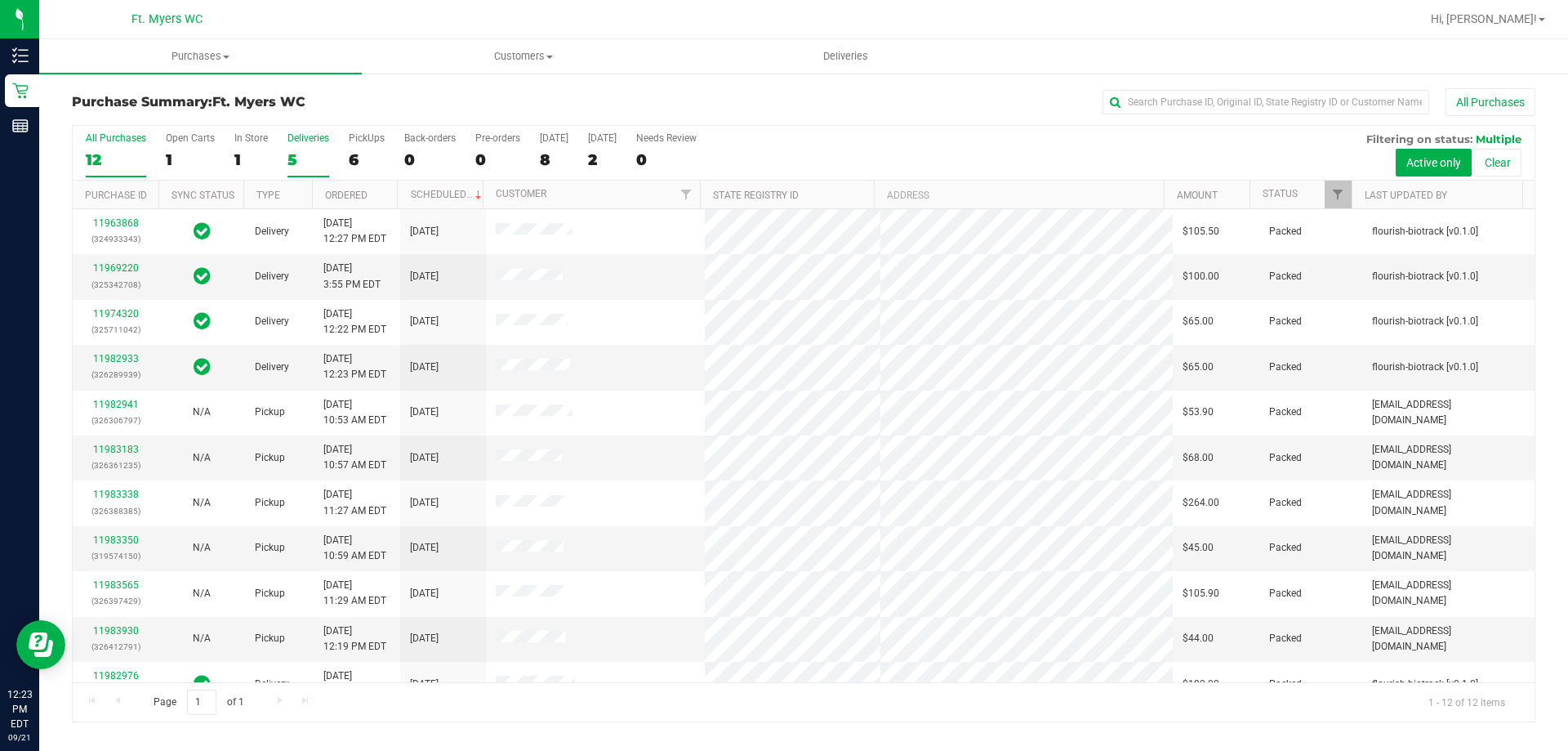
click at [304, 159] on div "5" at bounding box center [308, 159] width 42 height 19
click at [0, 0] on input "Deliveries 5" at bounding box center [0, 0] width 0 height 0
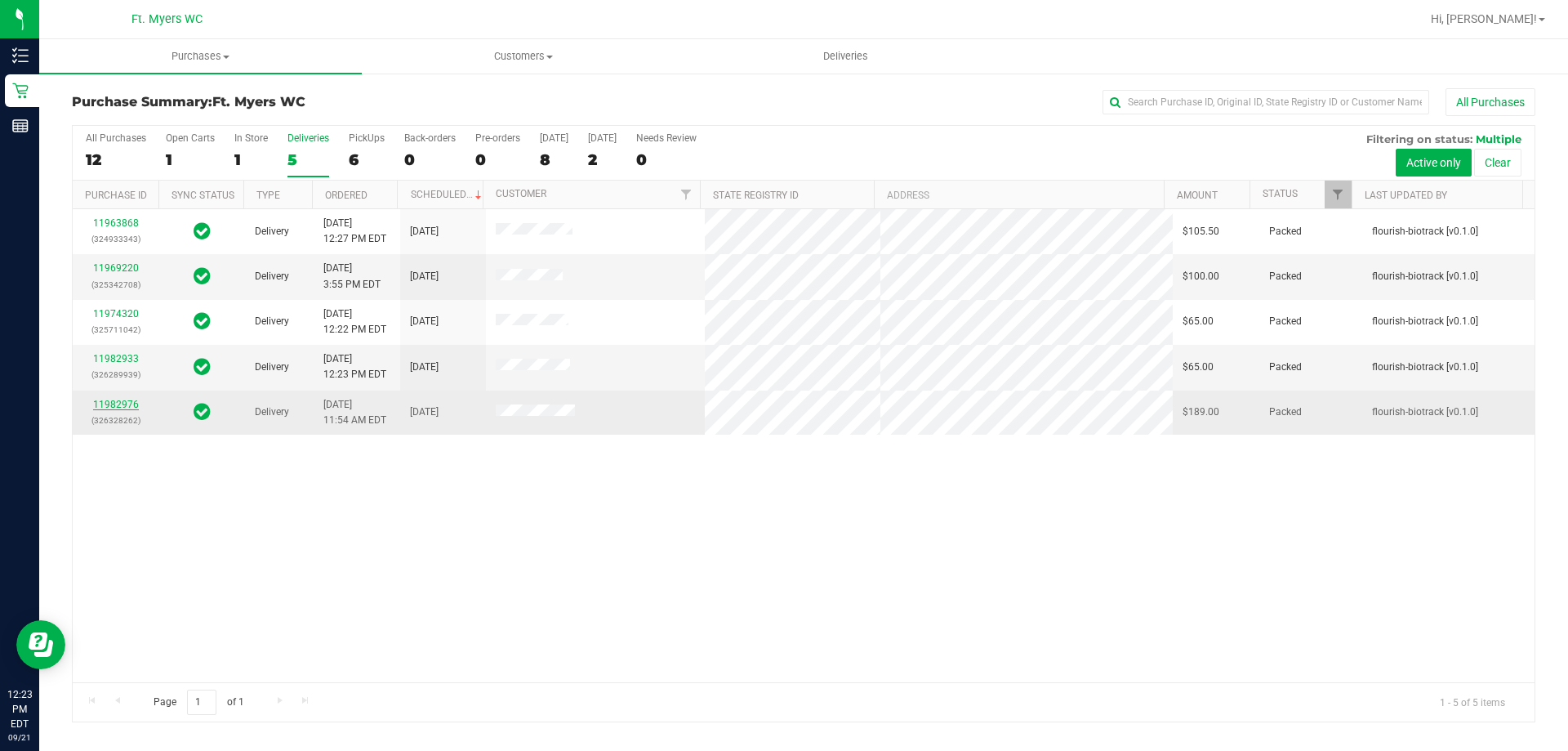
click at [127, 407] on link "11982976" at bounding box center [116, 405] width 46 height 12
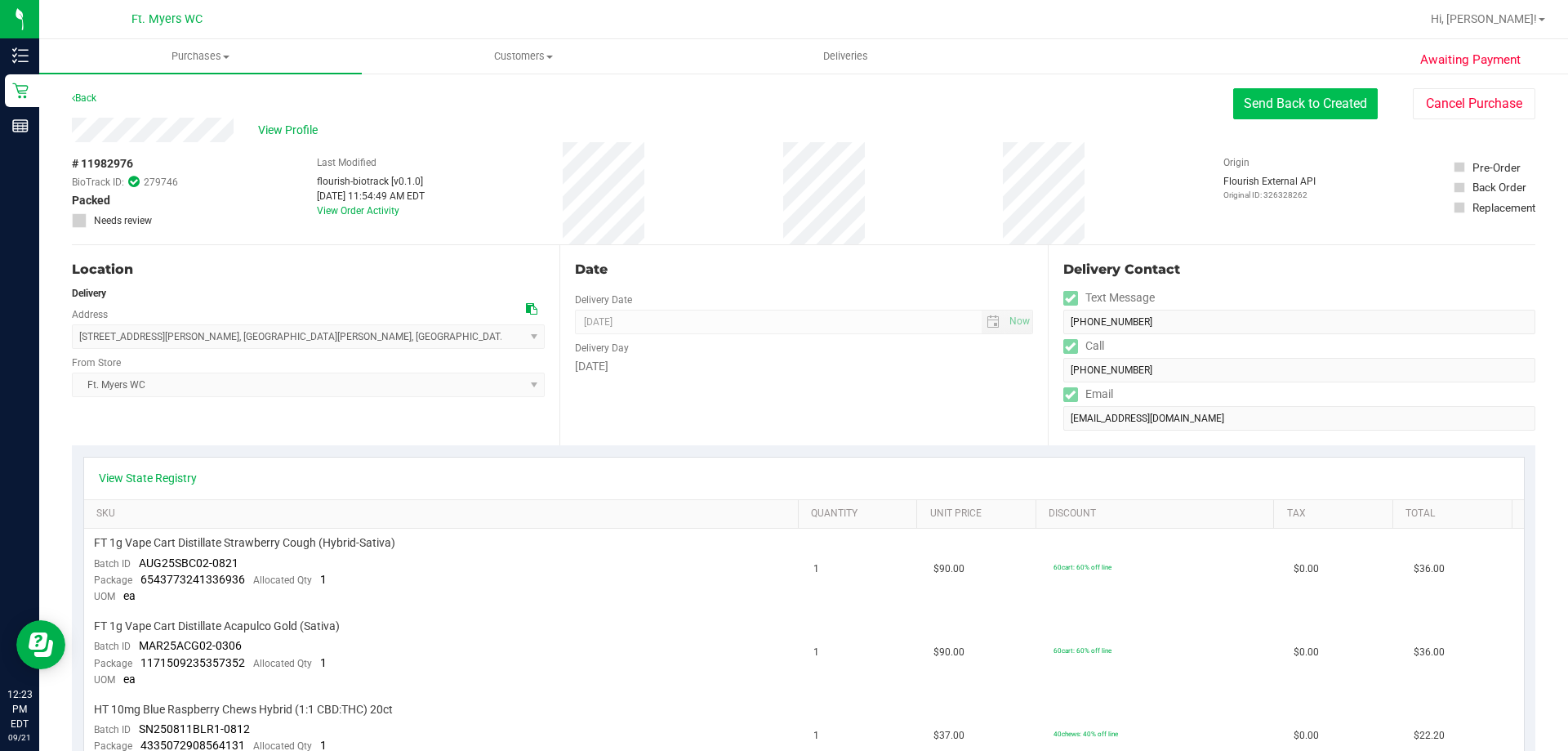
click at [1241, 107] on button "Send Back to Created" at bounding box center [1306, 103] width 144 height 31
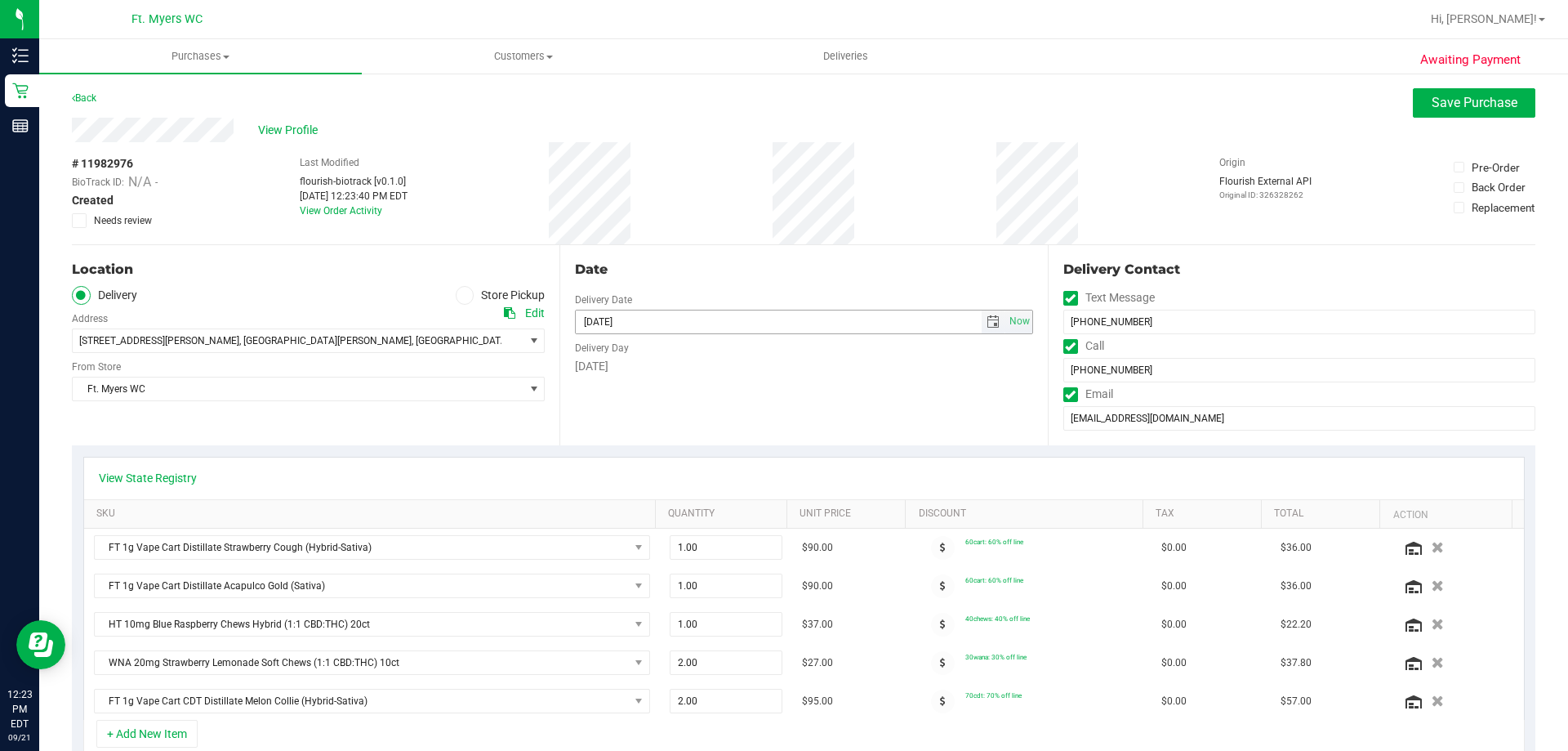
click at [604, 324] on input "[DATE]" at bounding box center [779, 321] width 406 height 23
type input "09/22/2025"
click at [1399, 103] on div "Back Save Purchase" at bounding box center [803, 103] width 1464 height 30
click at [1413, 103] on button "Save Purchase" at bounding box center [1474, 103] width 122 height 30
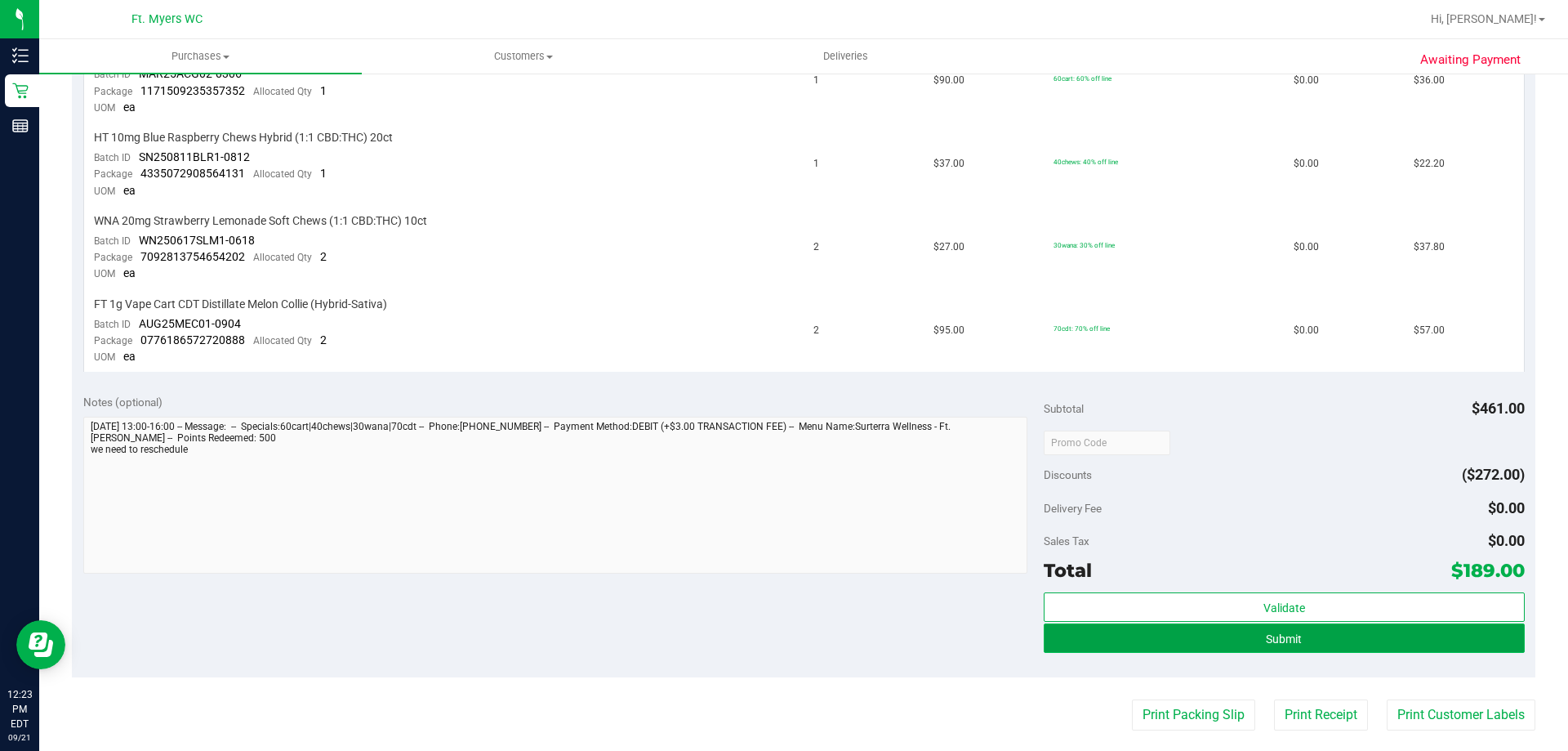
click at [1297, 639] on button "Submit" at bounding box center [1284, 639] width 480 height 30
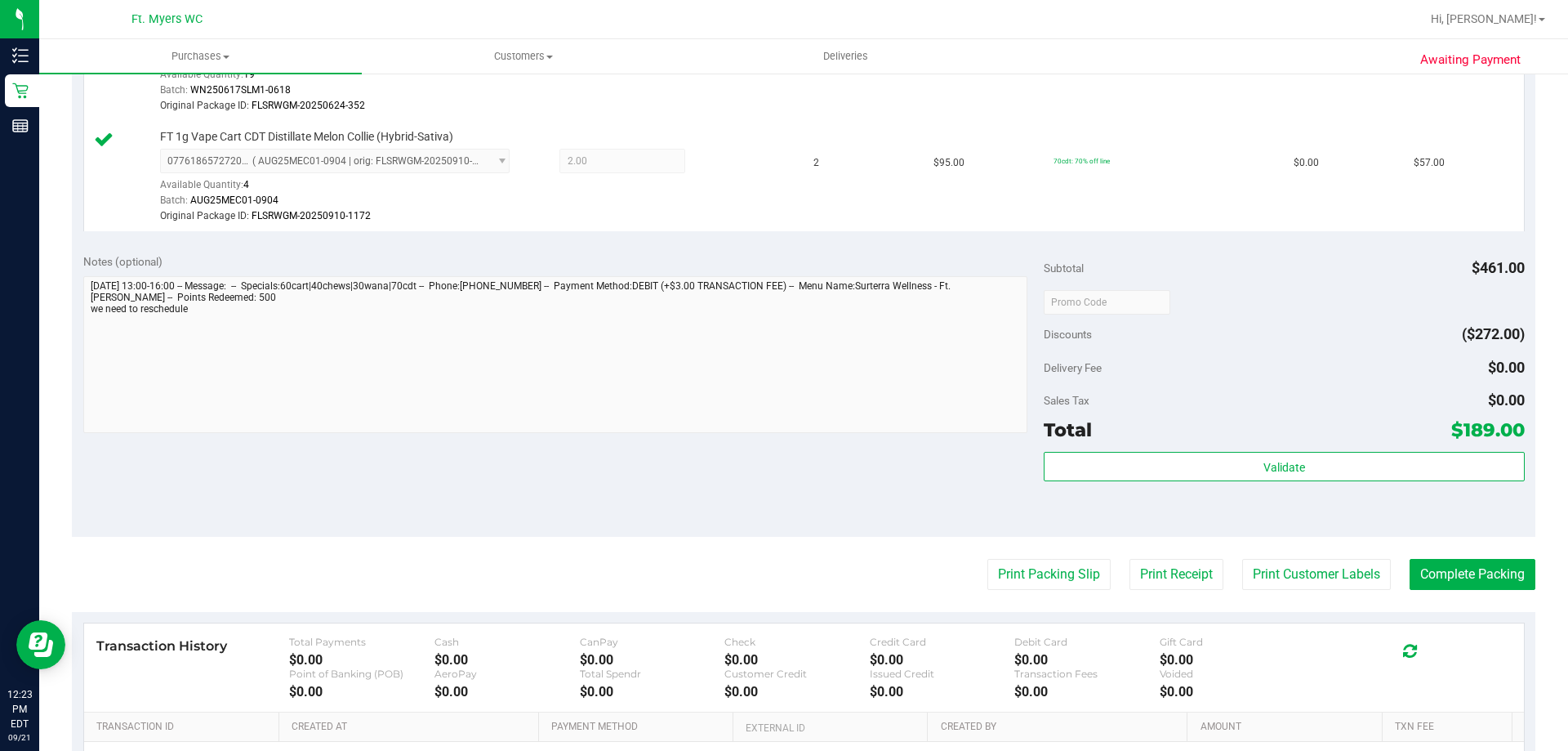
scroll to position [1046, 0]
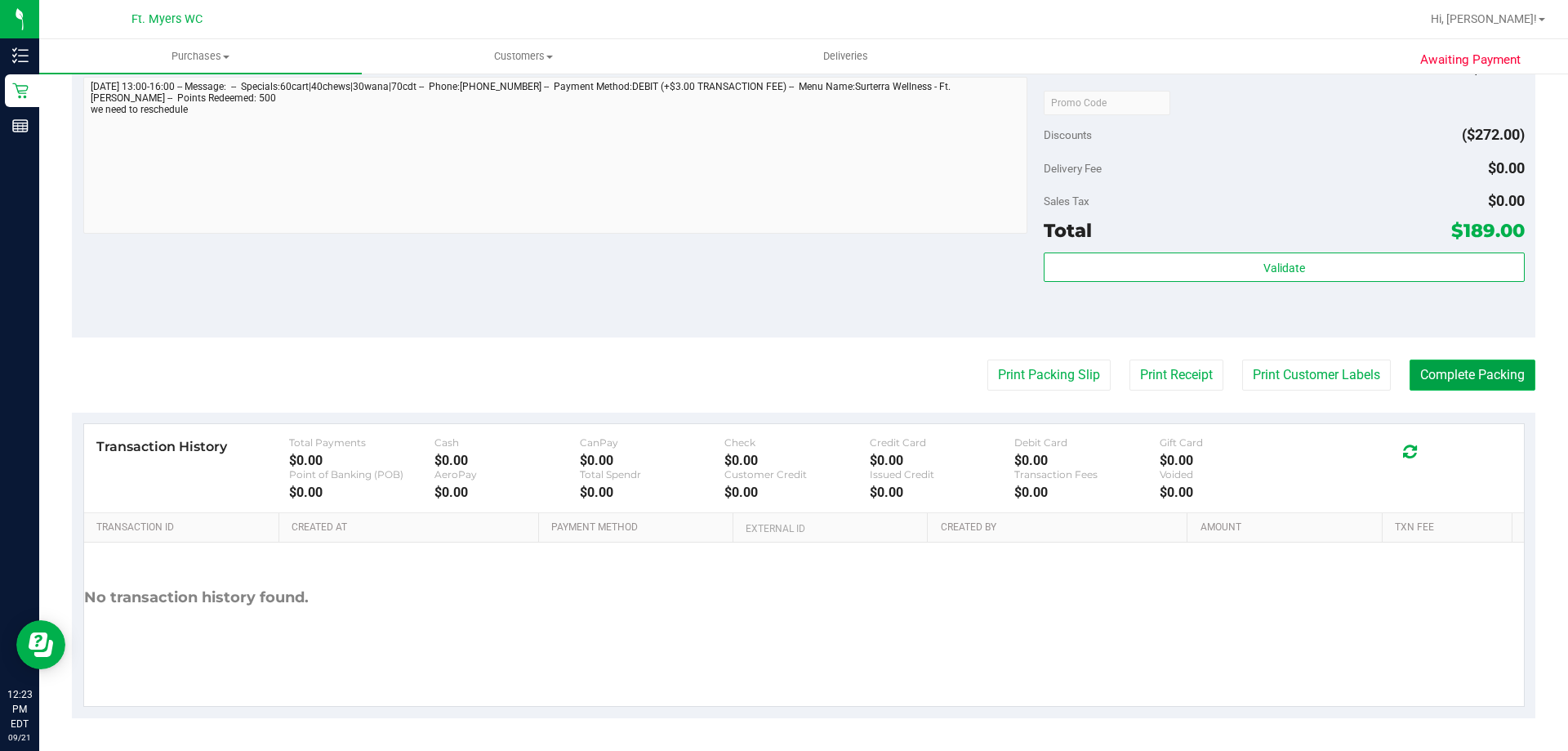
click at [1431, 373] on button "Complete Packing" at bounding box center [1473, 374] width 126 height 31
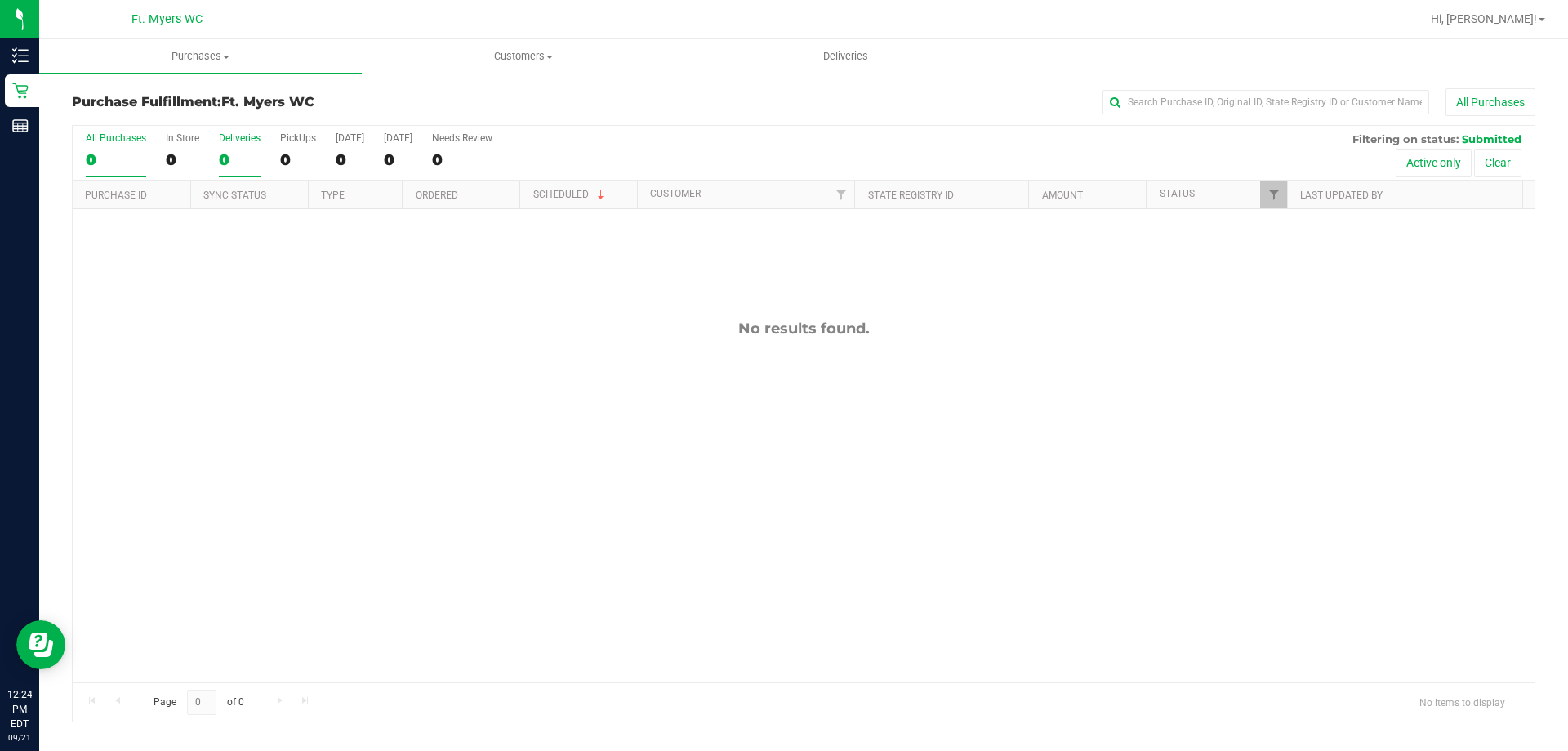
click at [245, 146] on label "Deliveries 0" at bounding box center [240, 154] width 42 height 45
click at [0, 0] on input "Deliveries 0" at bounding box center [0, 0] width 0 height 0
click at [189, 58] on span "Purchases" at bounding box center [200, 56] width 323 height 15
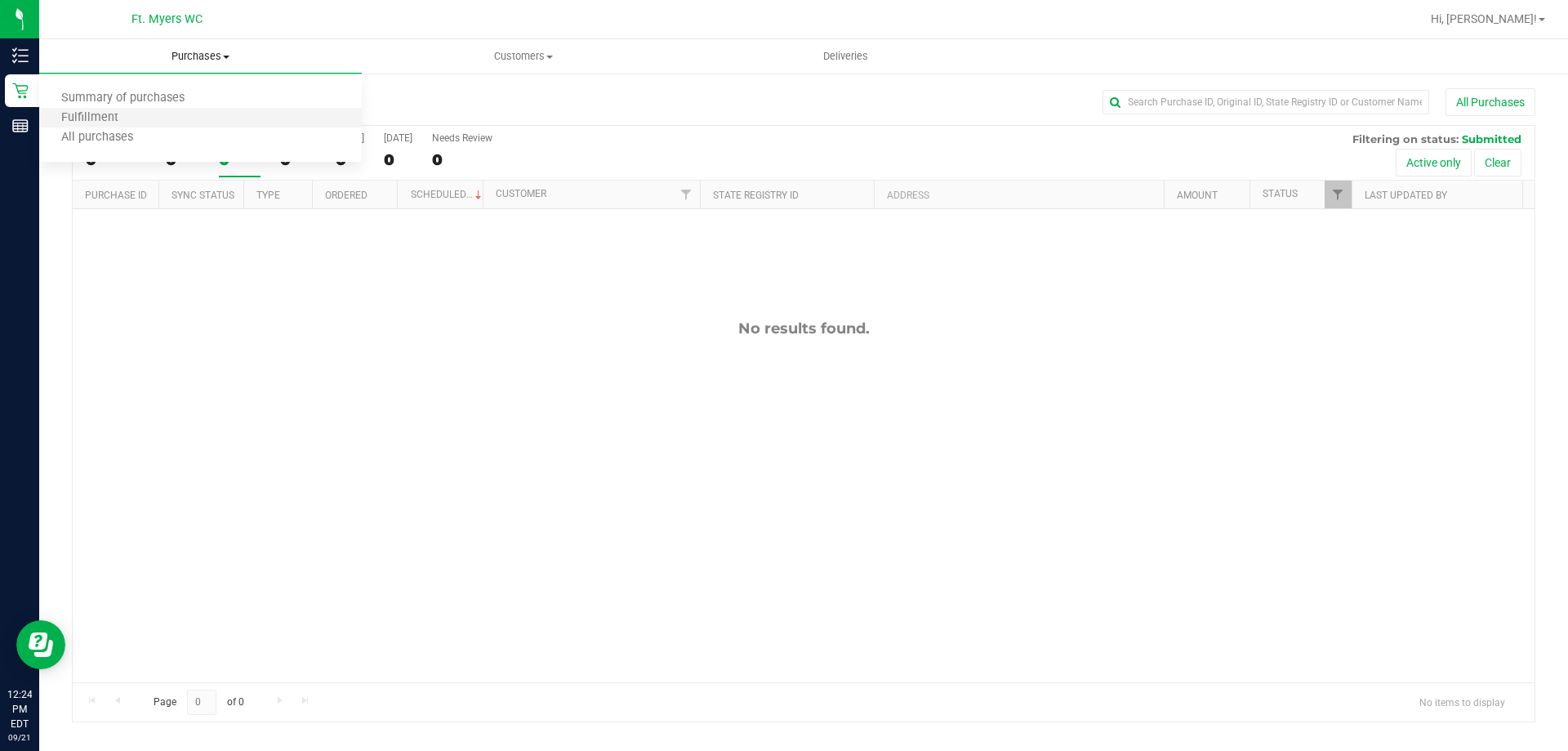
click at [150, 122] on li "Fulfillment" at bounding box center [200, 118] width 323 height 20
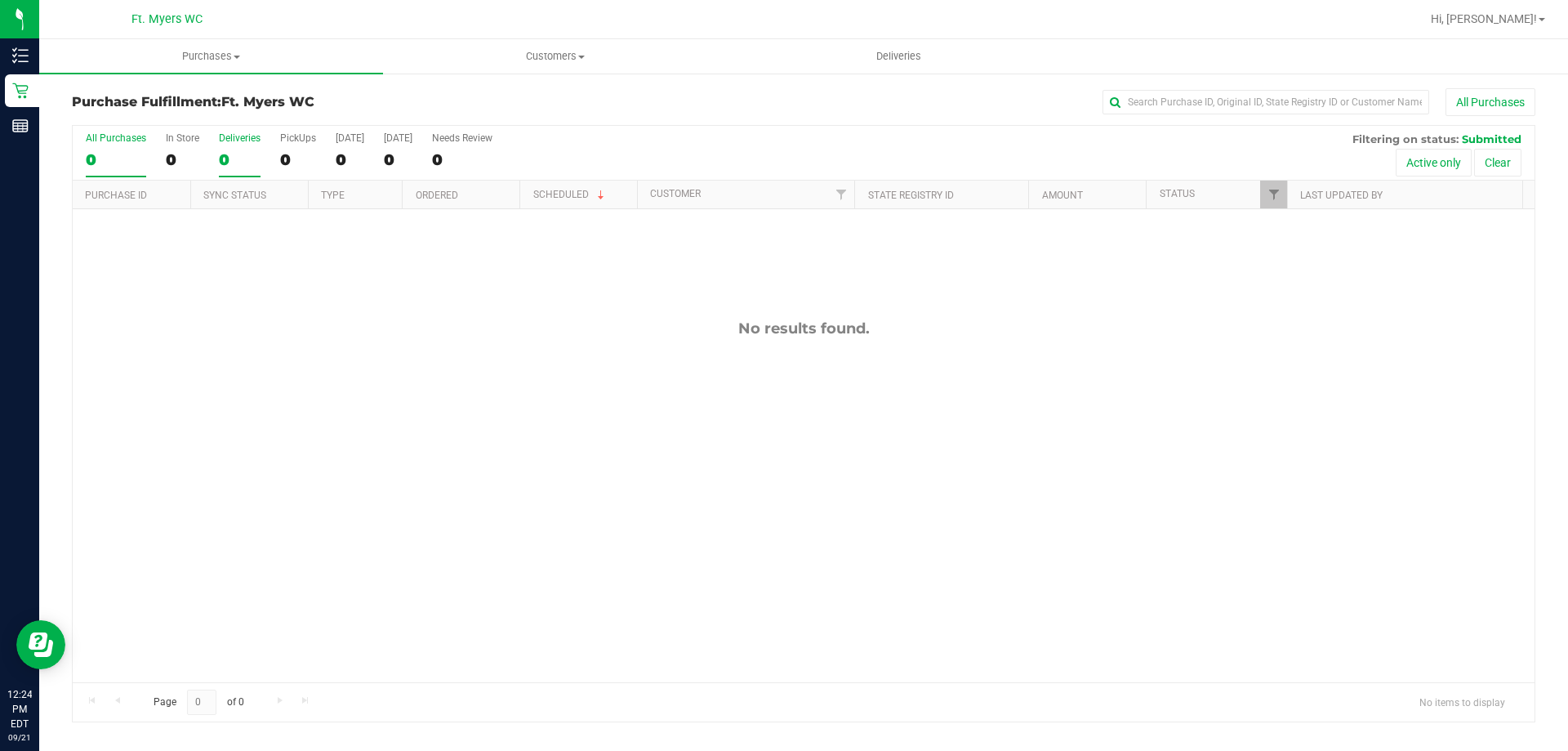
click at [252, 136] on div "Deliveries" at bounding box center [240, 138] width 42 height 12
click at [0, 0] on input "Deliveries 0" at bounding box center [0, 0] width 0 height 0
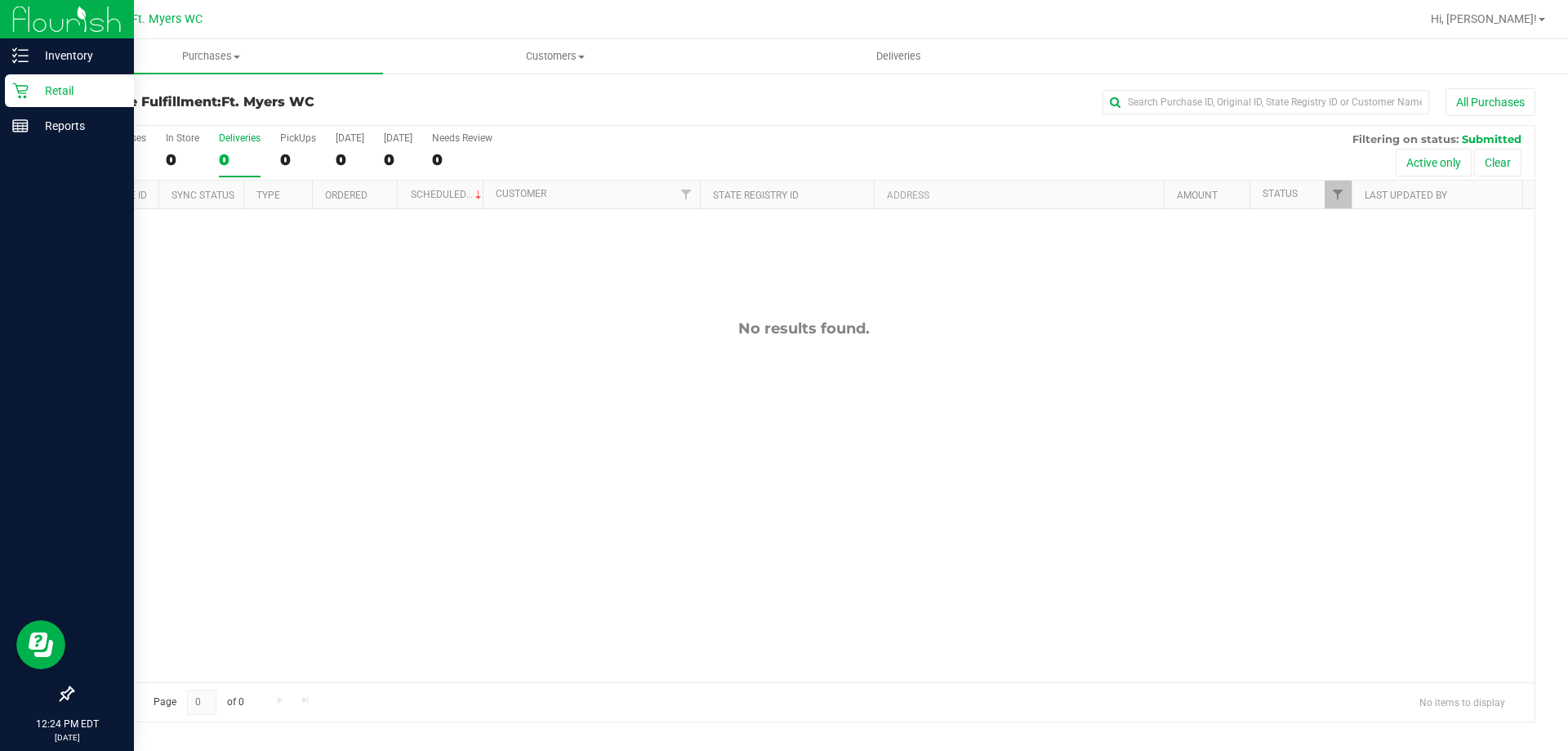
click at [36, 85] on p "Retail" at bounding box center [78, 91] width 98 height 20
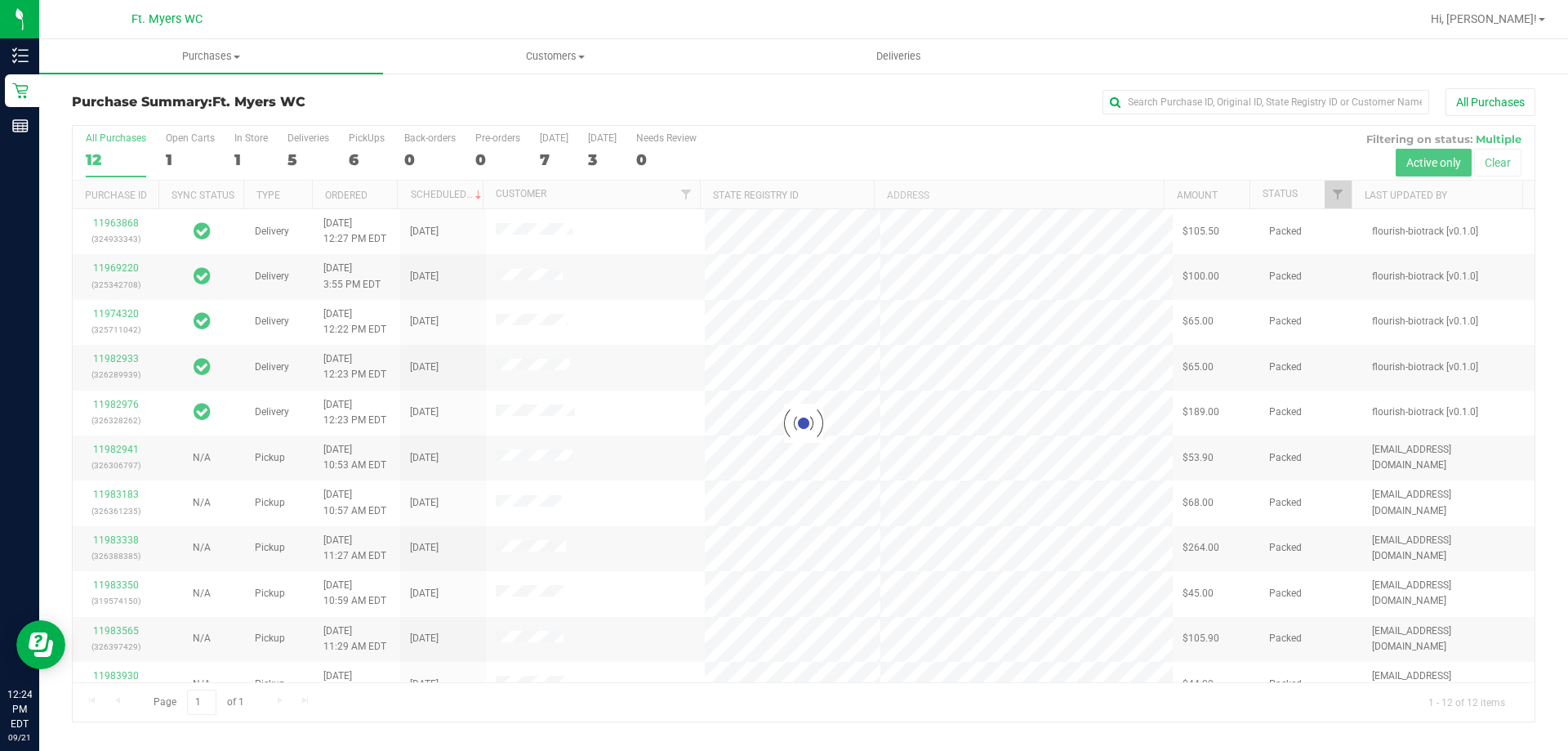
click at [300, 139] on div at bounding box center [803, 424] width 1463 height 596
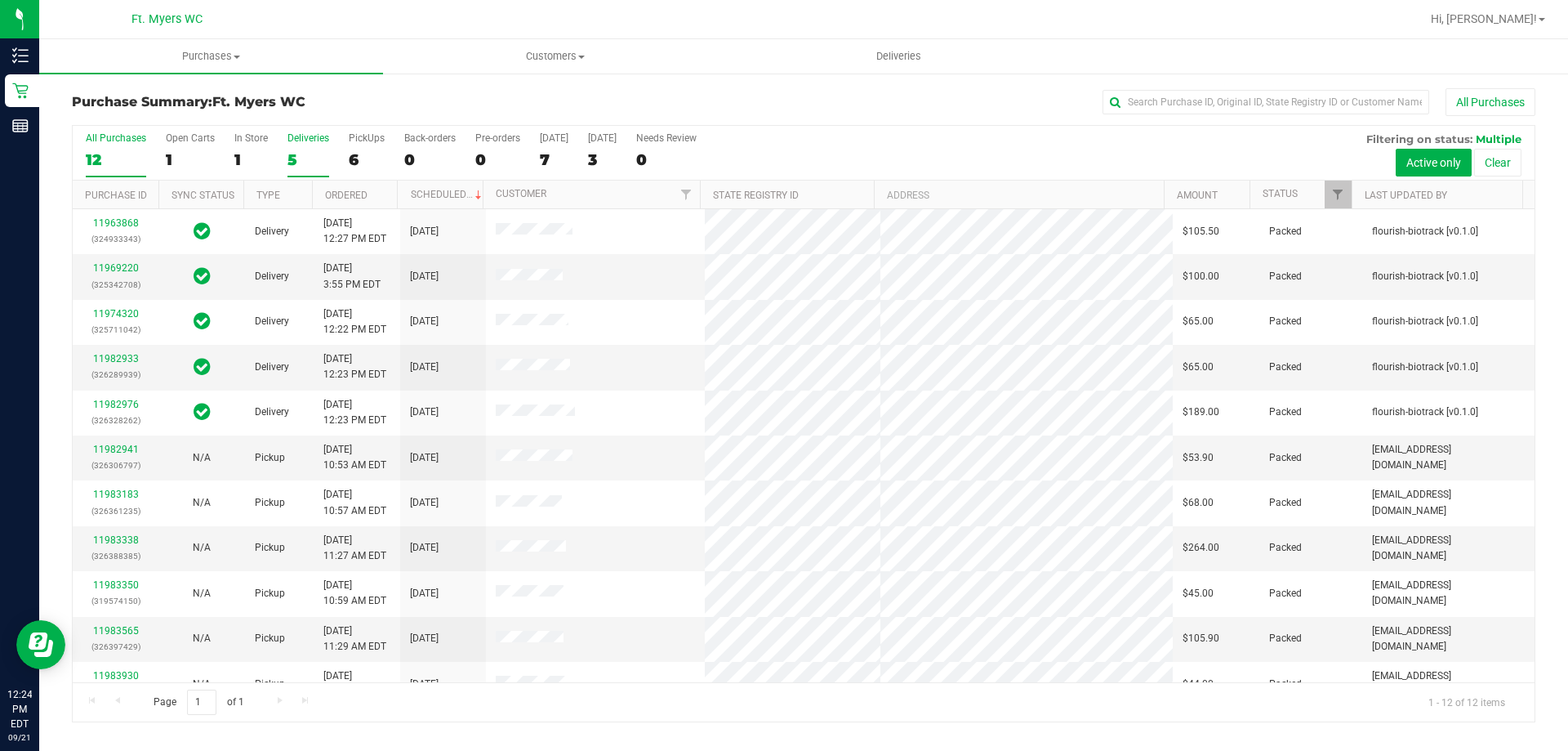
click at [305, 134] on div "Deliveries" at bounding box center [308, 138] width 42 height 12
click at [0, 0] on input "Deliveries 5" at bounding box center [0, 0] width 0 height 0
